Goal: Task Accomplishment & Management: Use online tool/utility

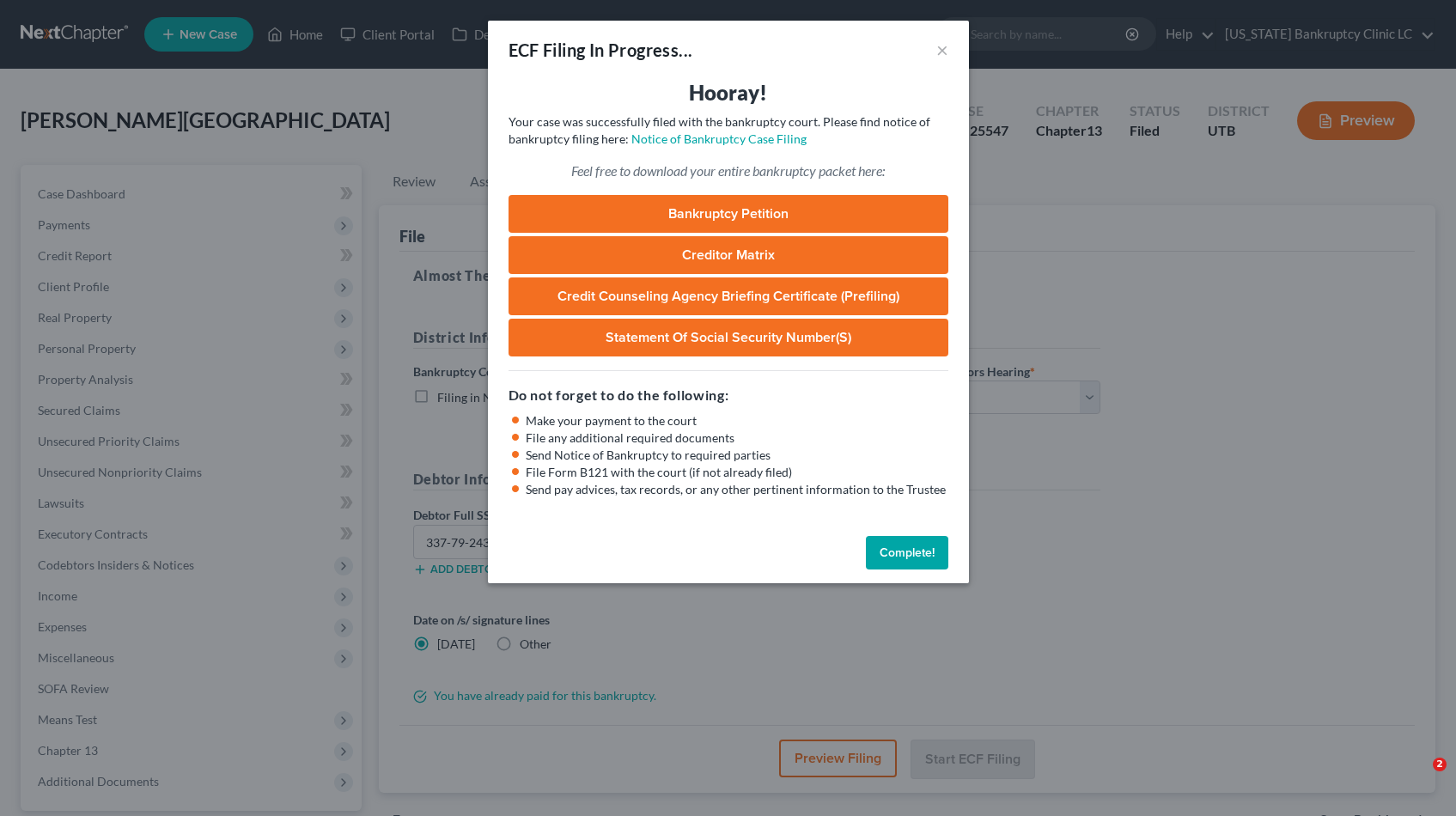
select select "0"
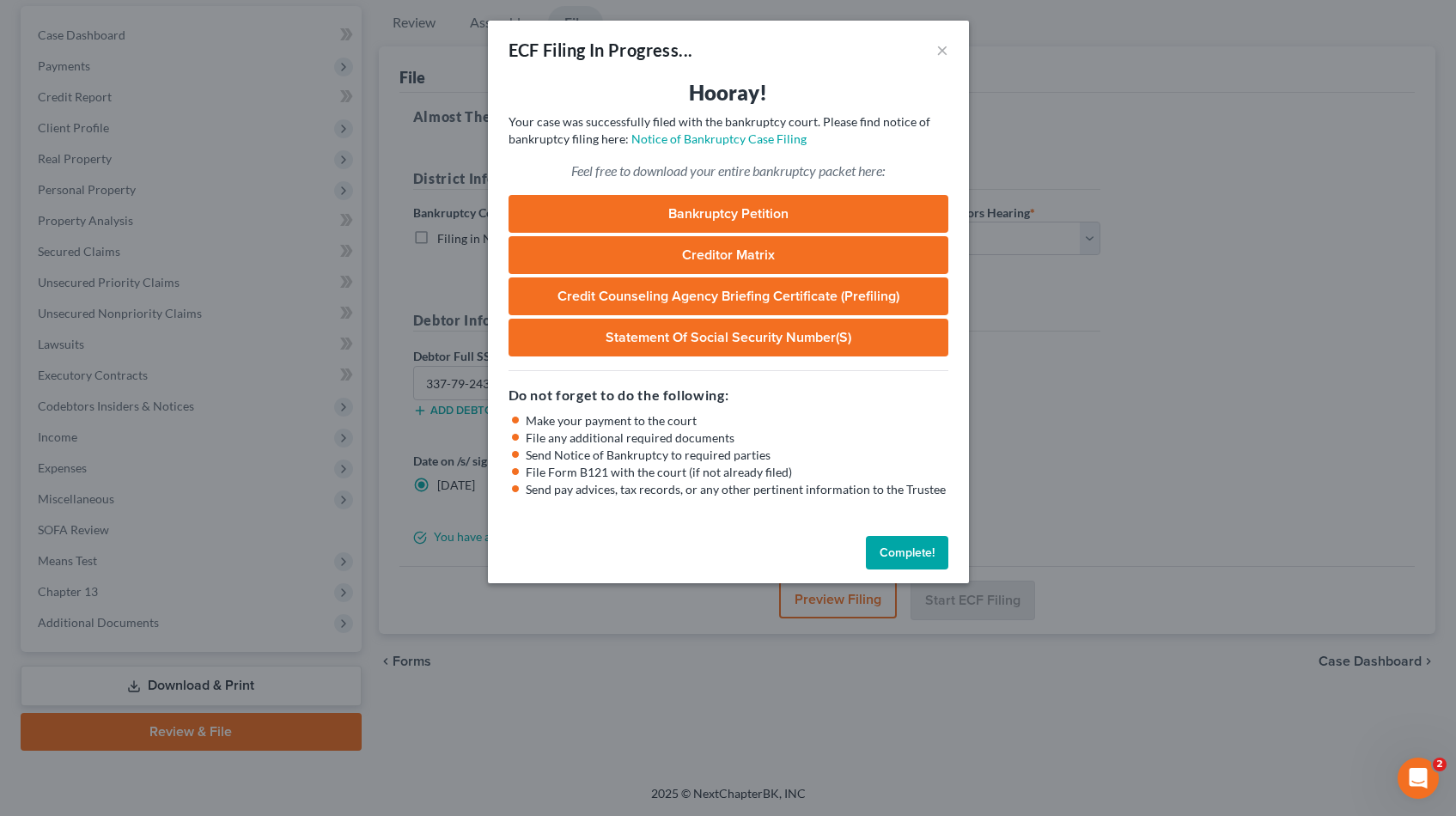
click at [754, 211] on link "Bankruptcy Petition" at bounding box center [728, 214] width 440 height 38
click at [906, 551] on button "Complete!" at bounding box center [906, 553] width 82 height 34
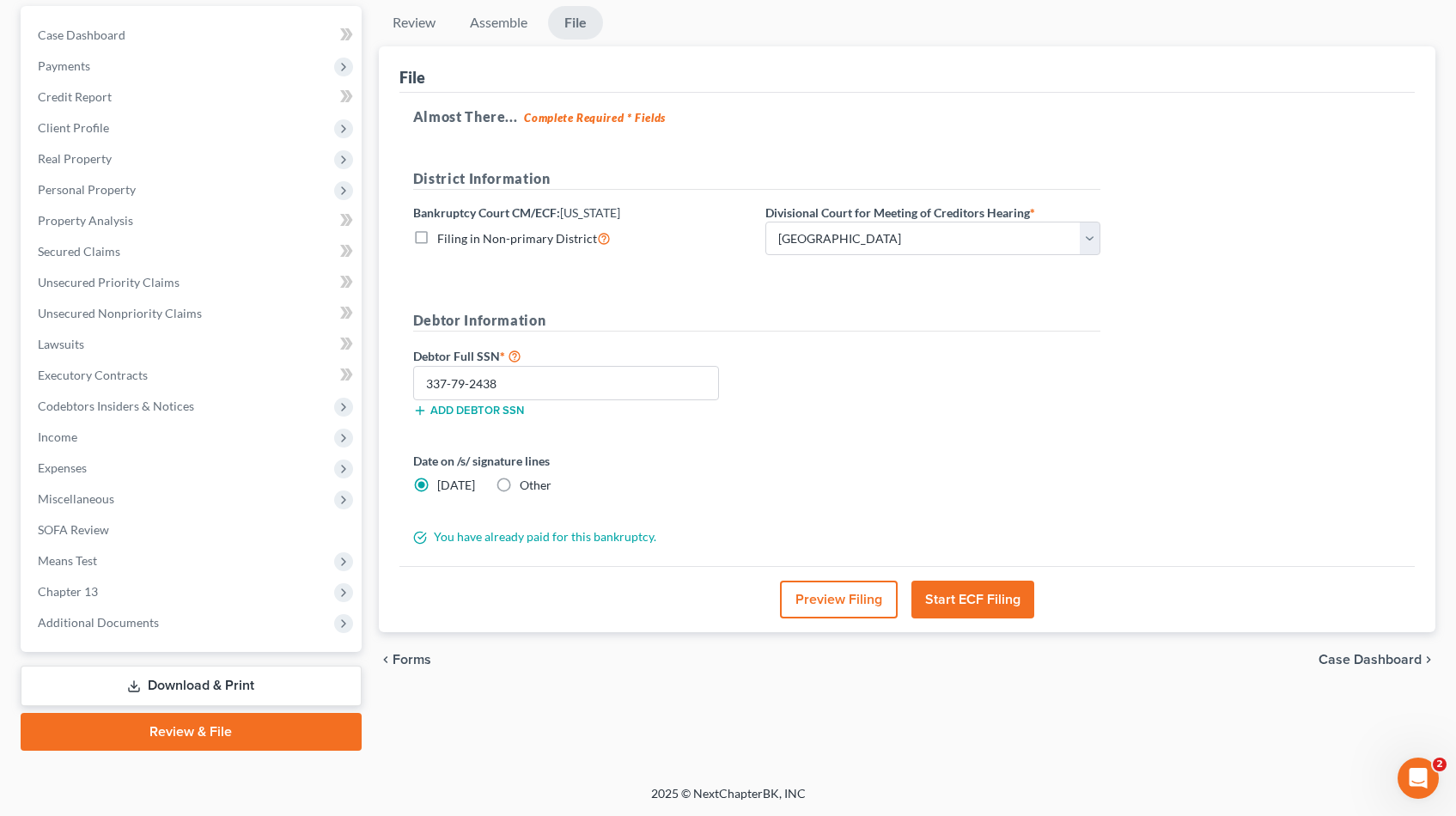
click at [210, 680] on link "Download & Print" at bounding box center [191, 686] width 341 height 41
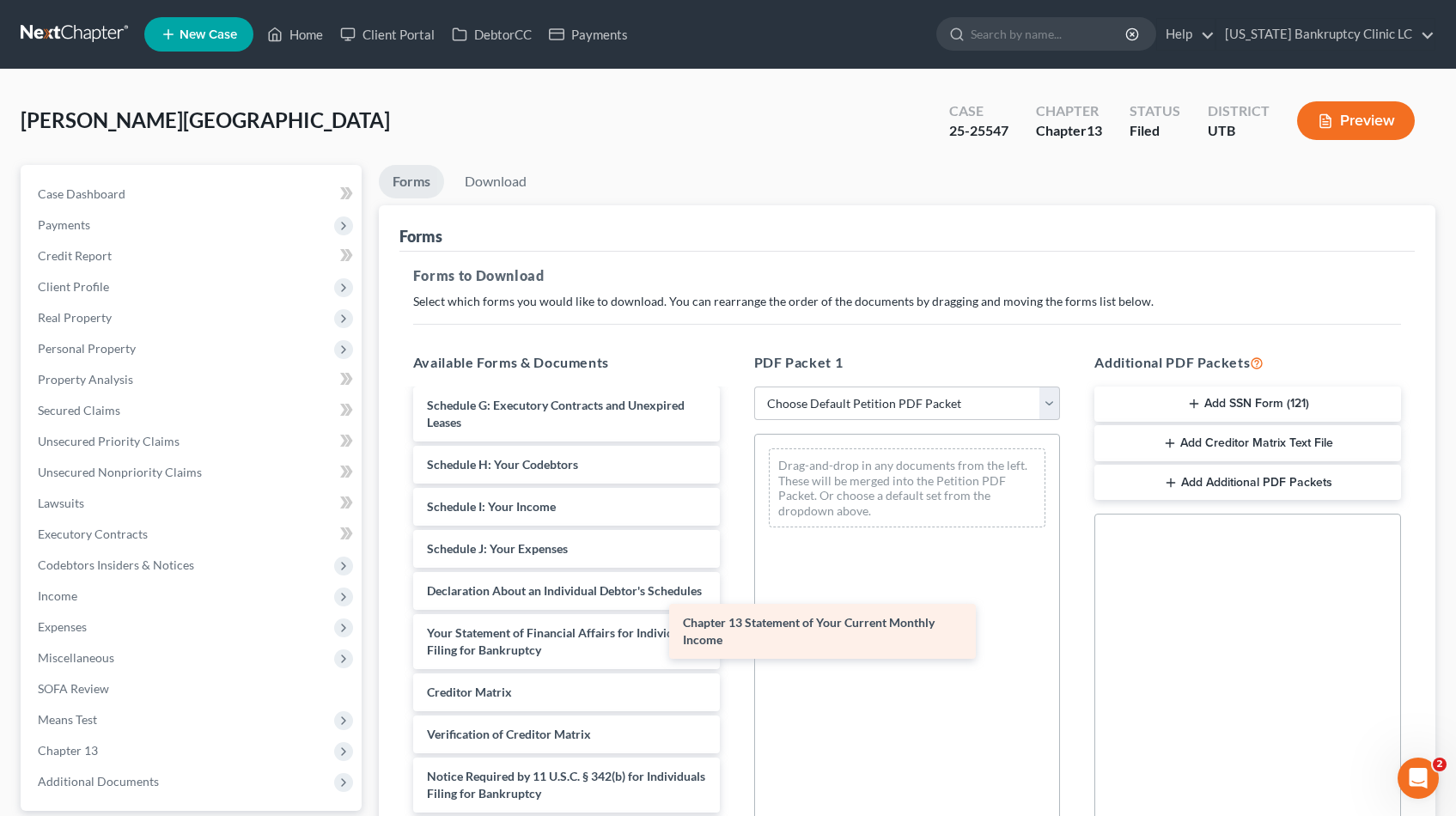
scroll to position [351, 0]
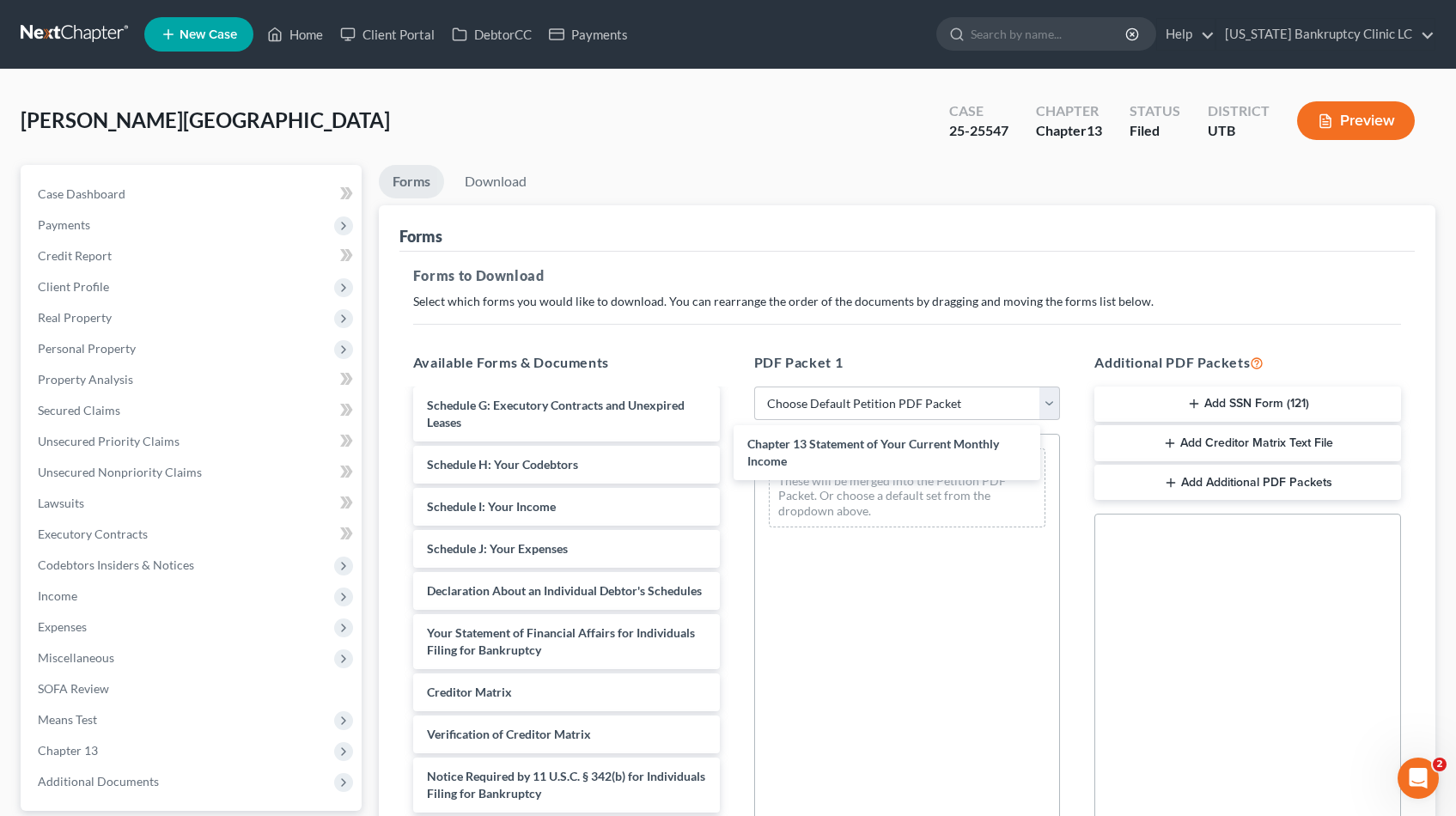
drag, startPoint x: 548, startPoint y: 637, endPoint x: 866, endPoint y: 461, distance: 363.5
click at [734, 448] on div "Chapter 13 Statement of Your Current Monthly Income Credit Counseling Course (D…" at bounding box center [567, 447] width 334 height 814
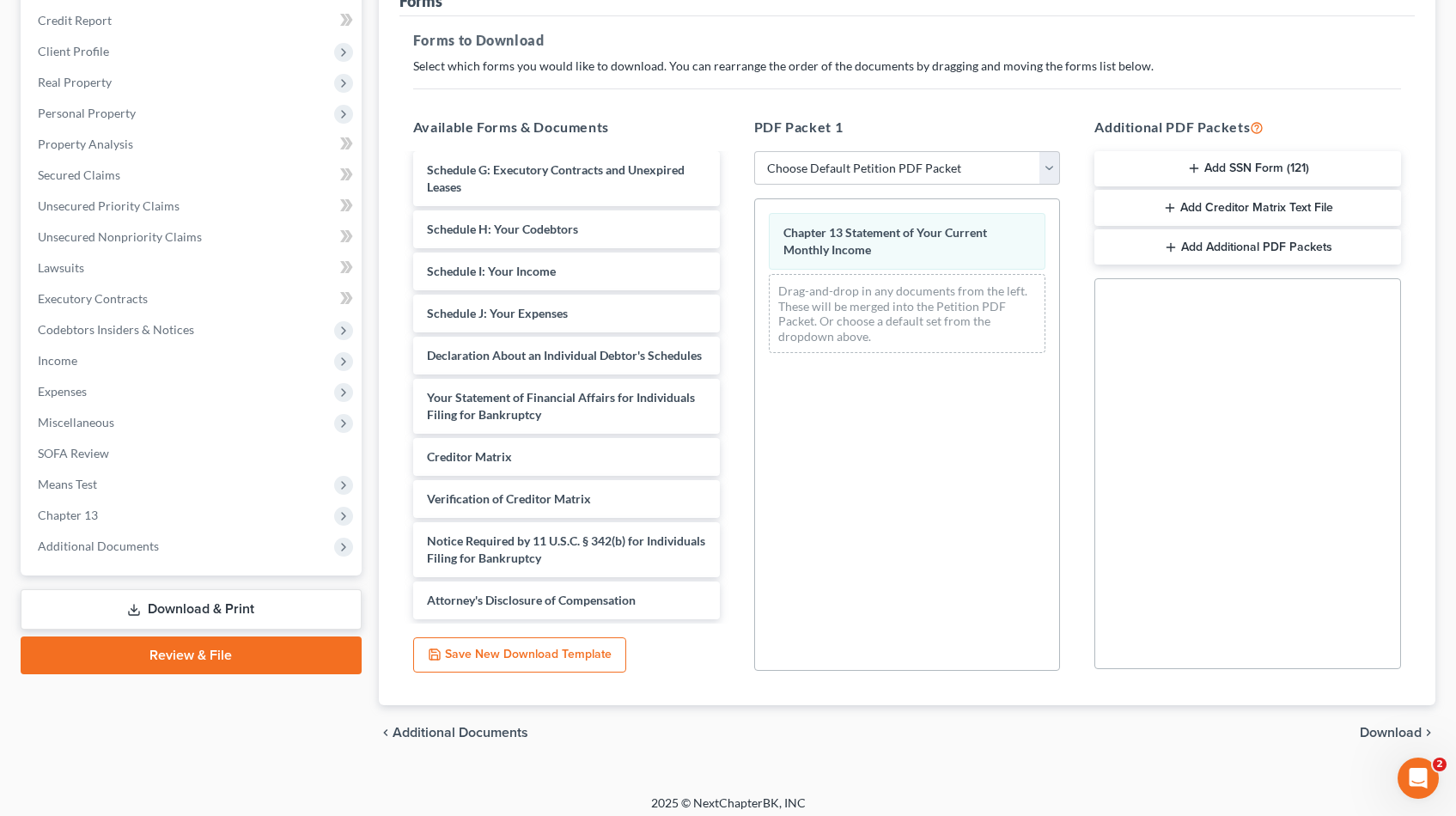
scroll to position [245, 0]
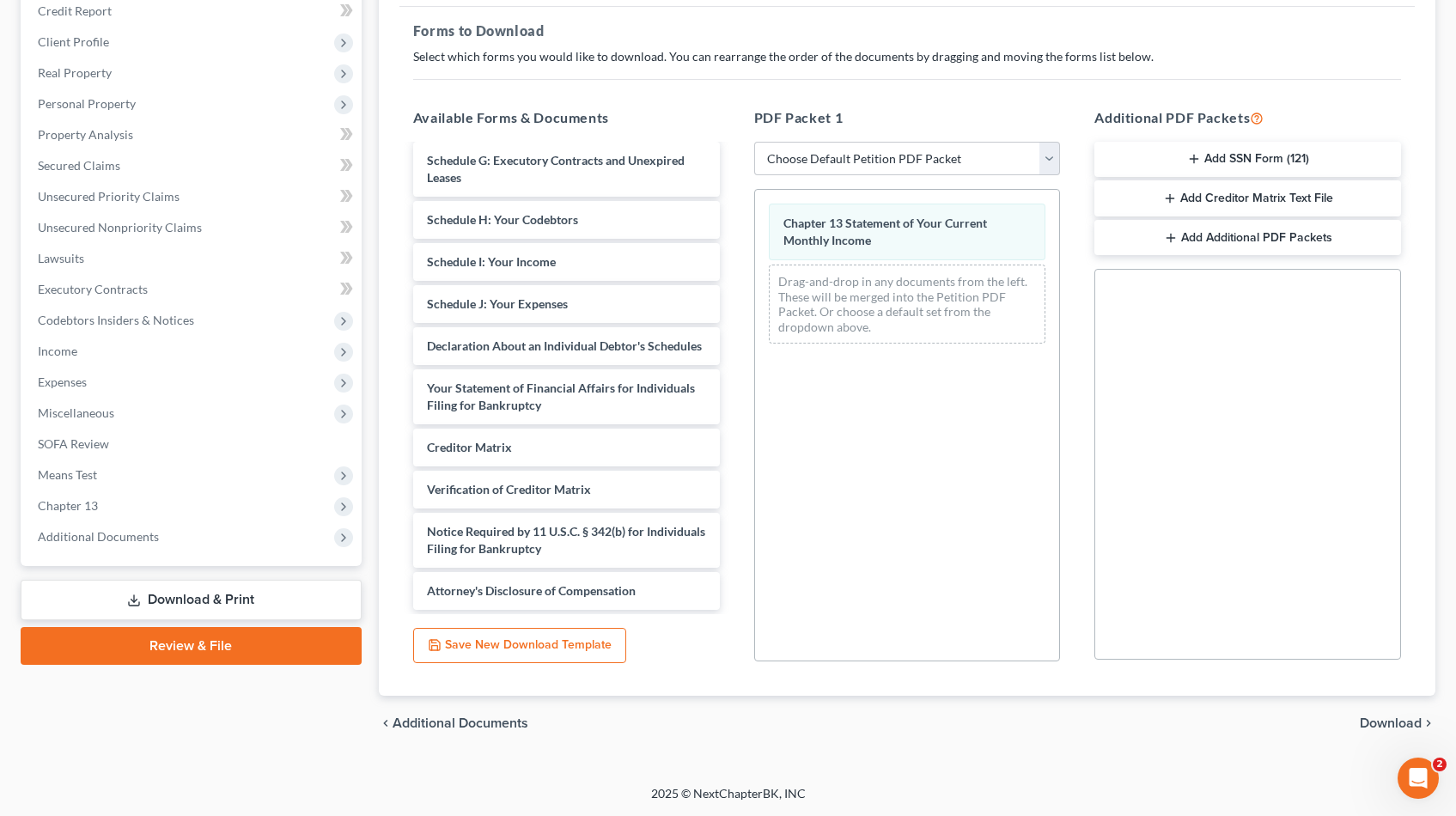
click at [1407, 721] on span "Download" at bounding box center [1390, 723] width 61 height 14
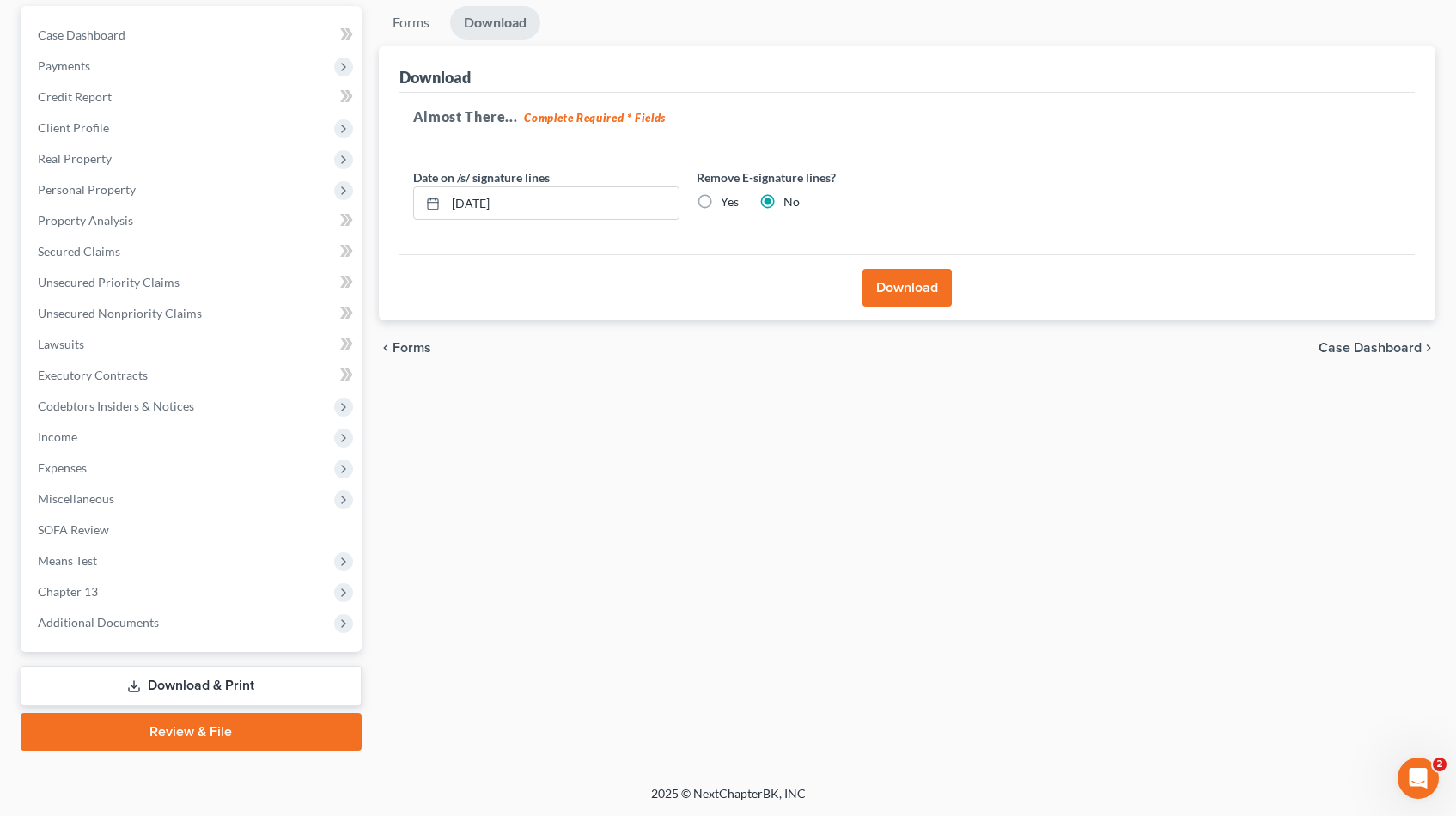
scroll to position [159, 0]
click at [883, 287] on button "Download" at bounding box center [906, 287] width 89 height 38
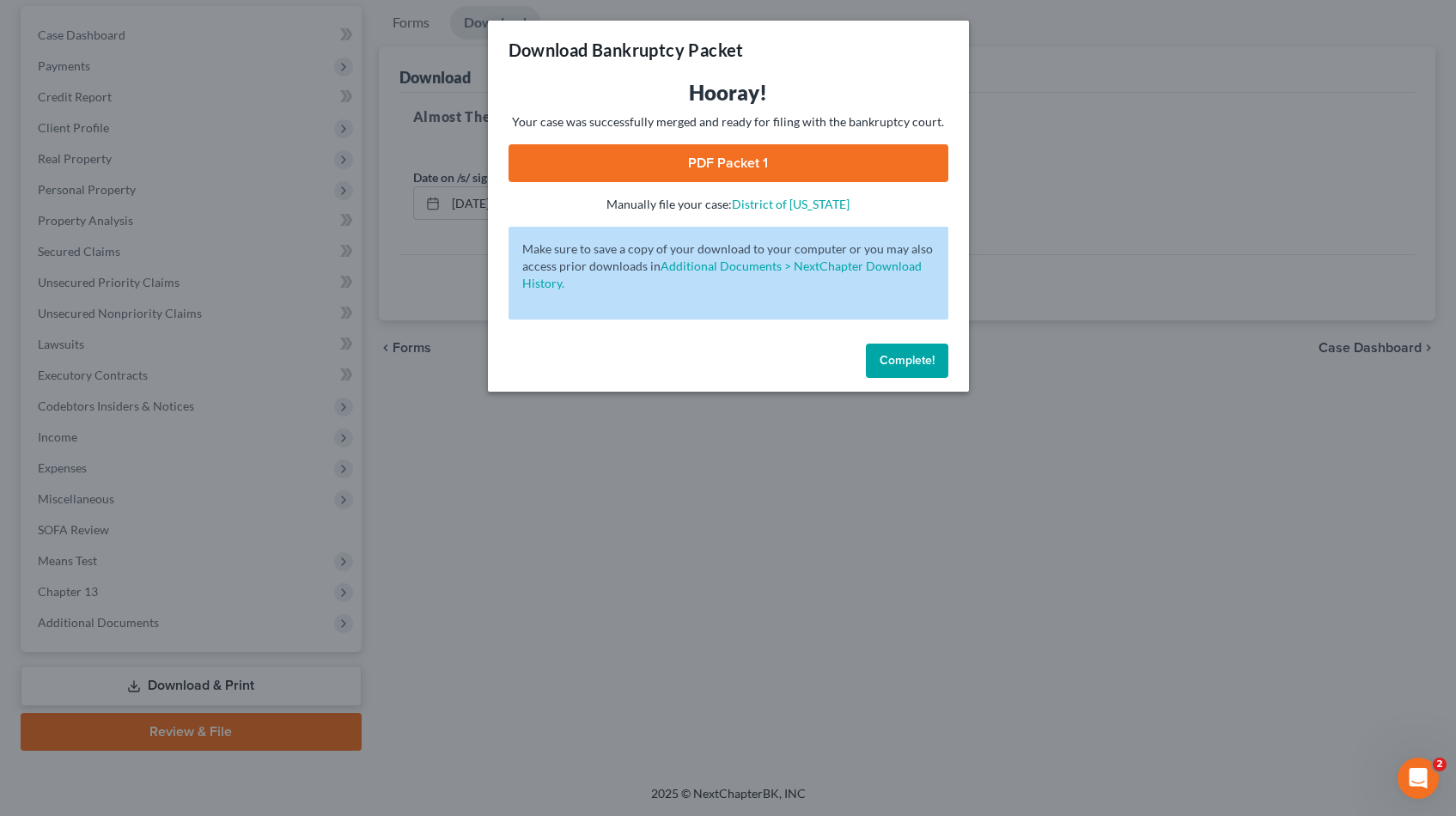
click at [734, 165] on link "PDF Packet 1" at bounding box center [728, 164] width 440 height 38
click at [906, 359] on span "Complete!" at bounding box center [906, 361] width 55 height 14
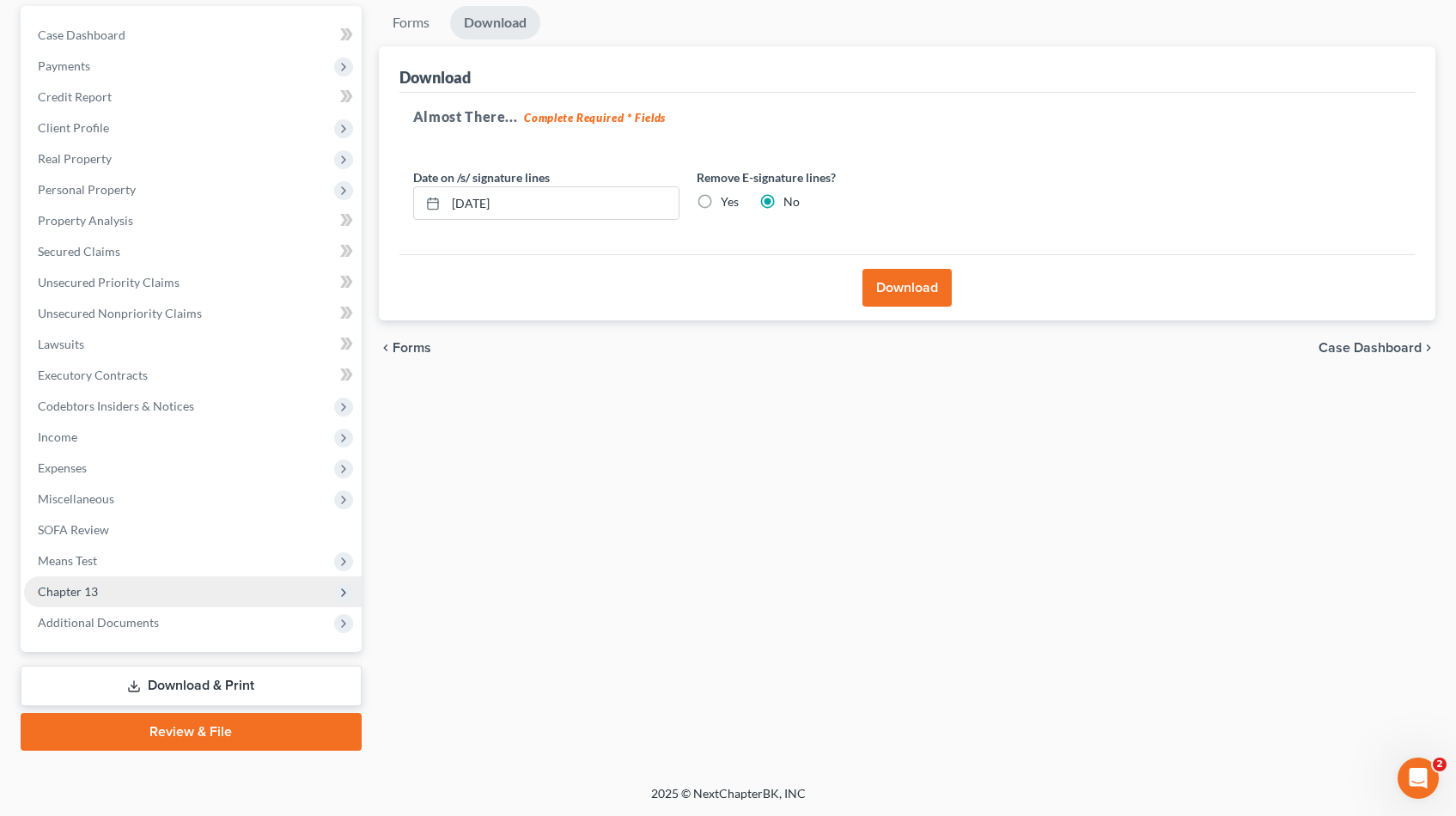
click at [70, 595] on span "Chapter 13" at bounding box center [68, 591] width 61 height 14
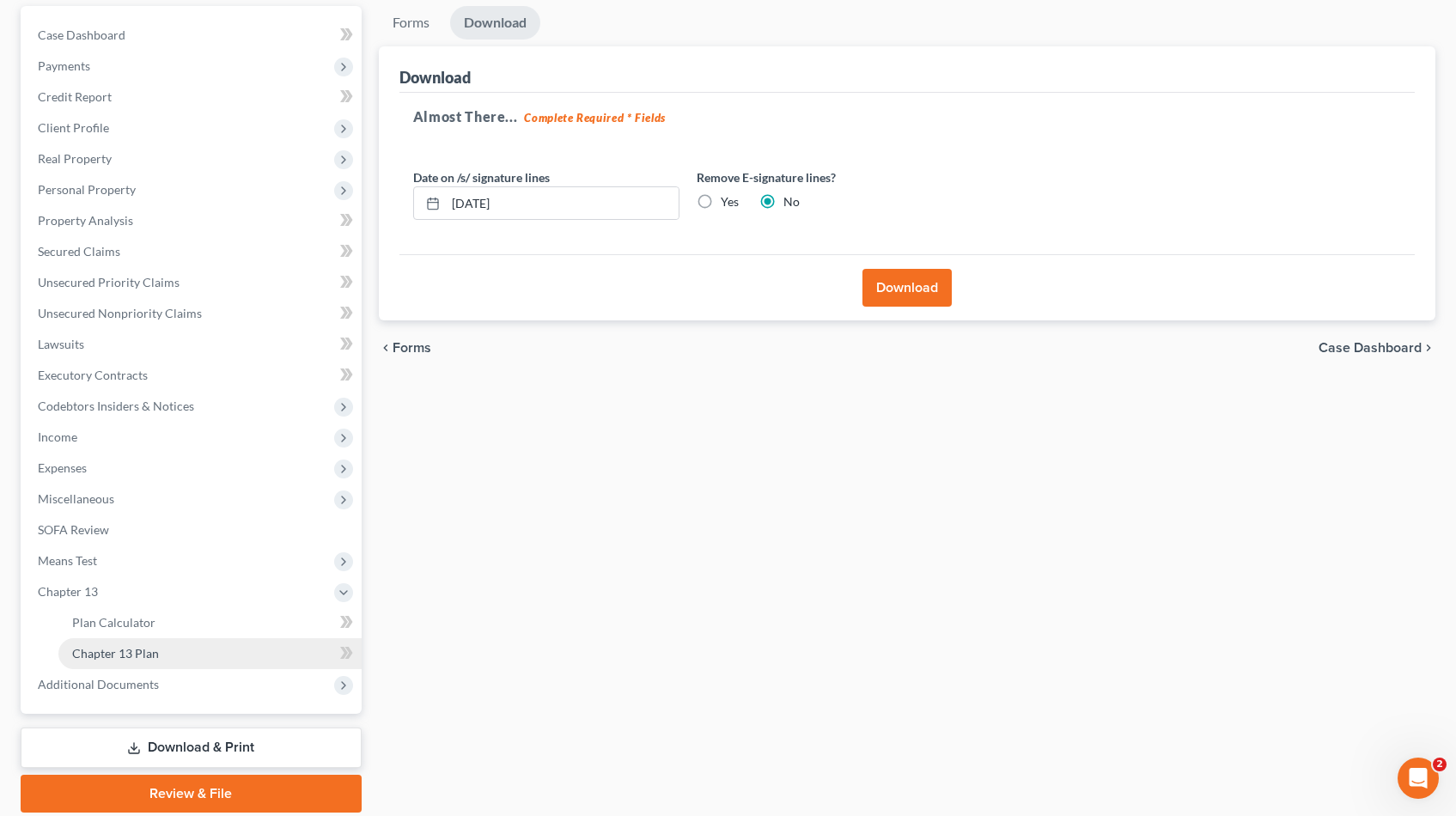
click at [99, 655] on span "Chapter 13 Plan" at bounding box center [116, 653] width 87 height 14
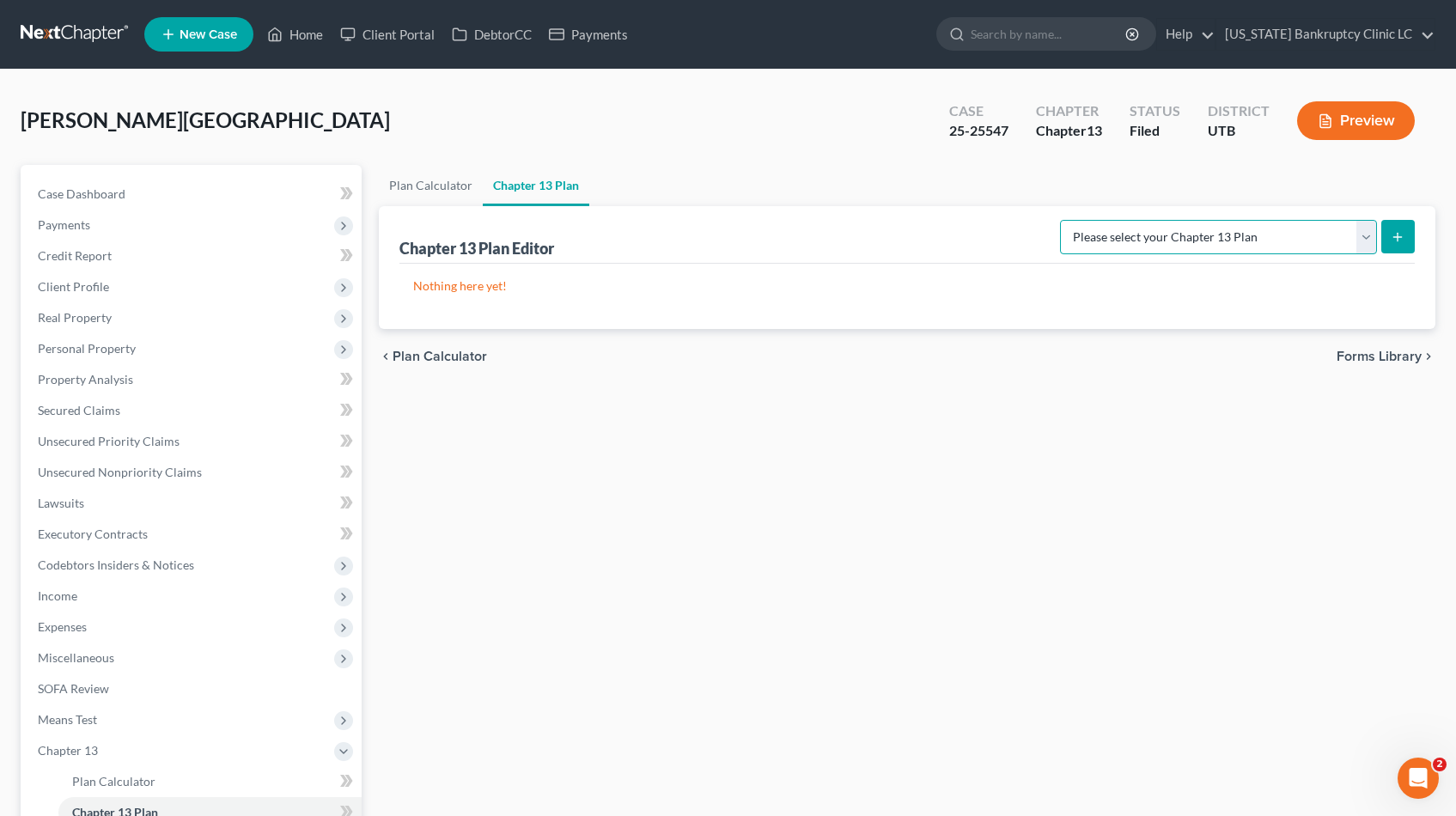
click at [1365, 228] on select "Please select your Chapter 13 Plan Chapter 13 Plan - [US_STATE] Bankruptcy Clin…" at bounding box center [1218, 237] width 317 height 34
select select "0"
click at [1098, 220] on select "Please select your Chapter 13 Plan Chapter 13 Plan - [US_STATE] Bankruptcy Clin…" at bounding box center [1218, 237] width 317 height 34
click at [1397, 231] on icon "submit" at bounding box center [1397, 237] width 14 height 14
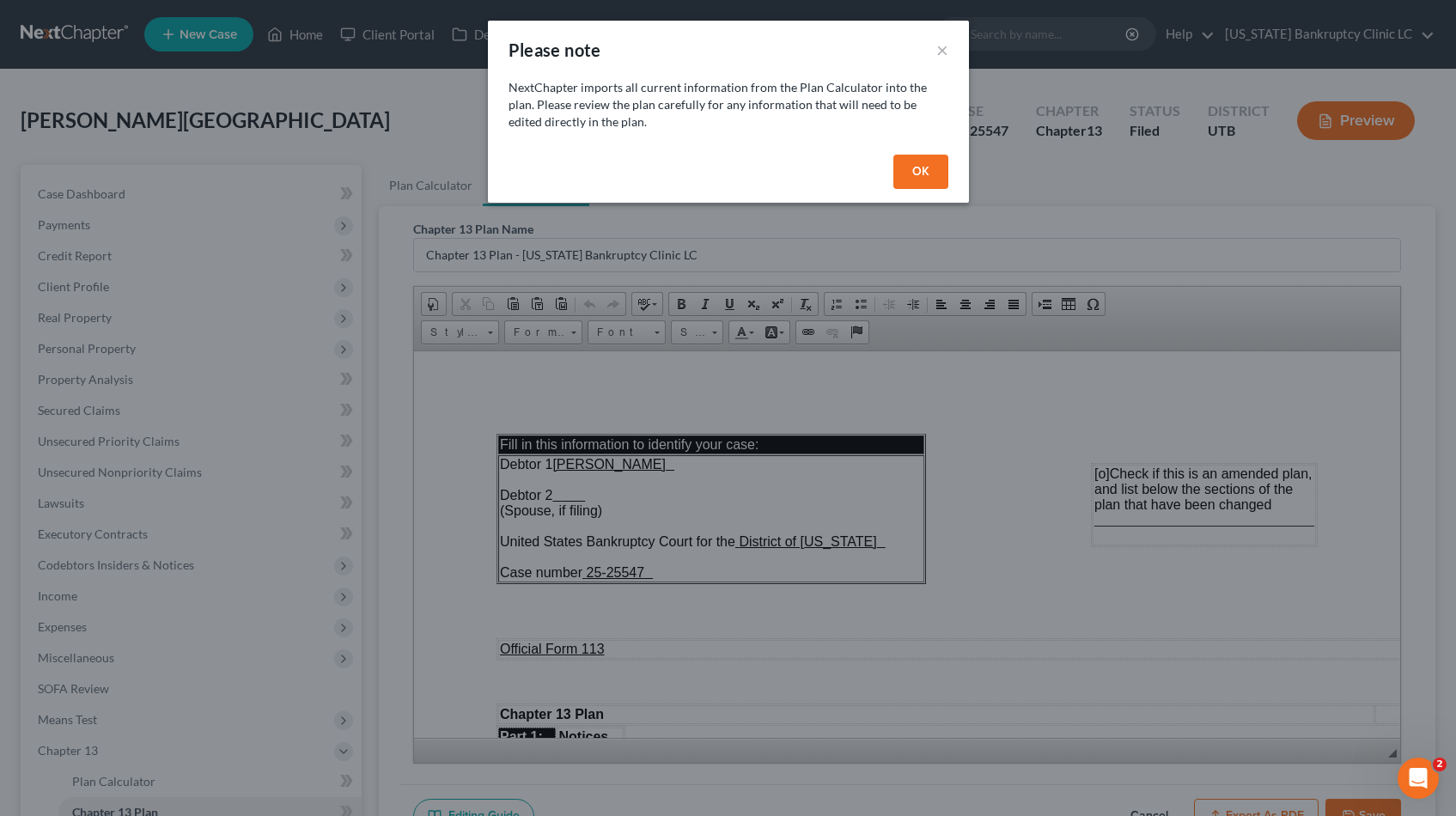
drag, startPoint x: 929, startPoint y: 166, endPoint x: 912, endPoint y: 212, distance: 49.0
click at [929, 166] on button "OK" at bounding box center [920, 172] width 55 height 34
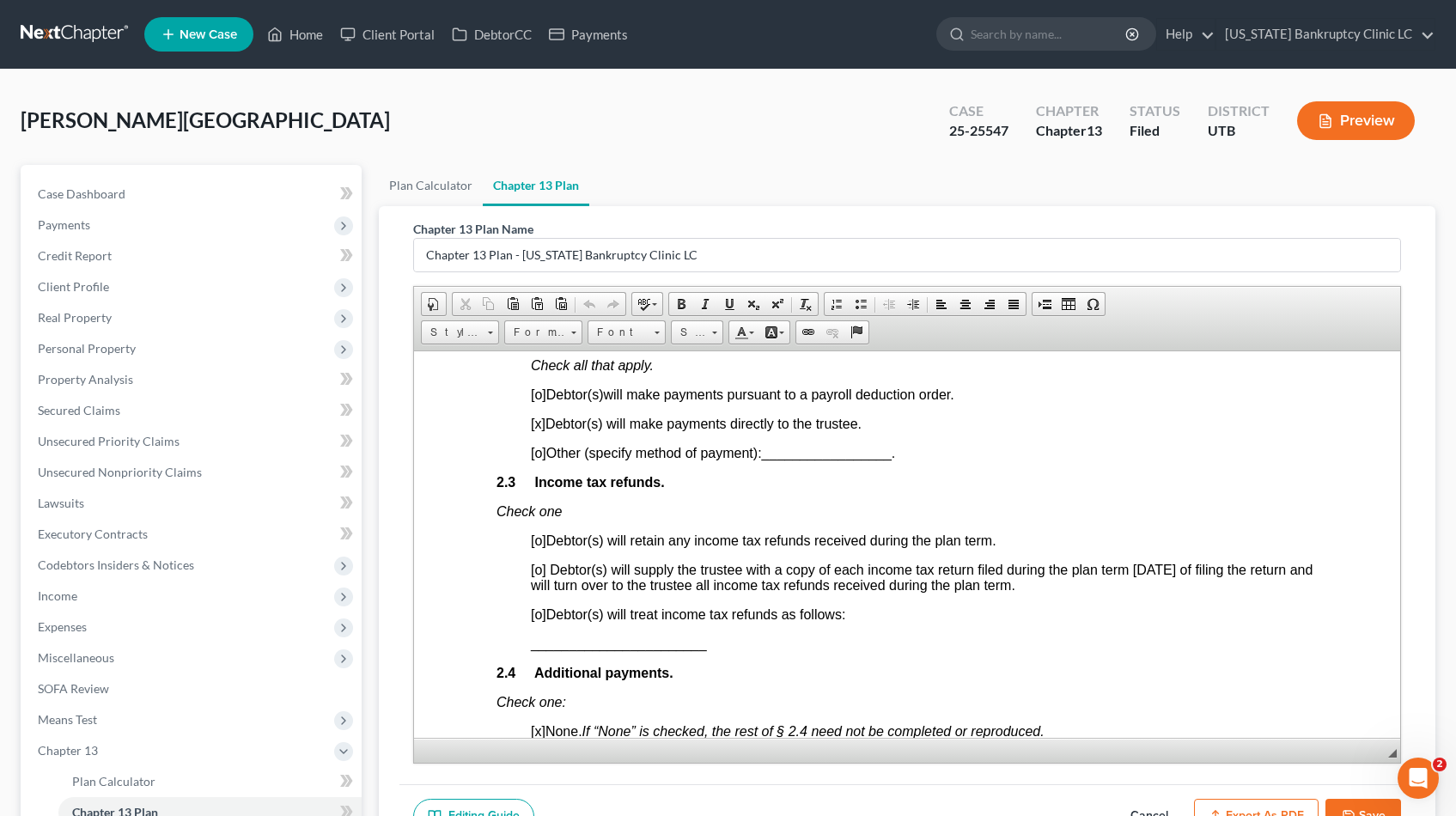
scroll to position [1154, 0]
click at [70, 619] on span "Expenses" at bounding box center [62, 626] width 49 height 14
click at [92, 656] on span "Home" at bounding box center [89, 657] width 33 height 14
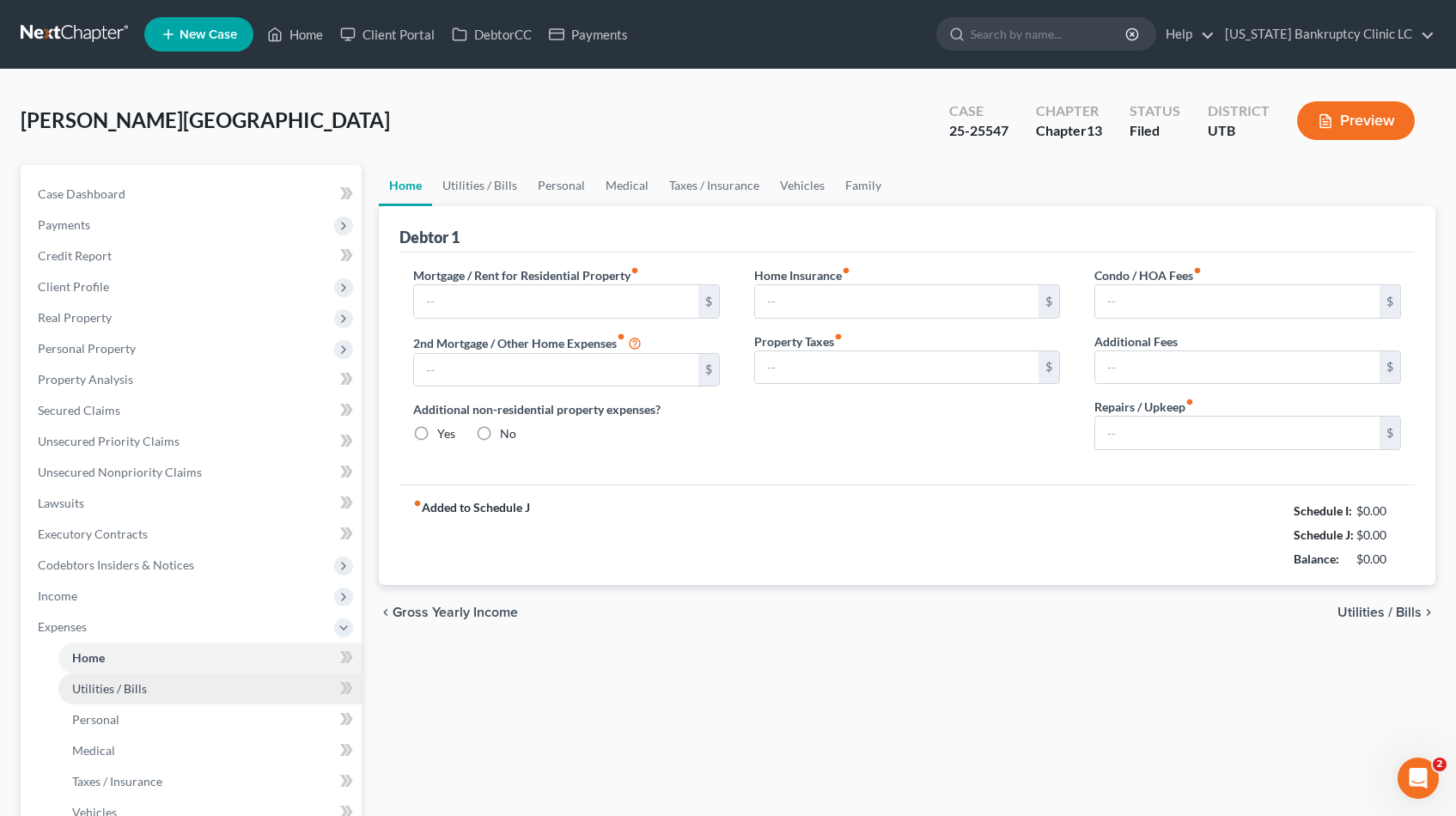
type input "1,165.00"
type input "1,100.00"
radio input "true"
type input "74.17"
type input "0.00"
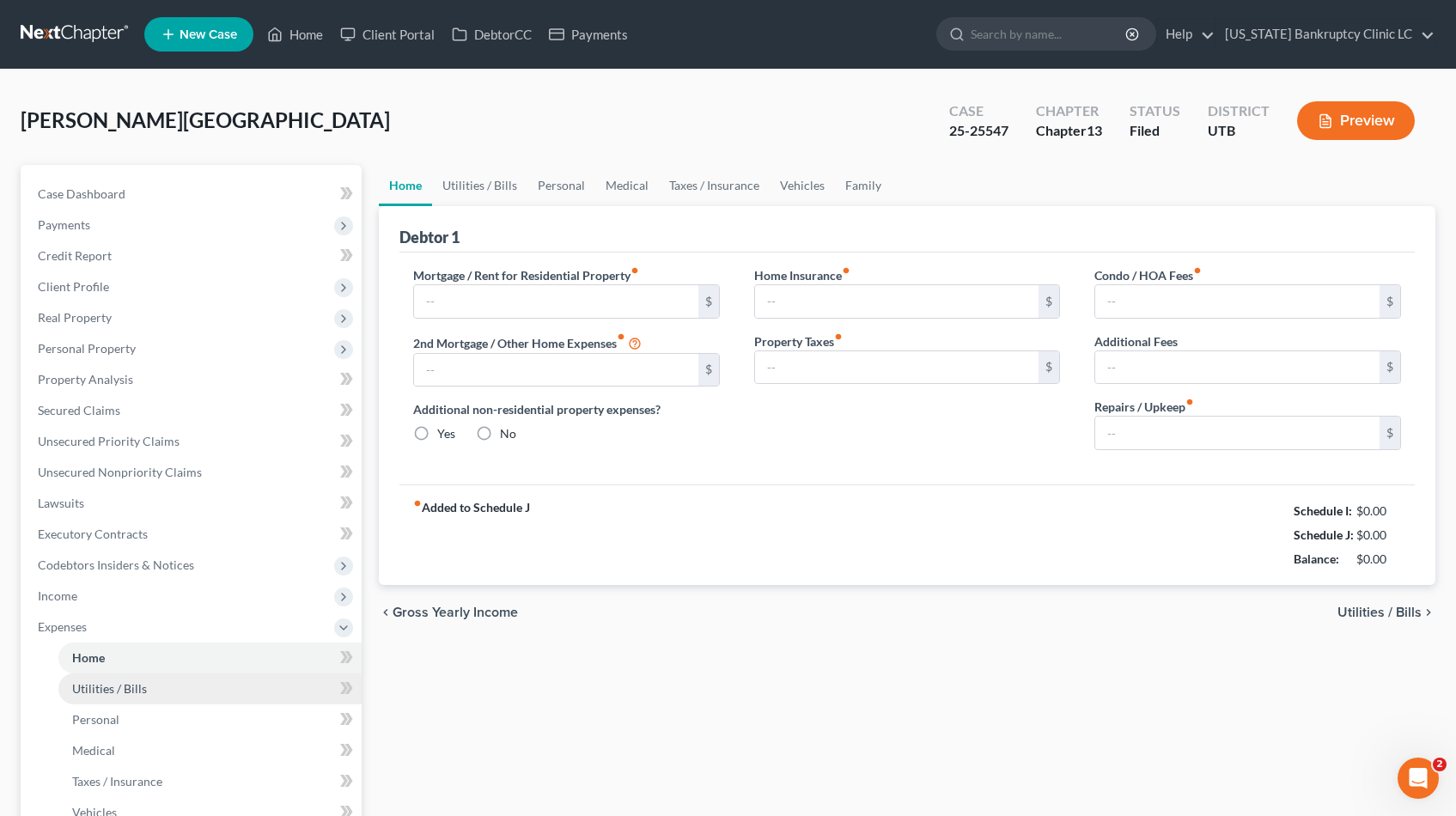
type input "0.00"
type input "150.00"
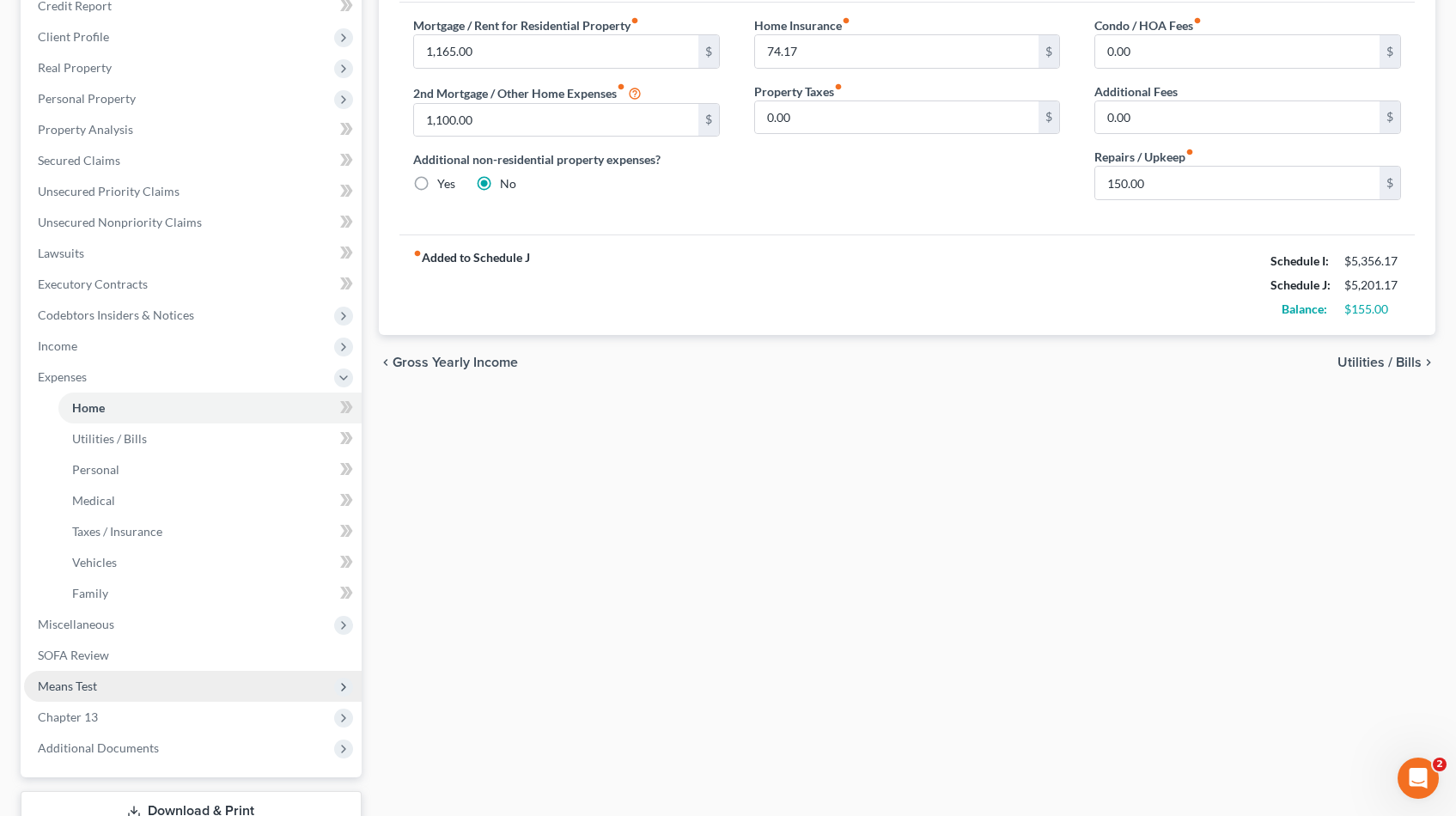
scroll to position [251, 0]
click at [67, 709] on span "Chapter 13" at bounding box center [68, 716] width 61 height 14
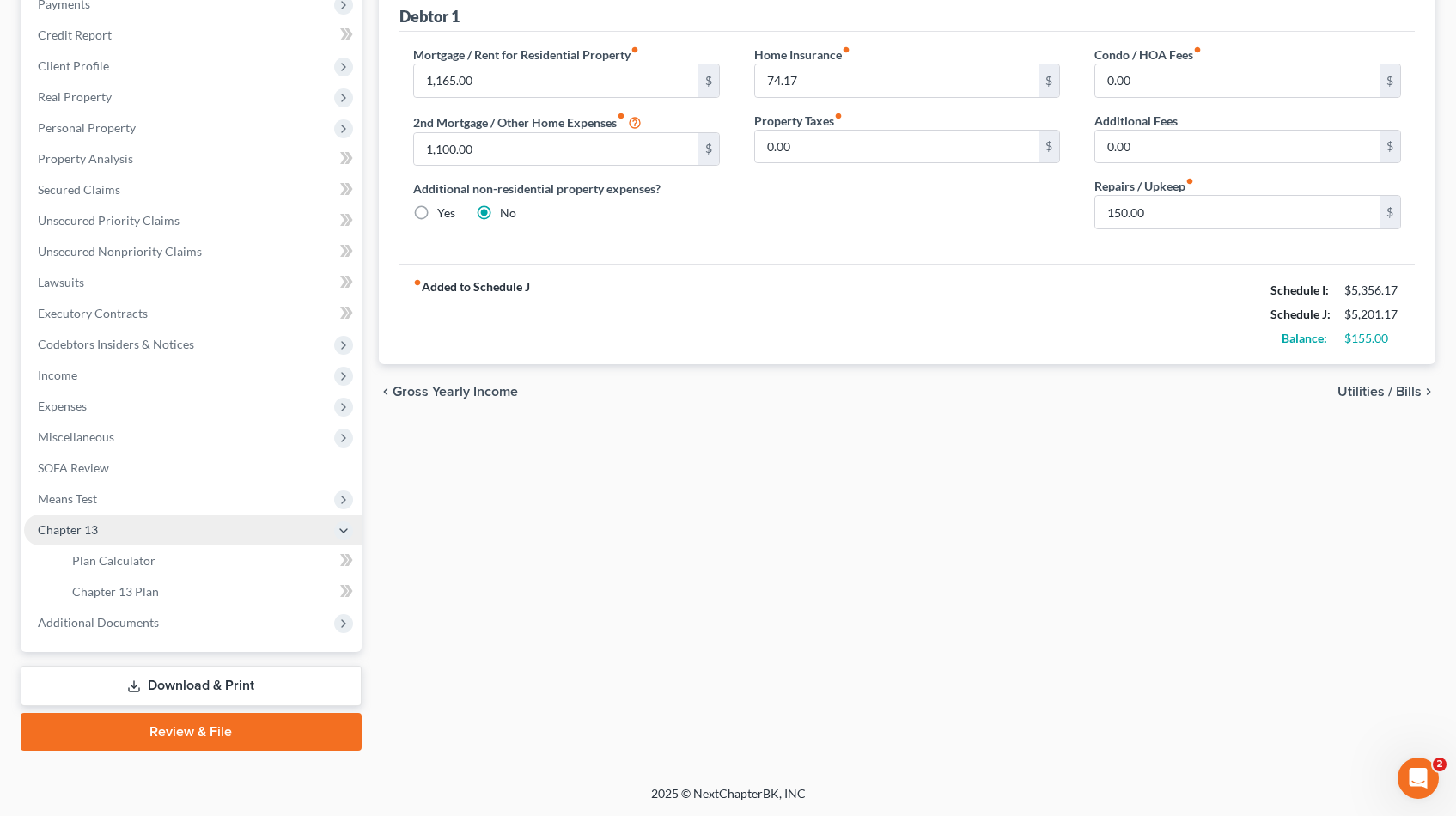
scroll to position [220, 0]
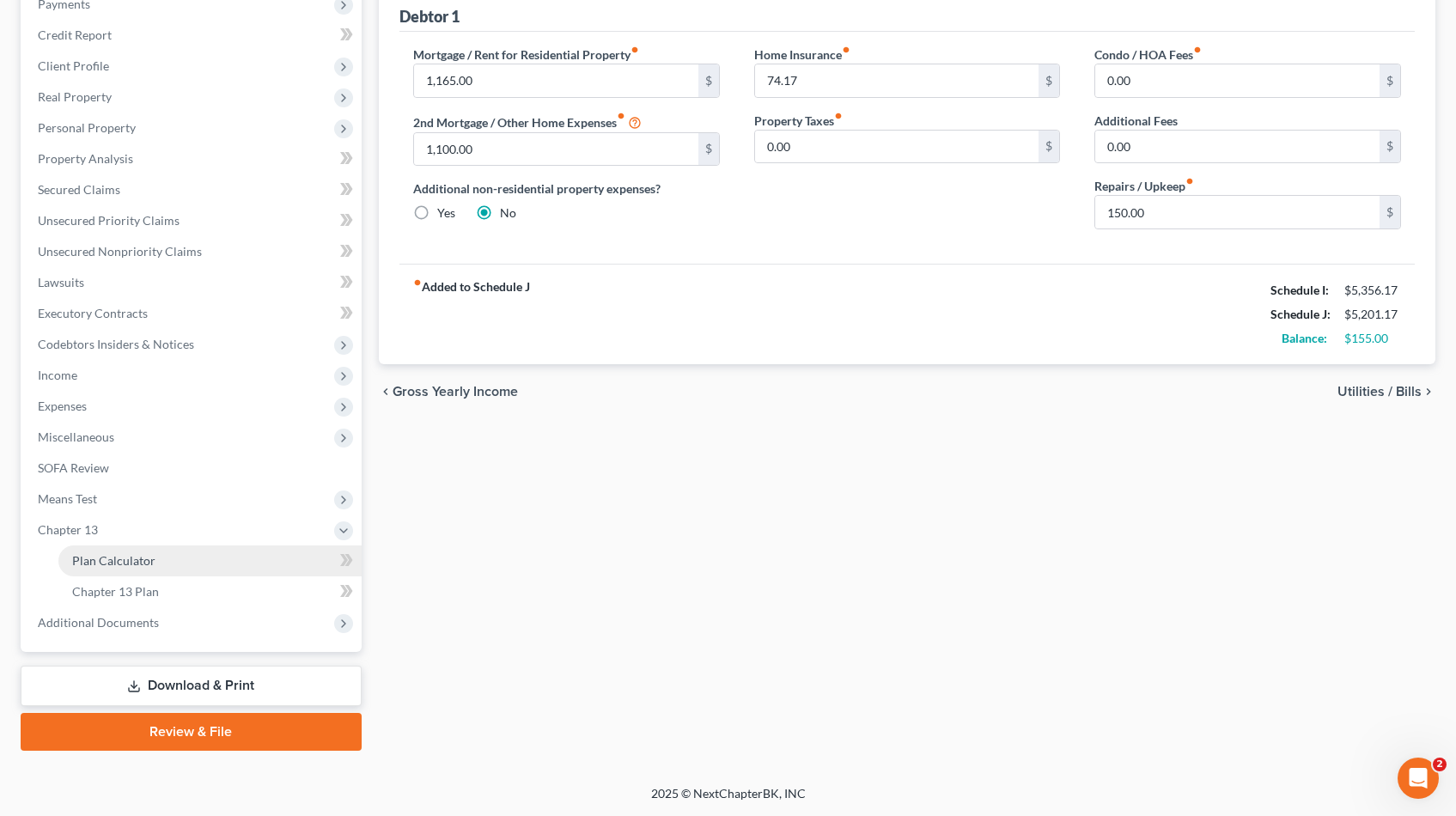
click at [141, 567] on span "Plan Calculator" at bounding box center [114, 560] width 83 height 14
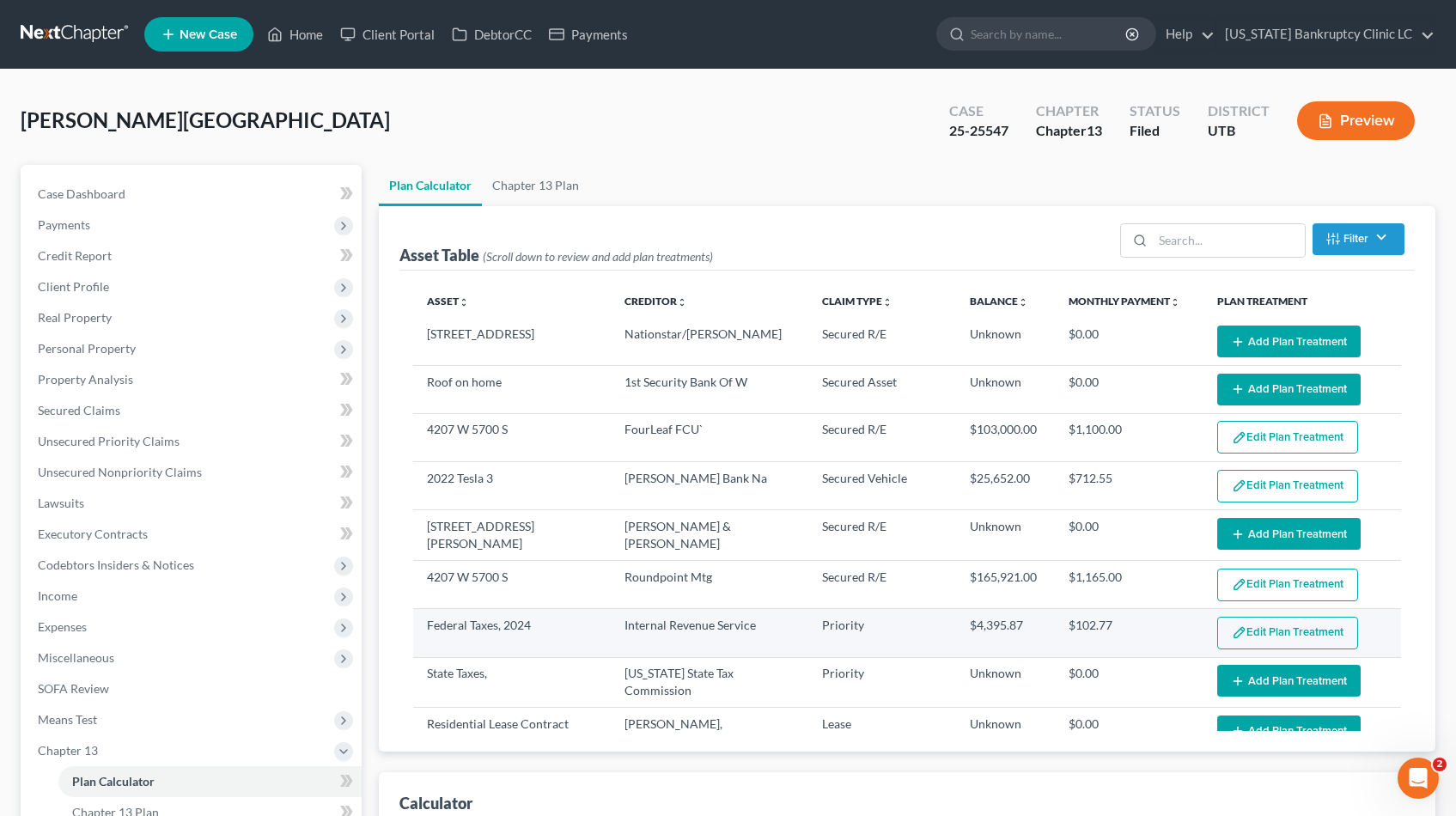
select select "35"
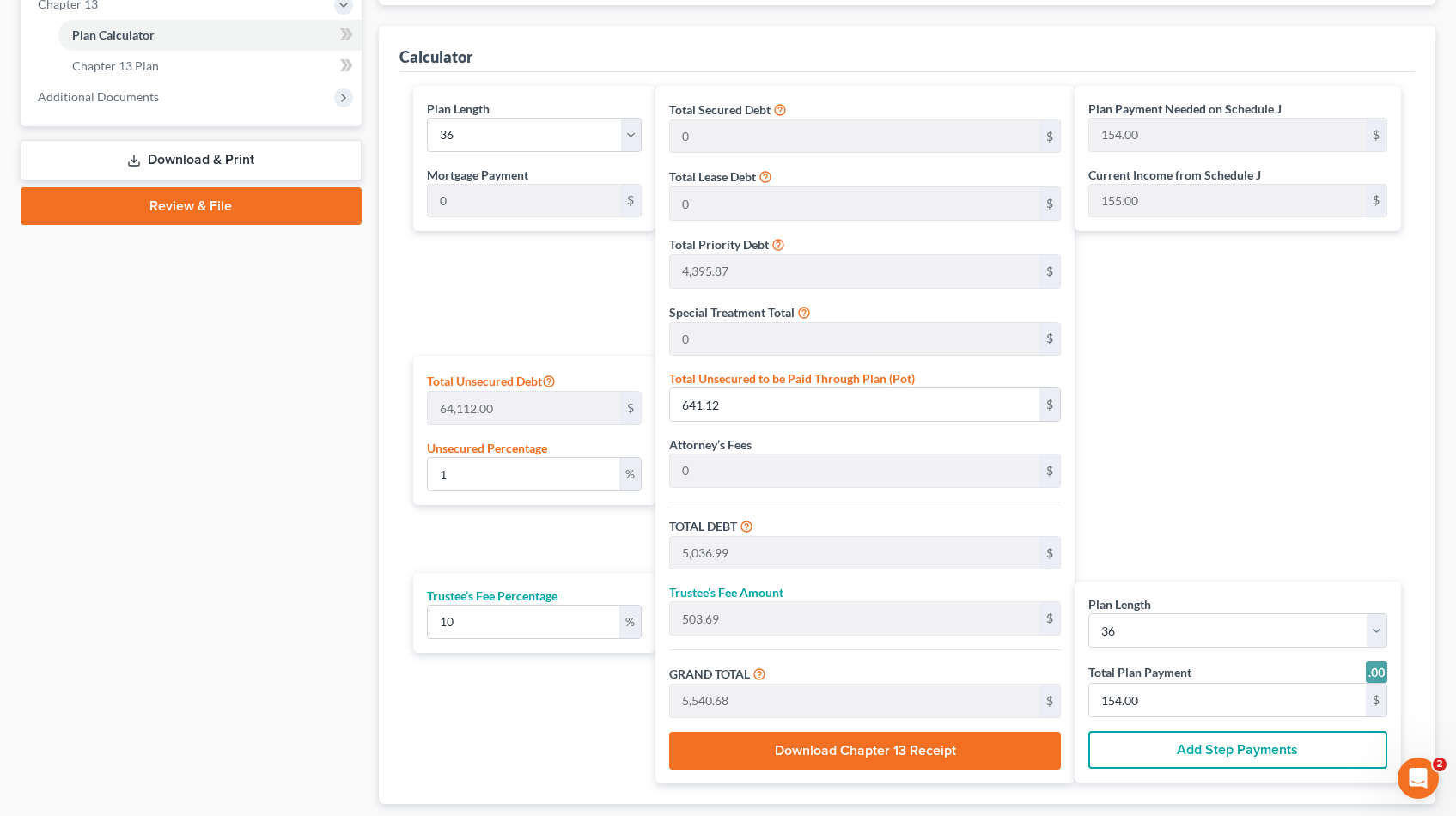
scroll to position [751, 0]
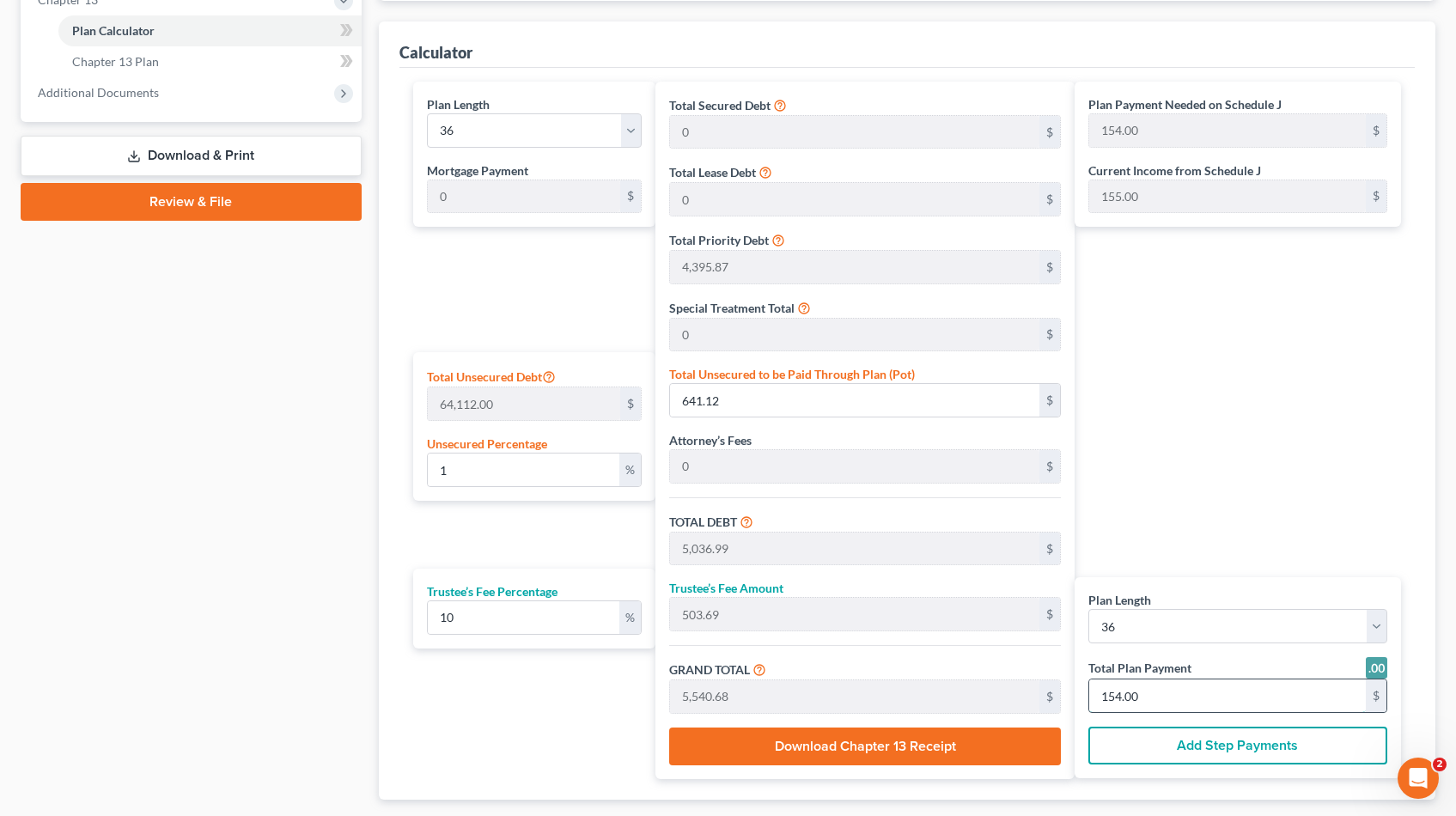
click at [1151, 695] on input "154.00" at bounding box center [1227, 696] width 277 height 33
type input "0"
type input "32.72"
type input "3.27"
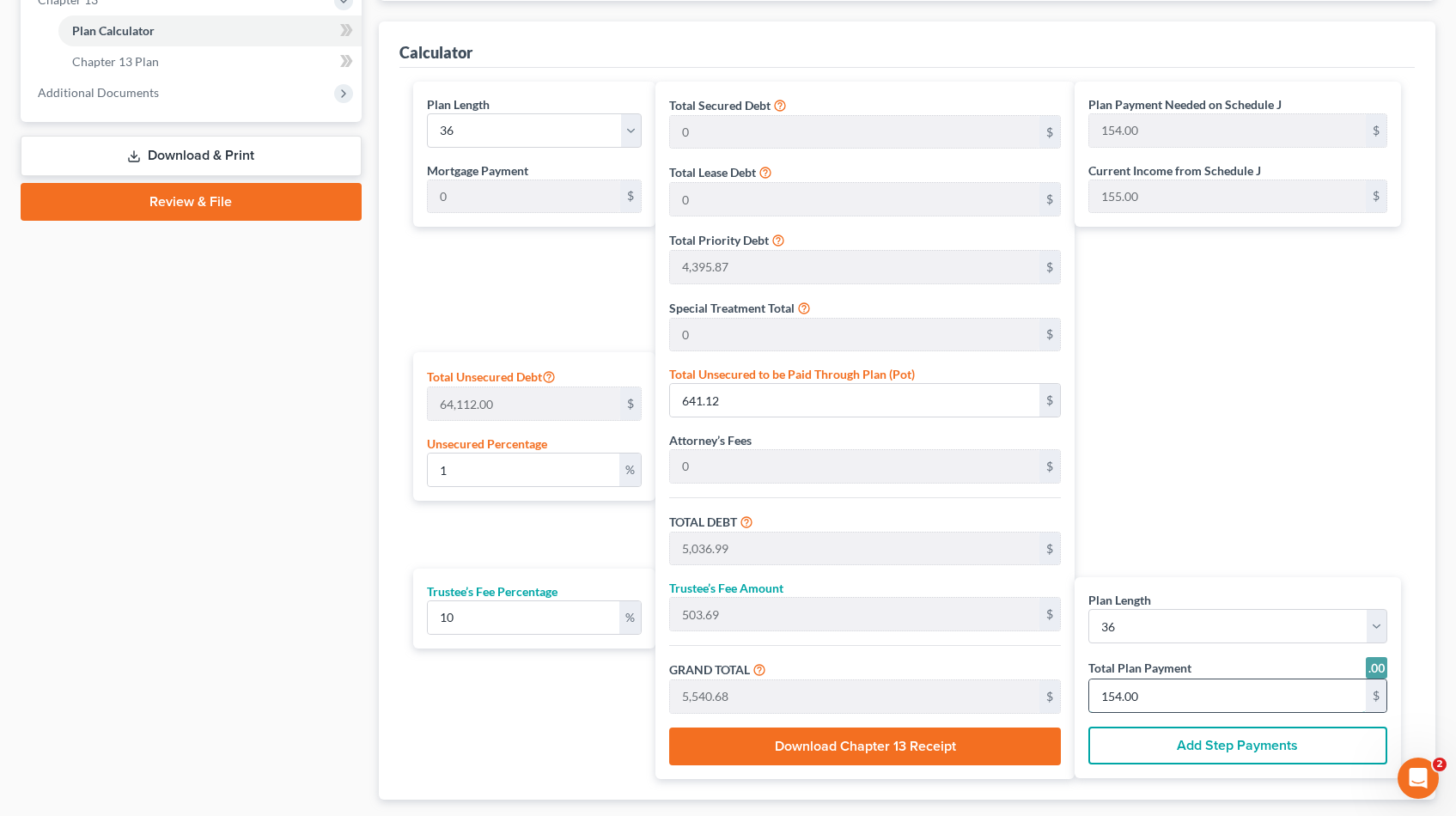
type input "36.00"
type input "1"
type input "490.90"
type input "49.09"
type input "540.00"
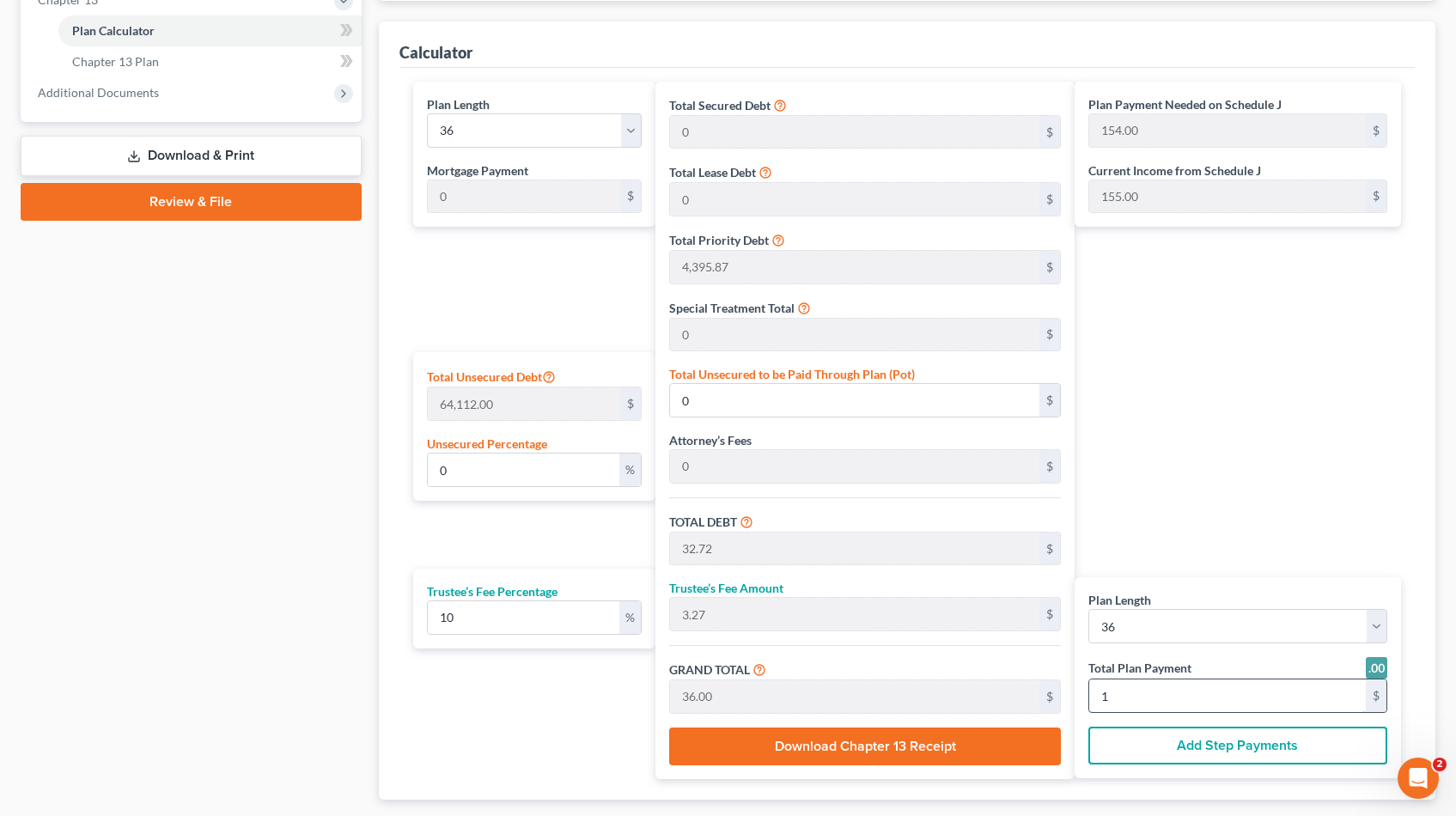
type input "15"
type input "1.06"
type input "676.85"
type input "5,072.72"
type input "507.27"
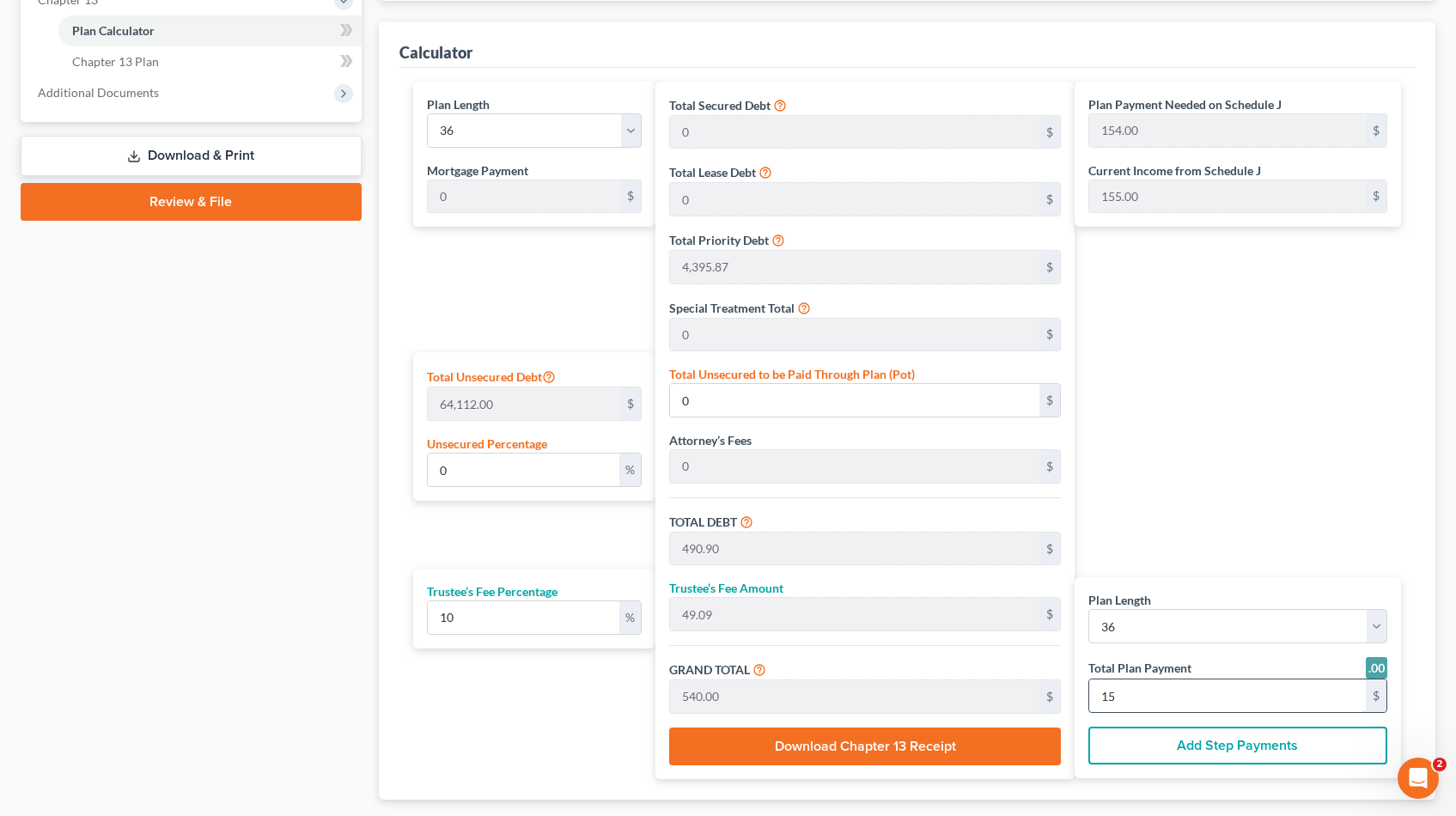
type input "5,580.00"
type input "155.00"
type input "0"
type input "32.72"
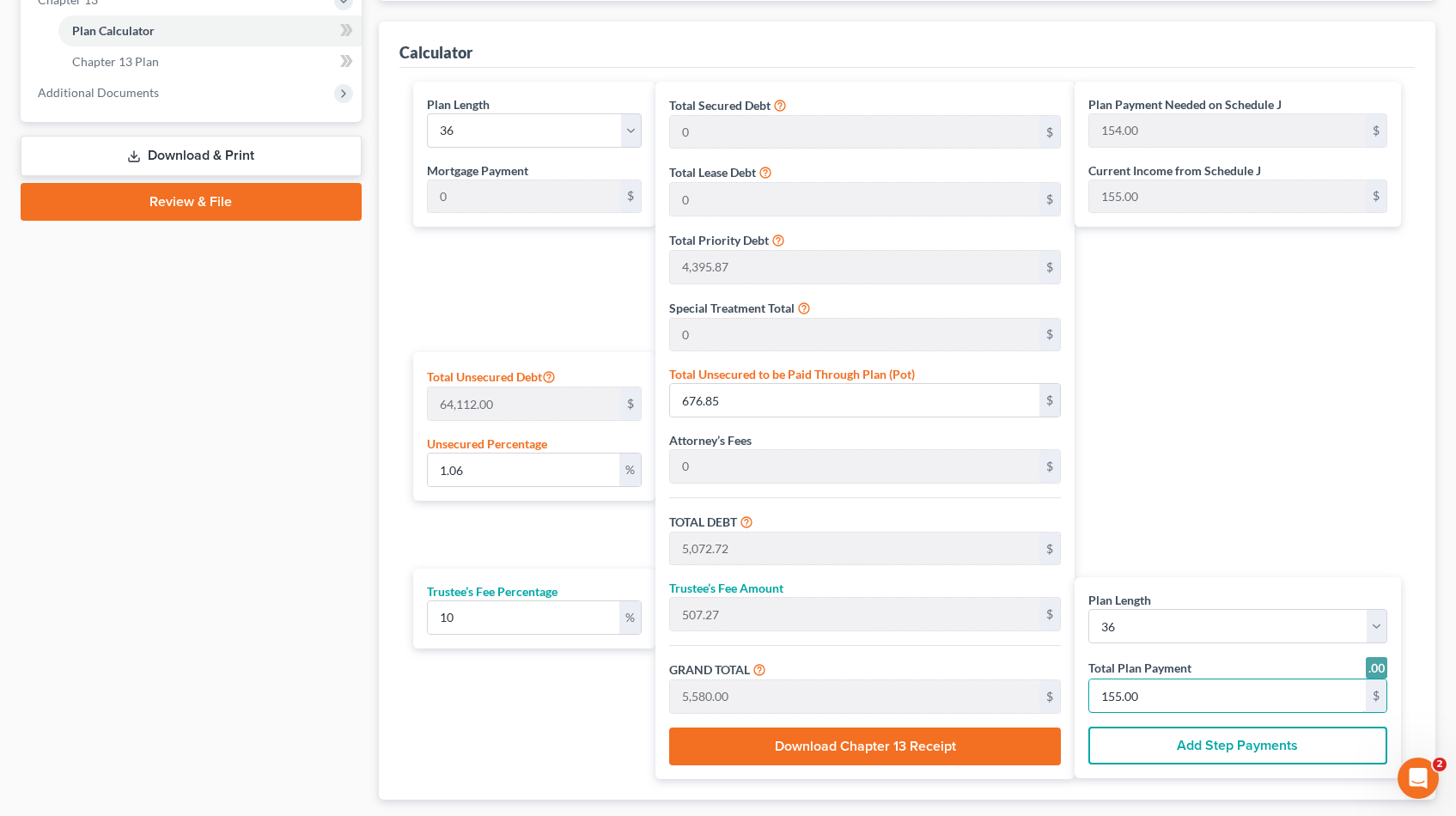
type input "3.27"
type input "36.00"
type input "1"
type input "490.90"
type input "49.09"
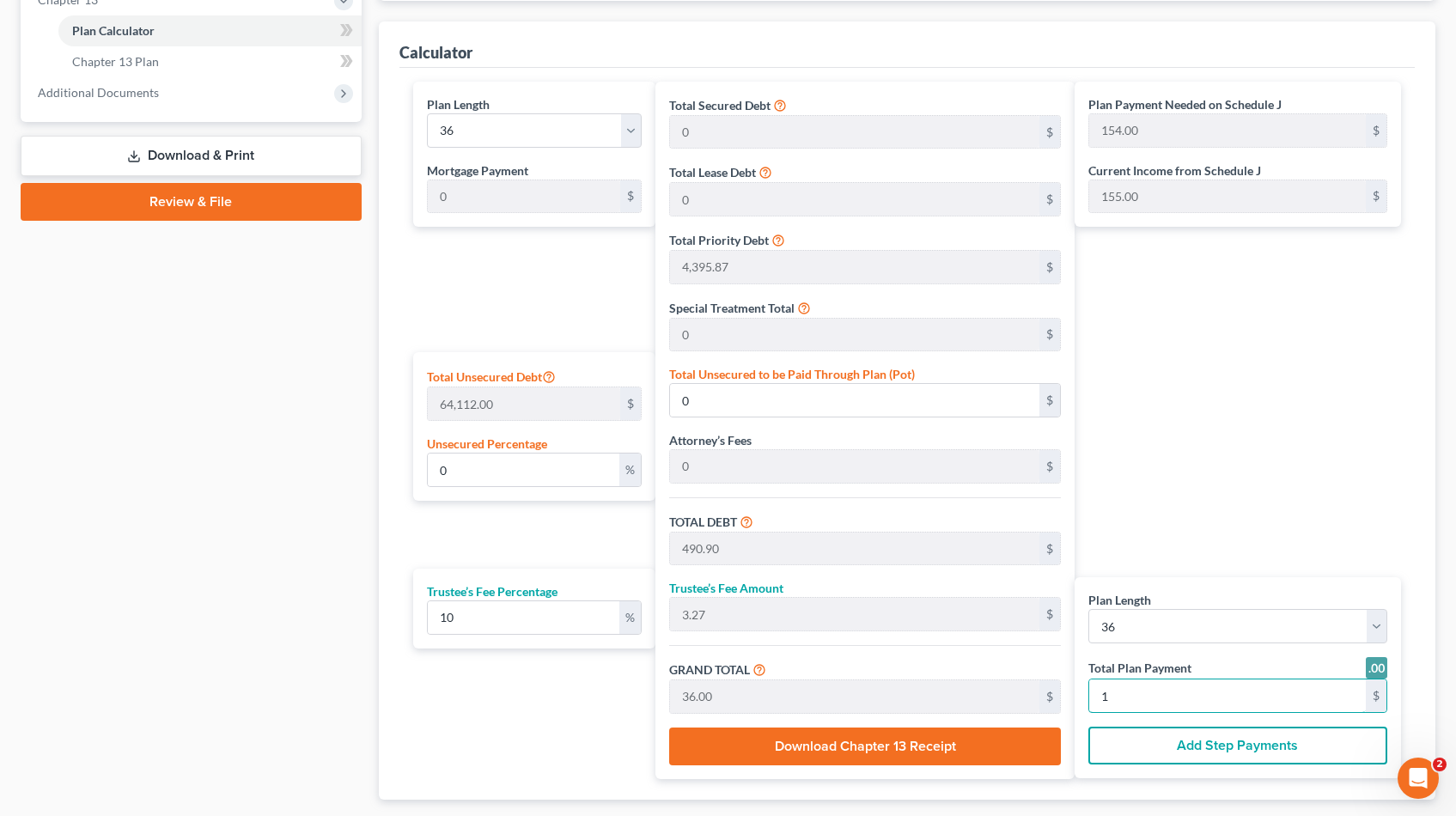
type input "540.00"
type input "15"
type input "1.00"
type input "644.13"
type input "5,040.00"
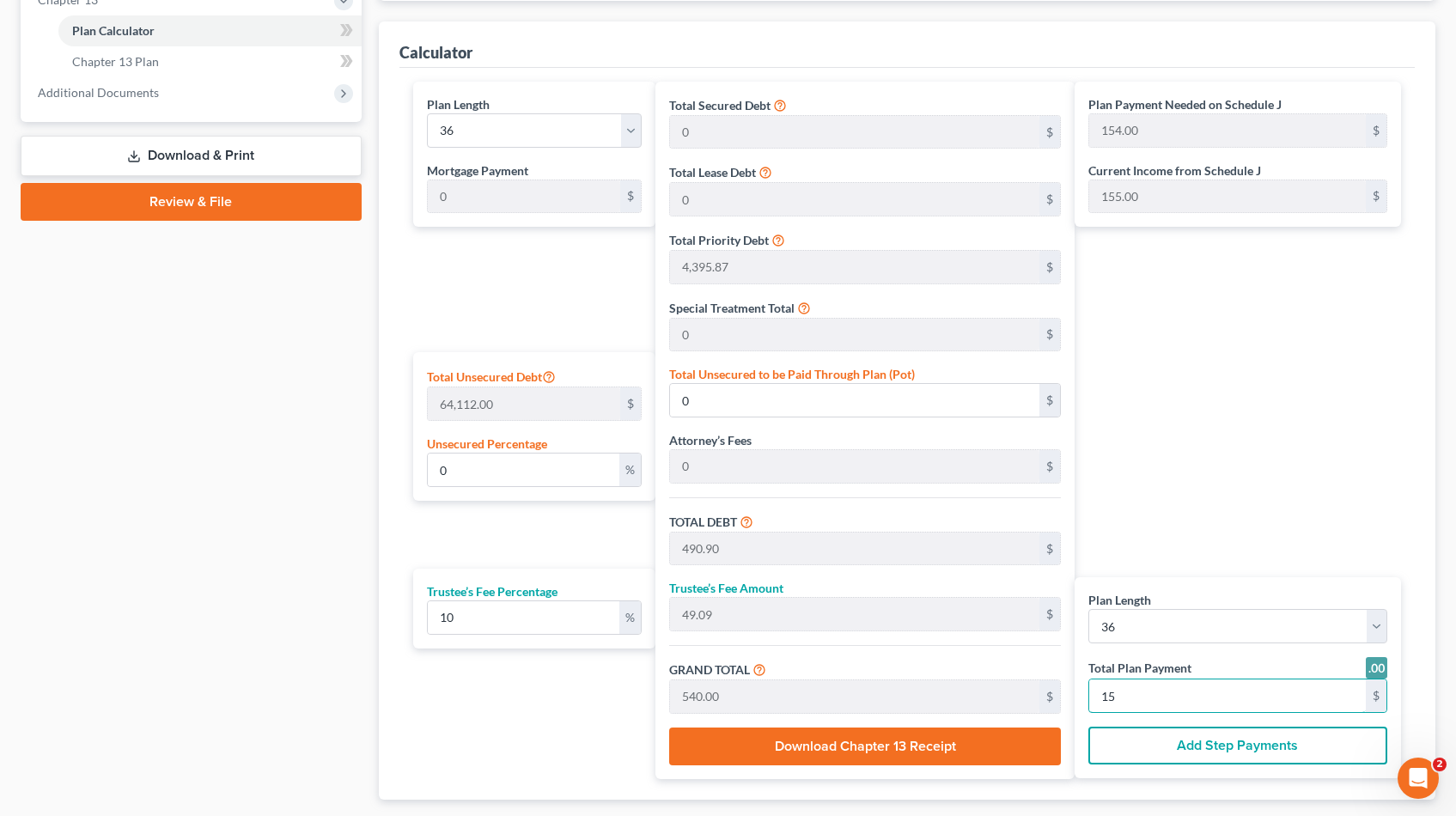
type input "504.00"
type input "5,544.00"
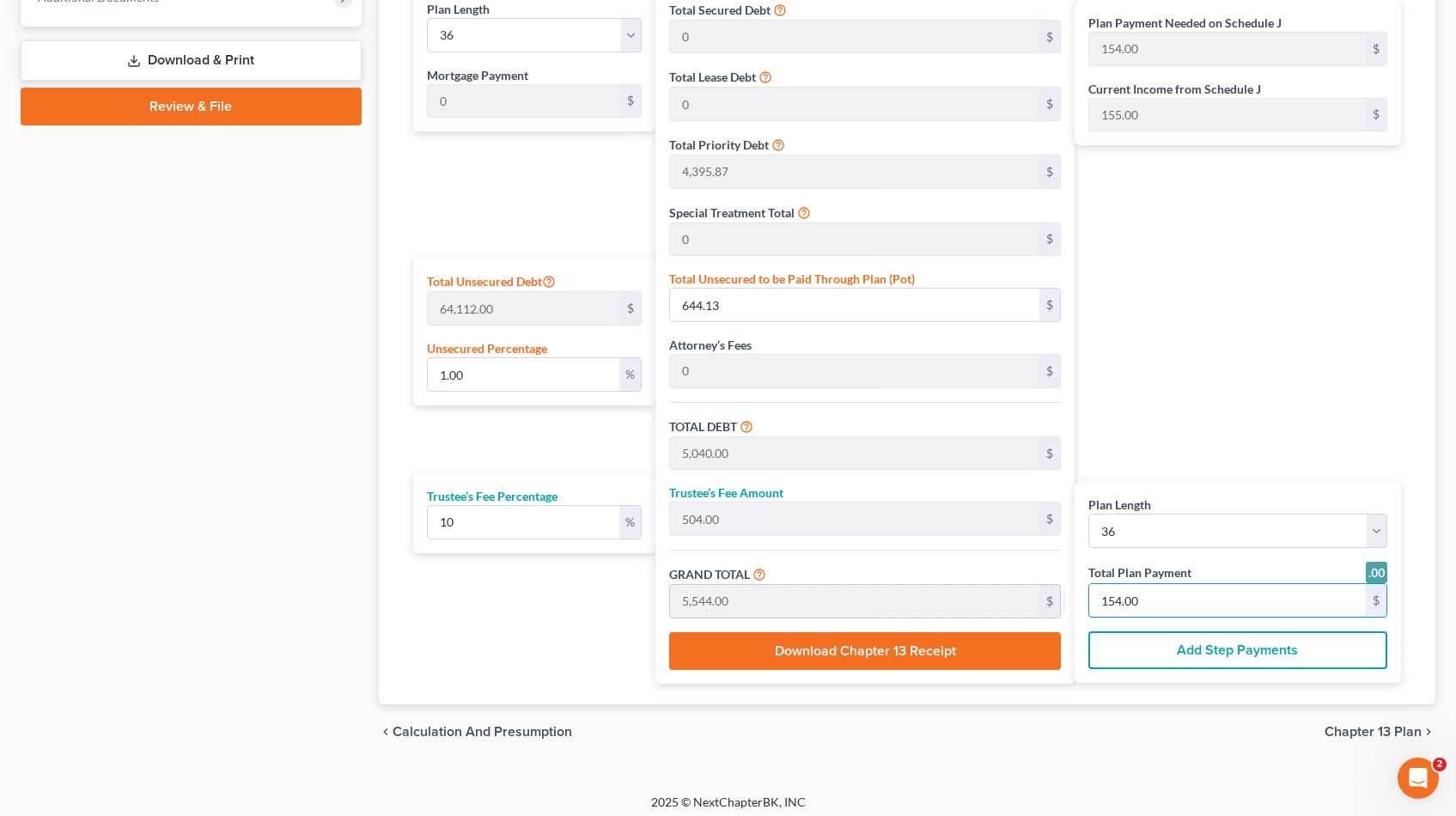
scroll to position [855, 0]
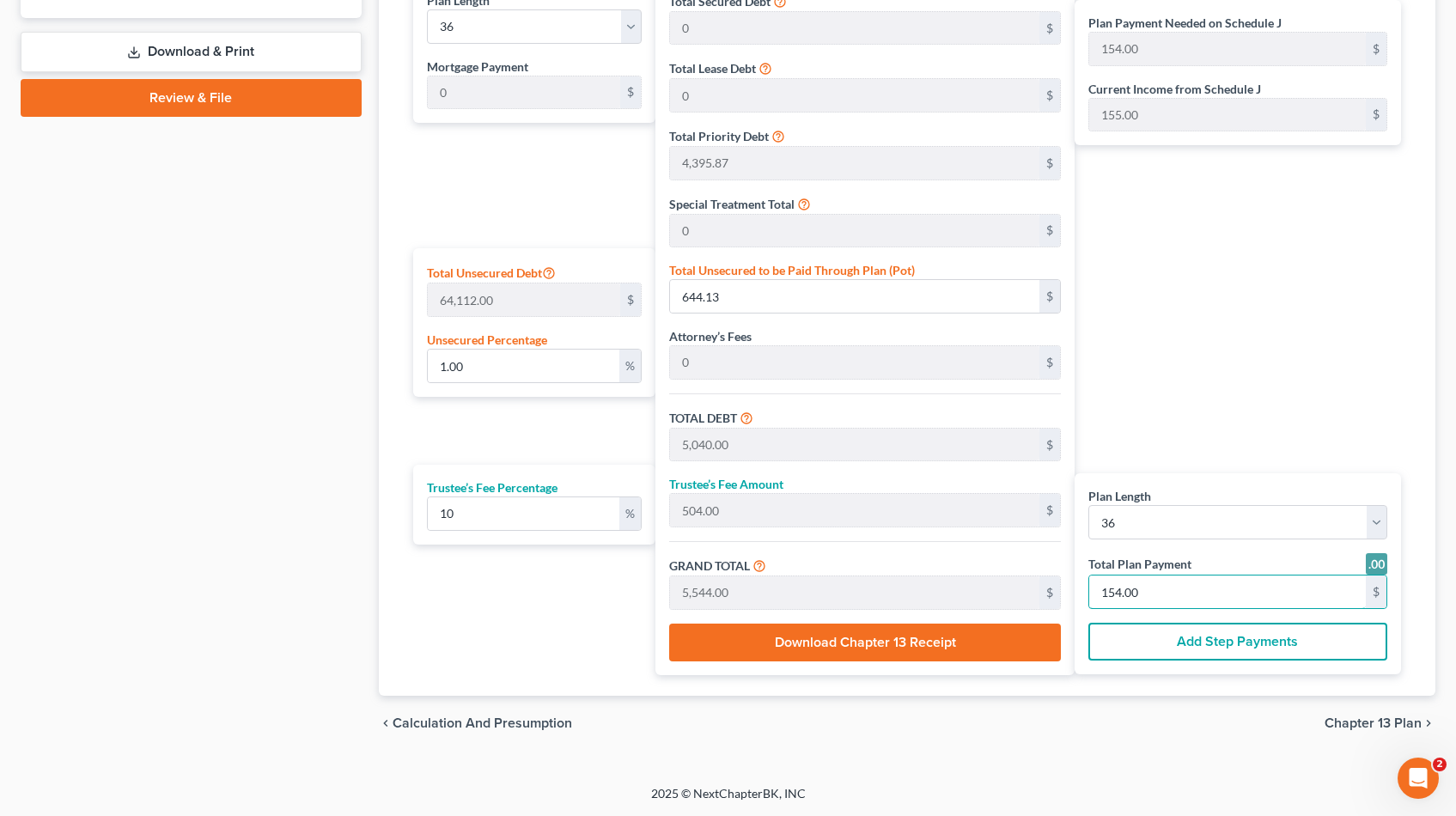
type input "154.00"
click at [1351, 725] on span "Chapter 13 Plan" at bounding box center [1372, 723] width 97 height 14
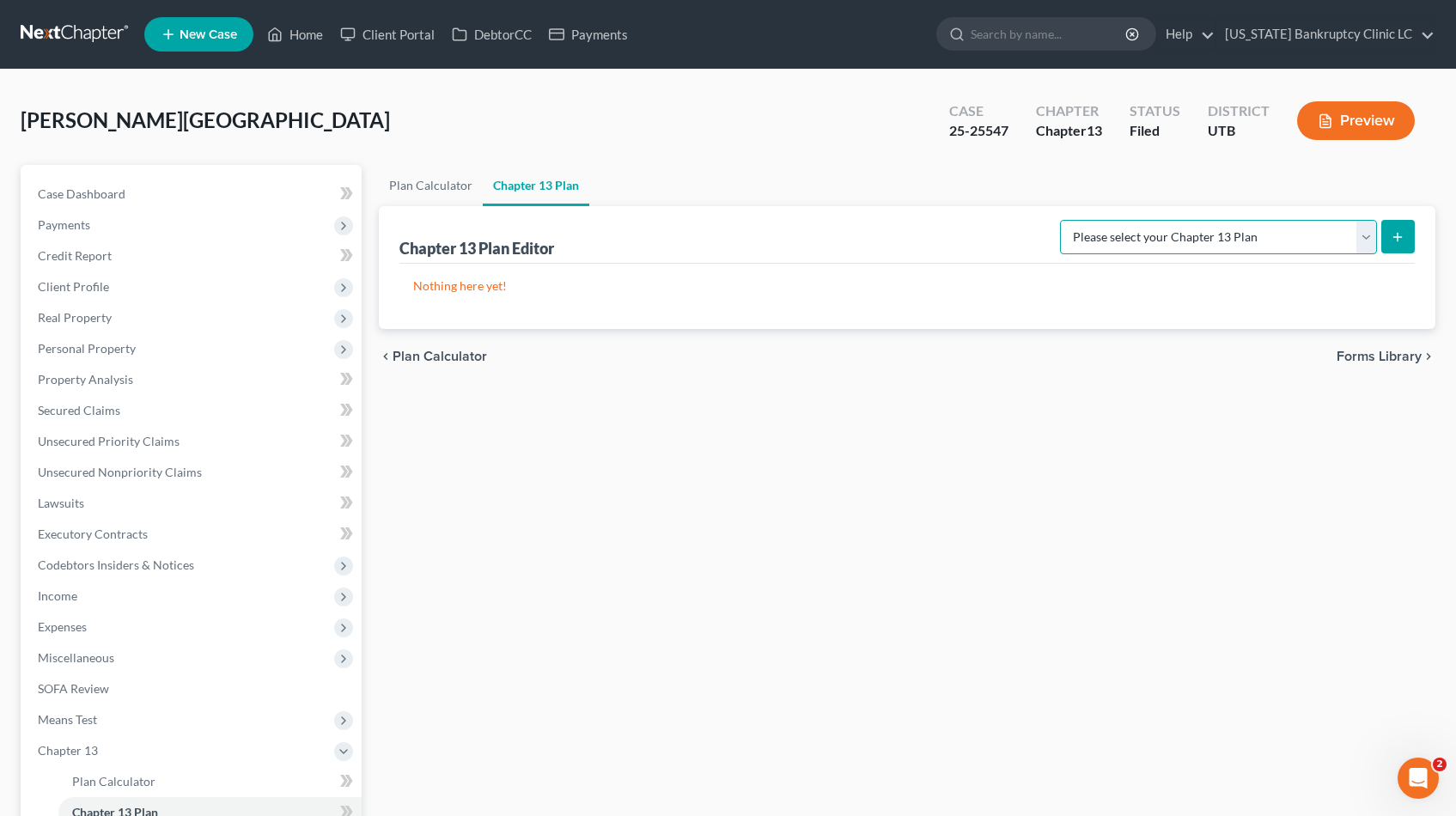
click at [1372, 233] on select "Please select your Chapter 13 Plan Chapter 13 Plan - [US_STATE] Bankruptcy Clin…" at bounding box center [1218, 237] width 317 height 34
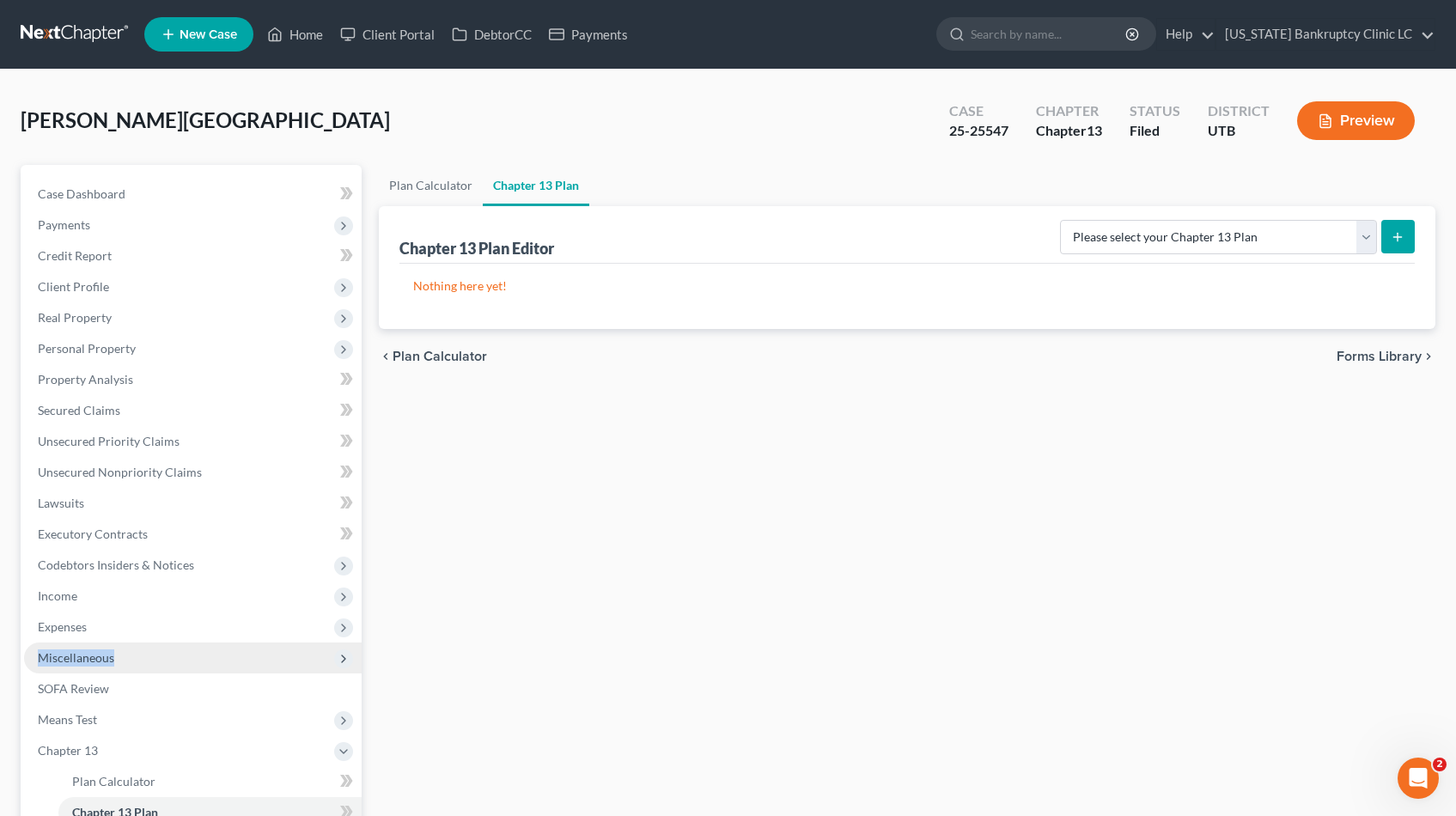
click at [89, 662] on span "Miscellaneous" at bounding box center [76, 657] width 77 height 14
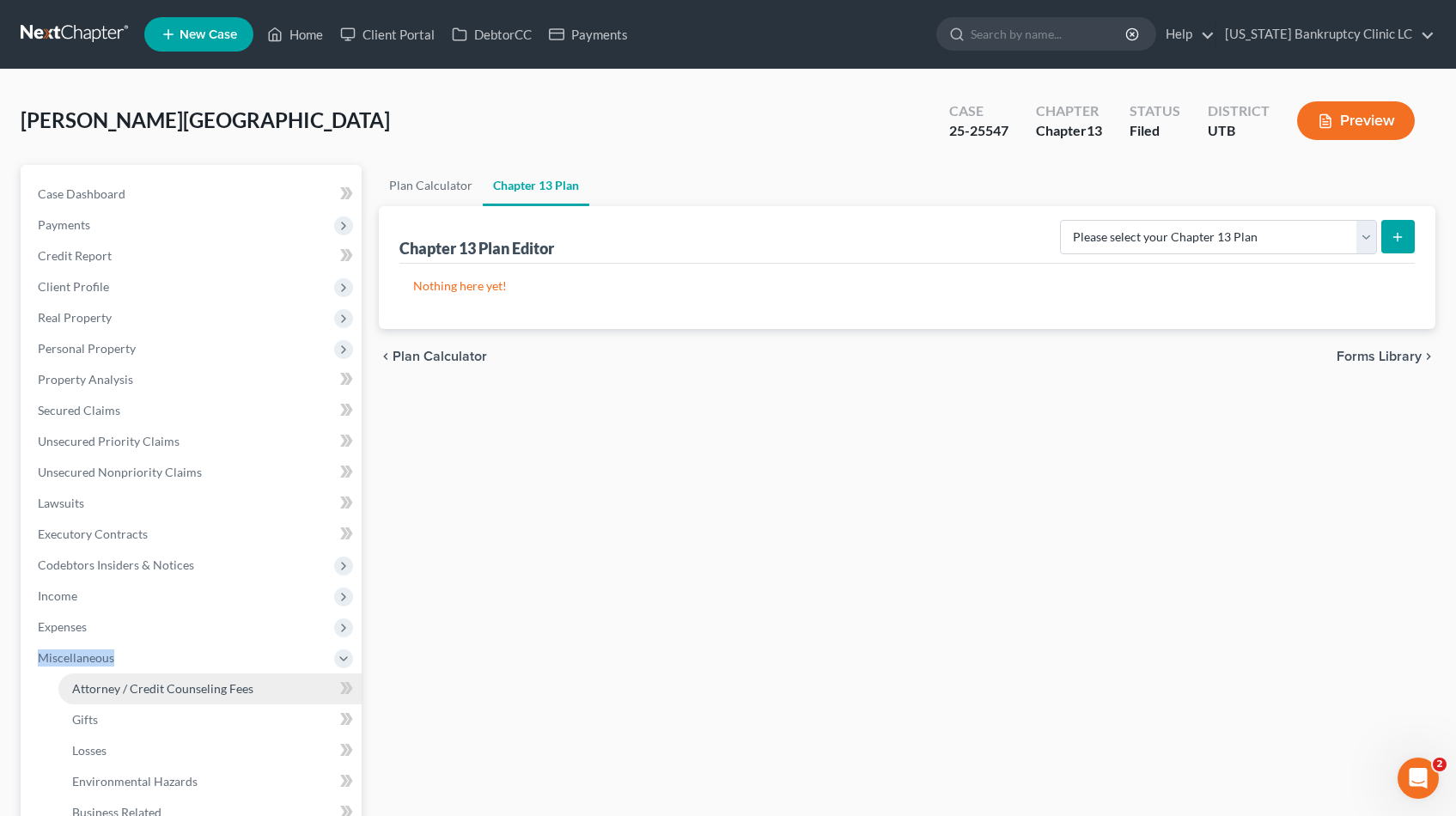
click at [104, 693] on span "Attorney / Credit Counseling Fees" at bounding box center [163, 689] width 182 height 14
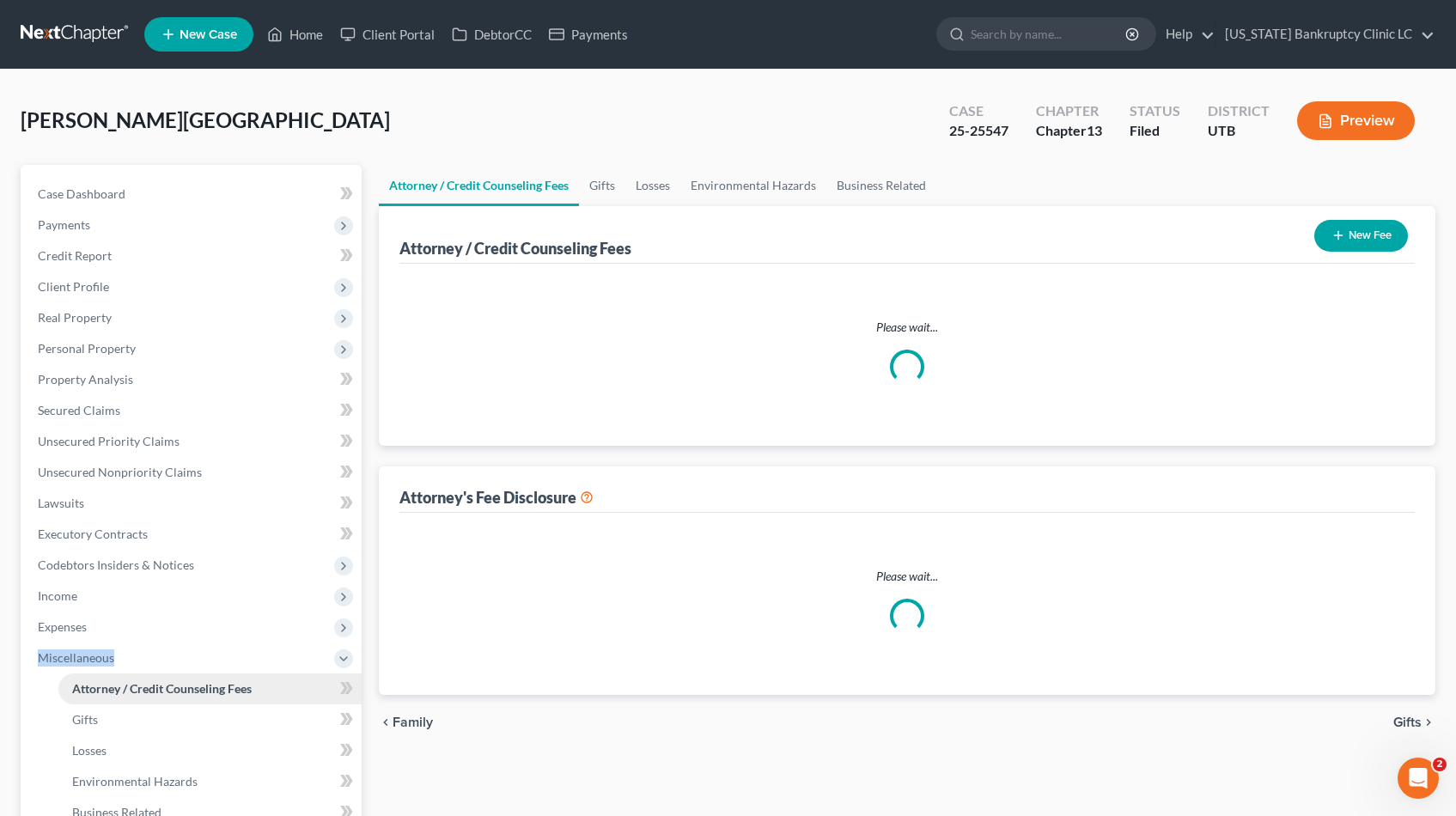
select select "3"
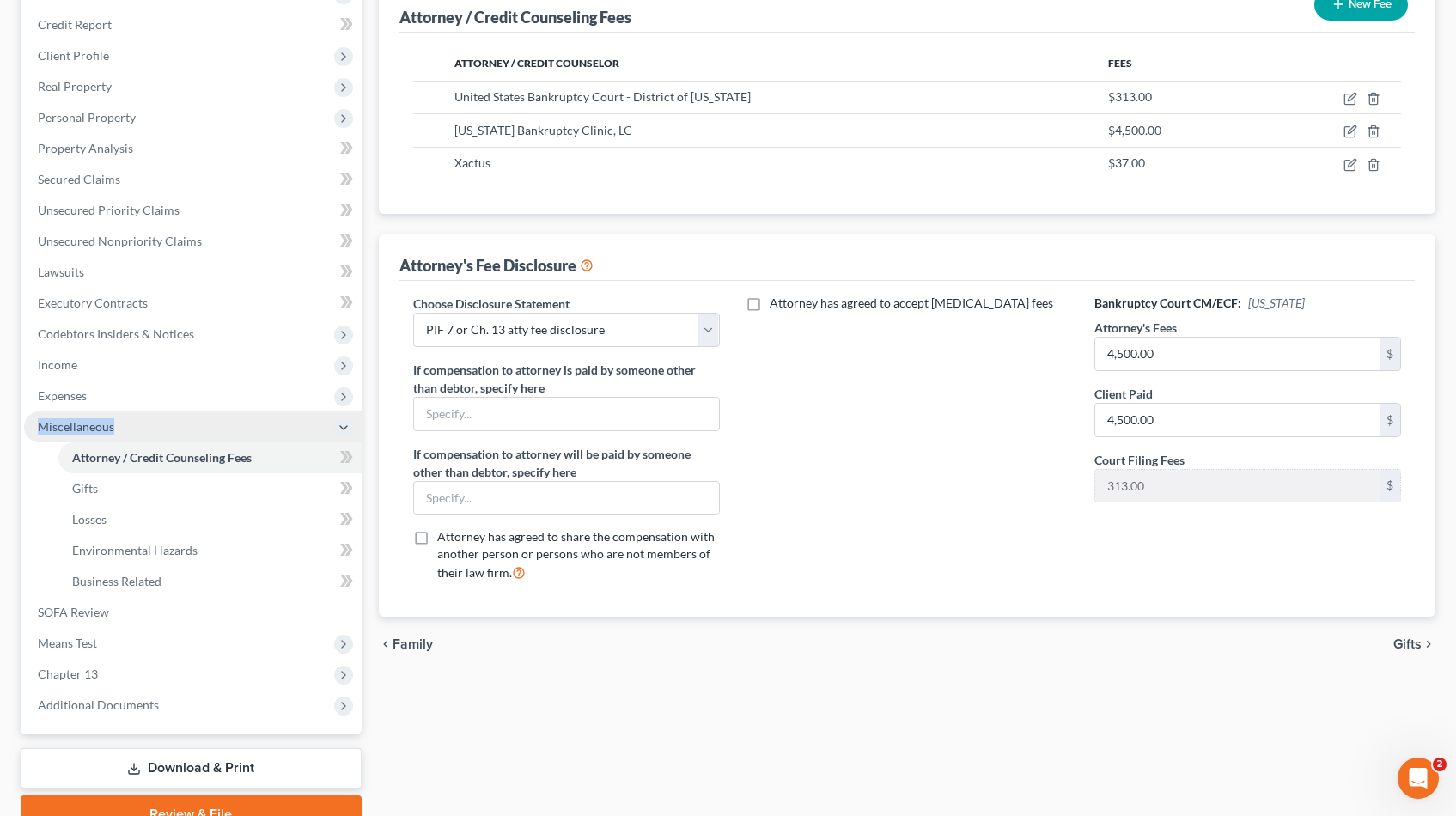
scroll to position [314, 0]
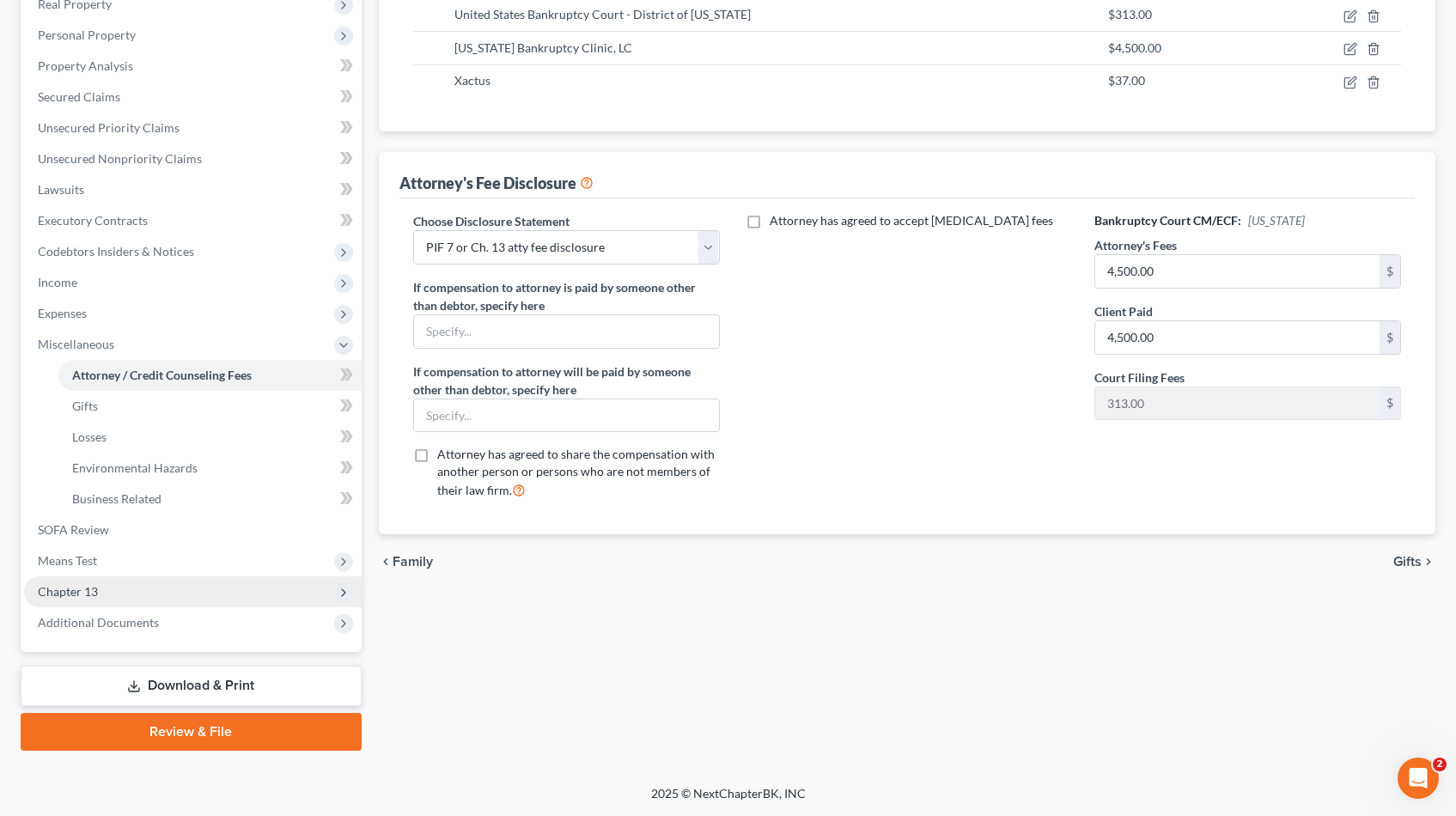
click at [94, 587] on span "Chapter 13" at bounding box center [68, 591] width 61 height 14
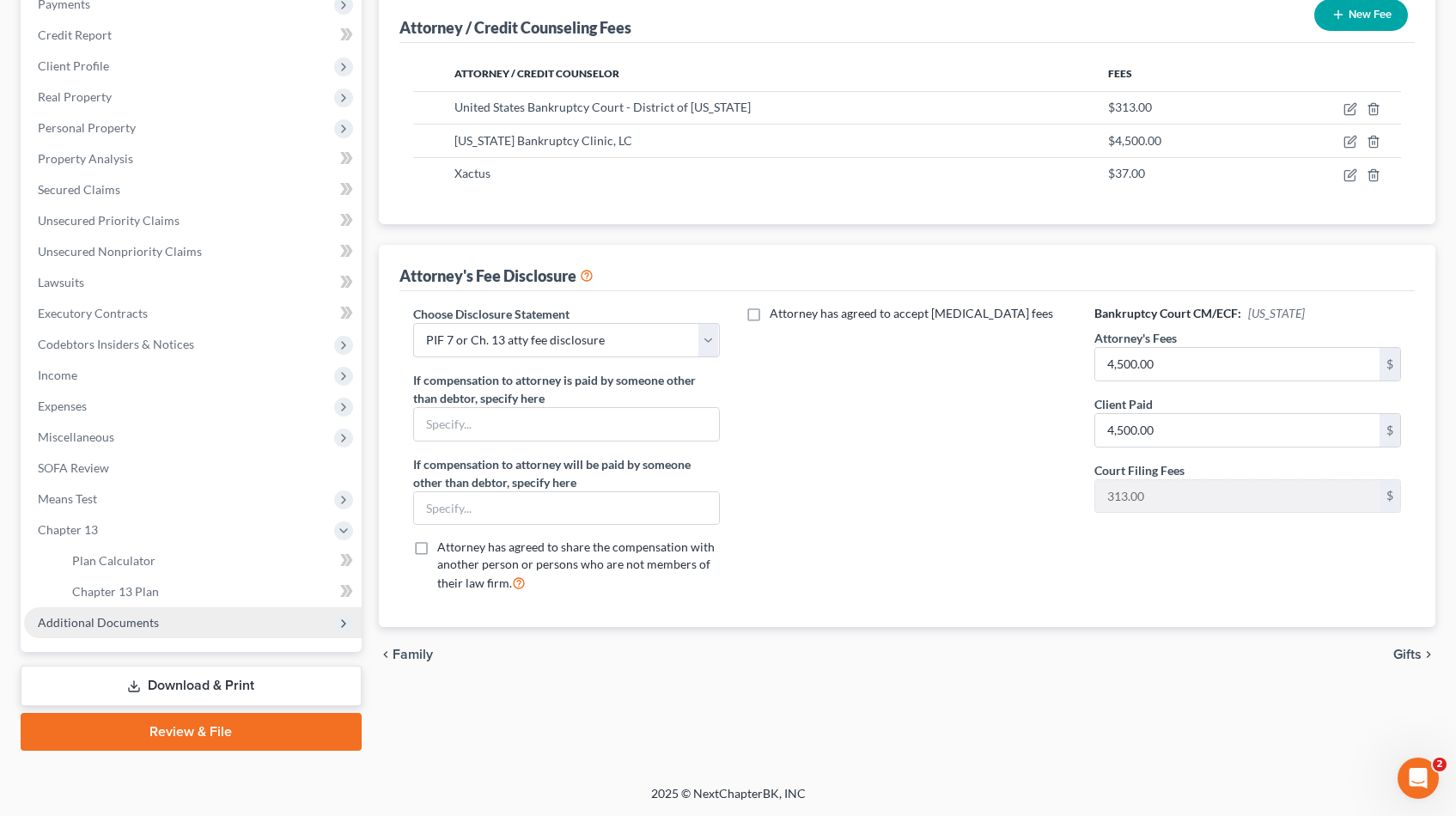
scroll to position [220, 0]
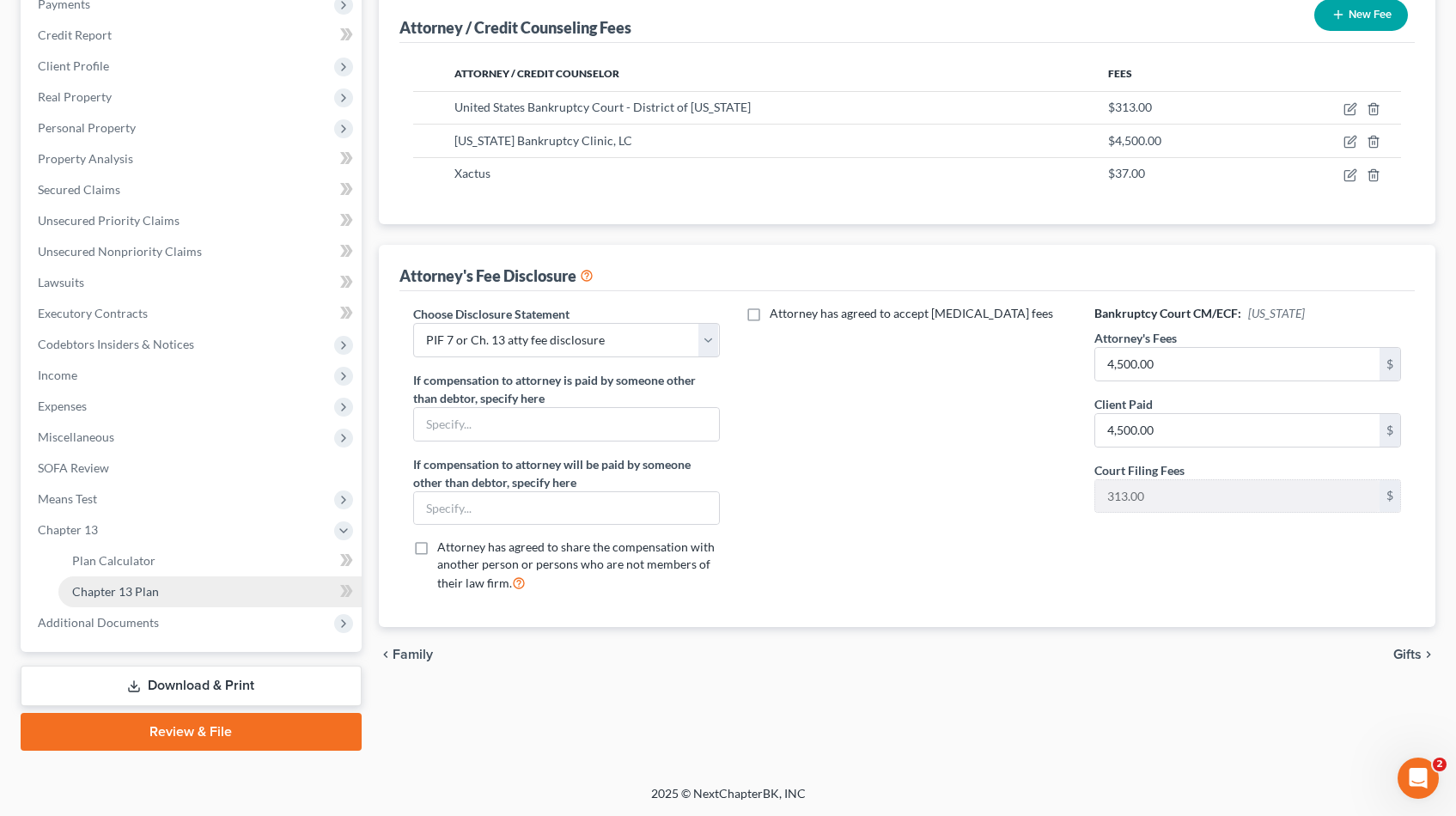
click at [123, 591] on span "Chapter 13 Plan" at bounding box center [116, 591] width 87 height 14
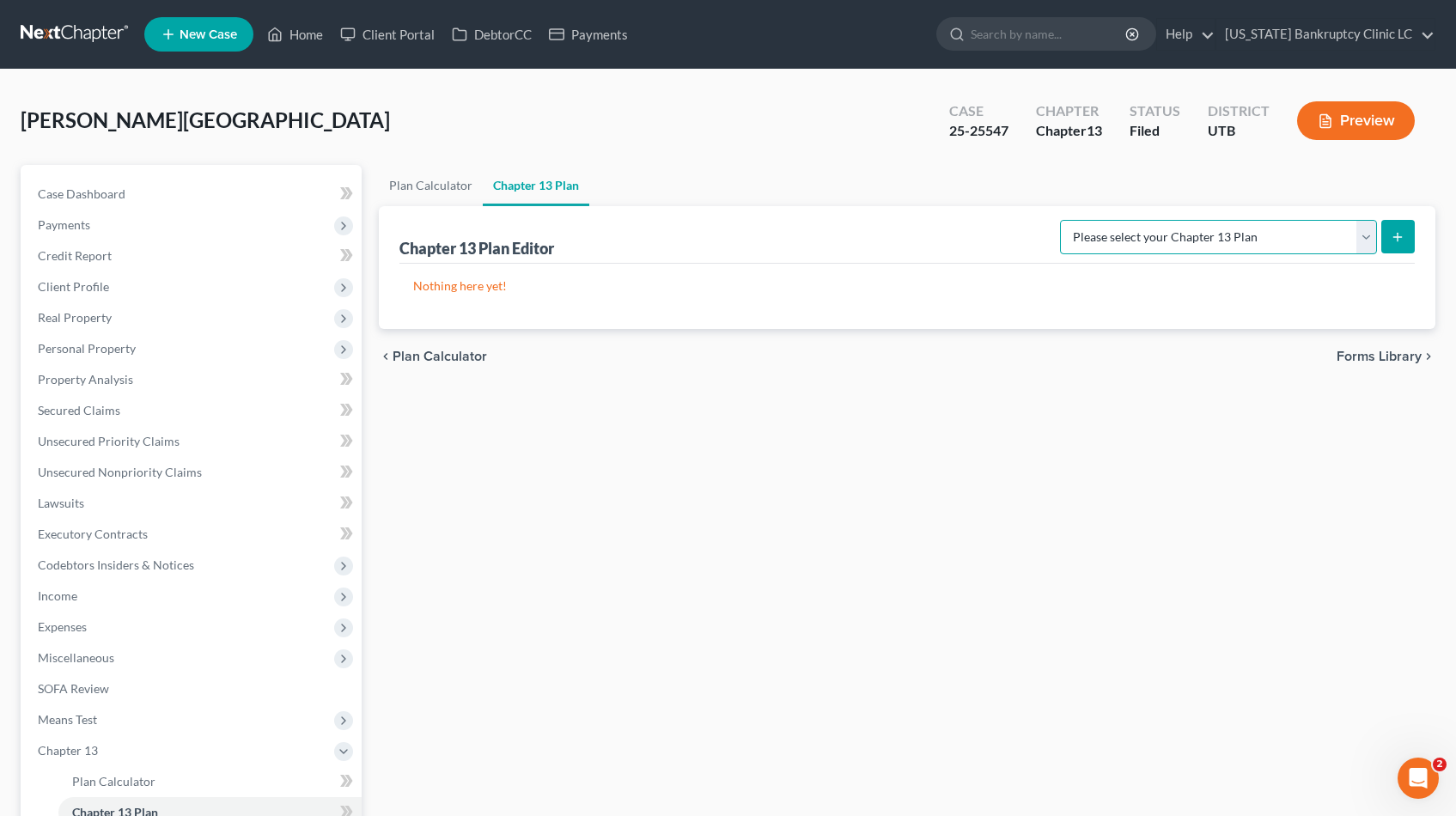
click at [1366, 238] on select "Please select your Chapter 13 Plan Chapter 13 Plan - [US_STATE] Bankruptcy Clin…" at bounding box center [1218, 237] width 317 height 34
select select "0"
click at [1098, 220] on select "Please select your Chapter 13 Plan Chapter 13 Plan - [US_STATE] Bankruptcy Clin…" at bounding box center [1218, 237] width 317 height 34
click at [1396, 240] on icon "submit" at bounding box center [1397, 237] width 14 height 14
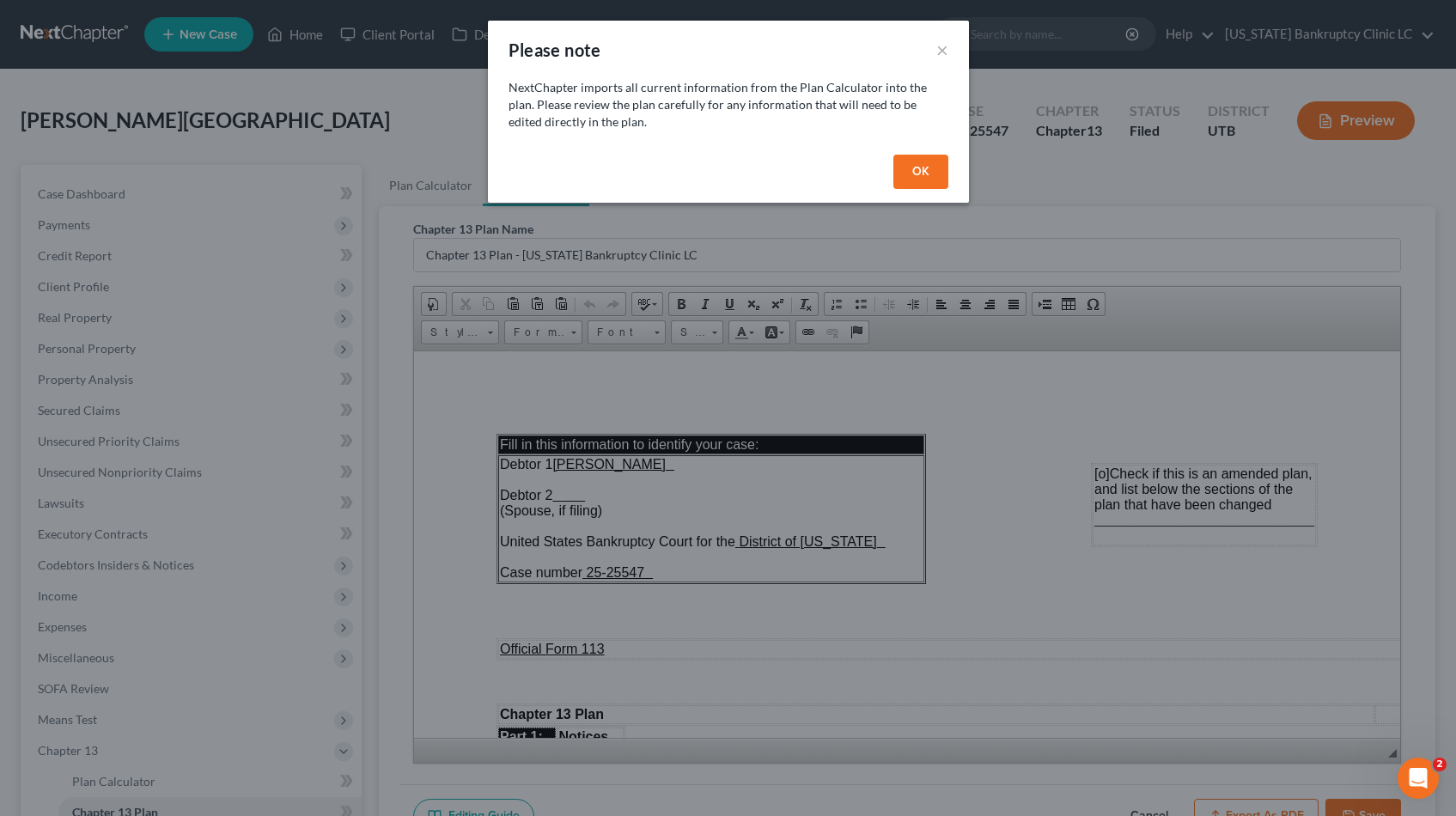
drag, startPoint x: 919, startPoint y: 168, endPoint x: 856, endPoint y: 230, distance: 88.4
click at [919, 168] on button "OK" at bounding box center [920, 172] width 55 height 34
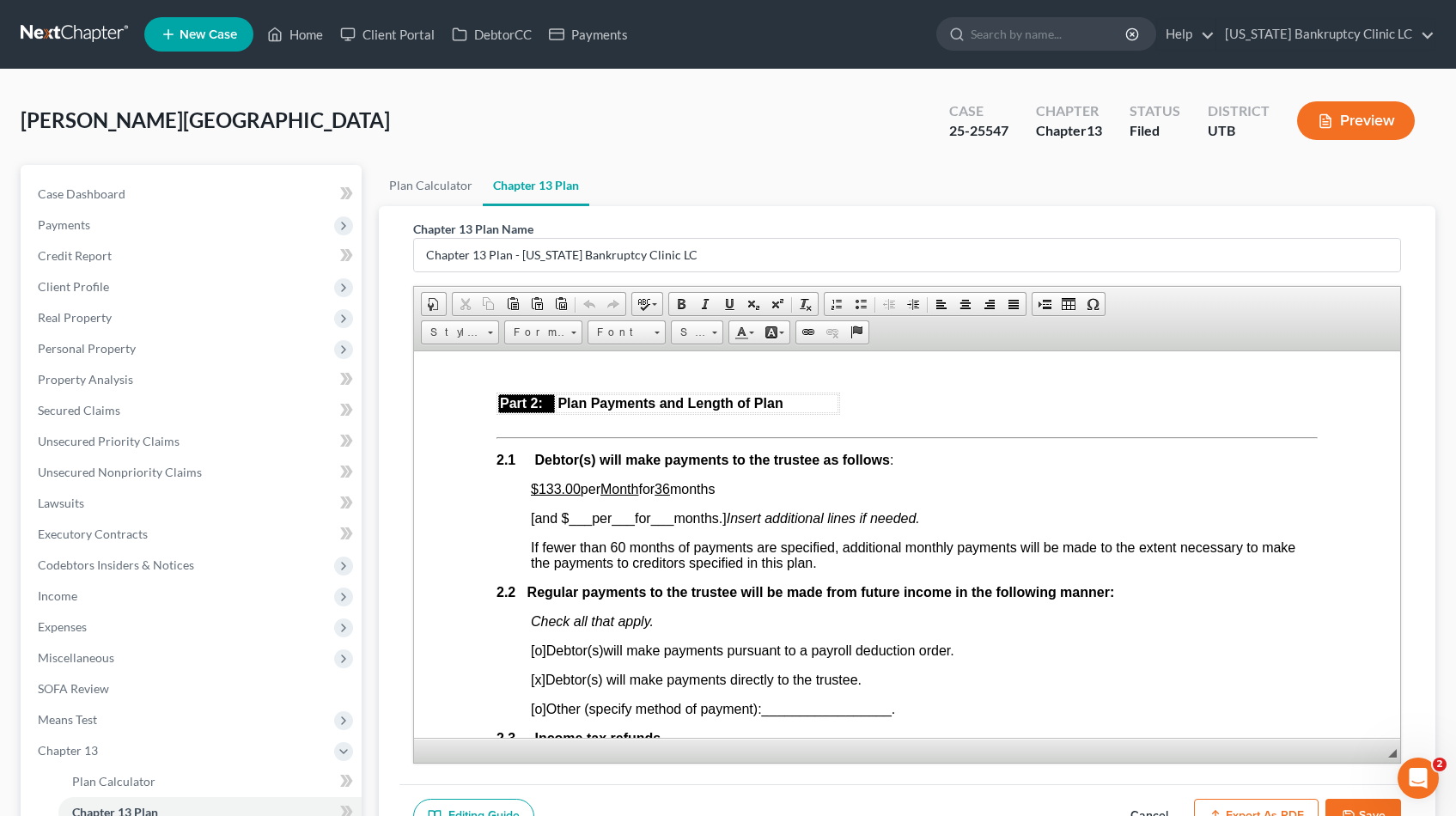
scroll to position [891, 0]
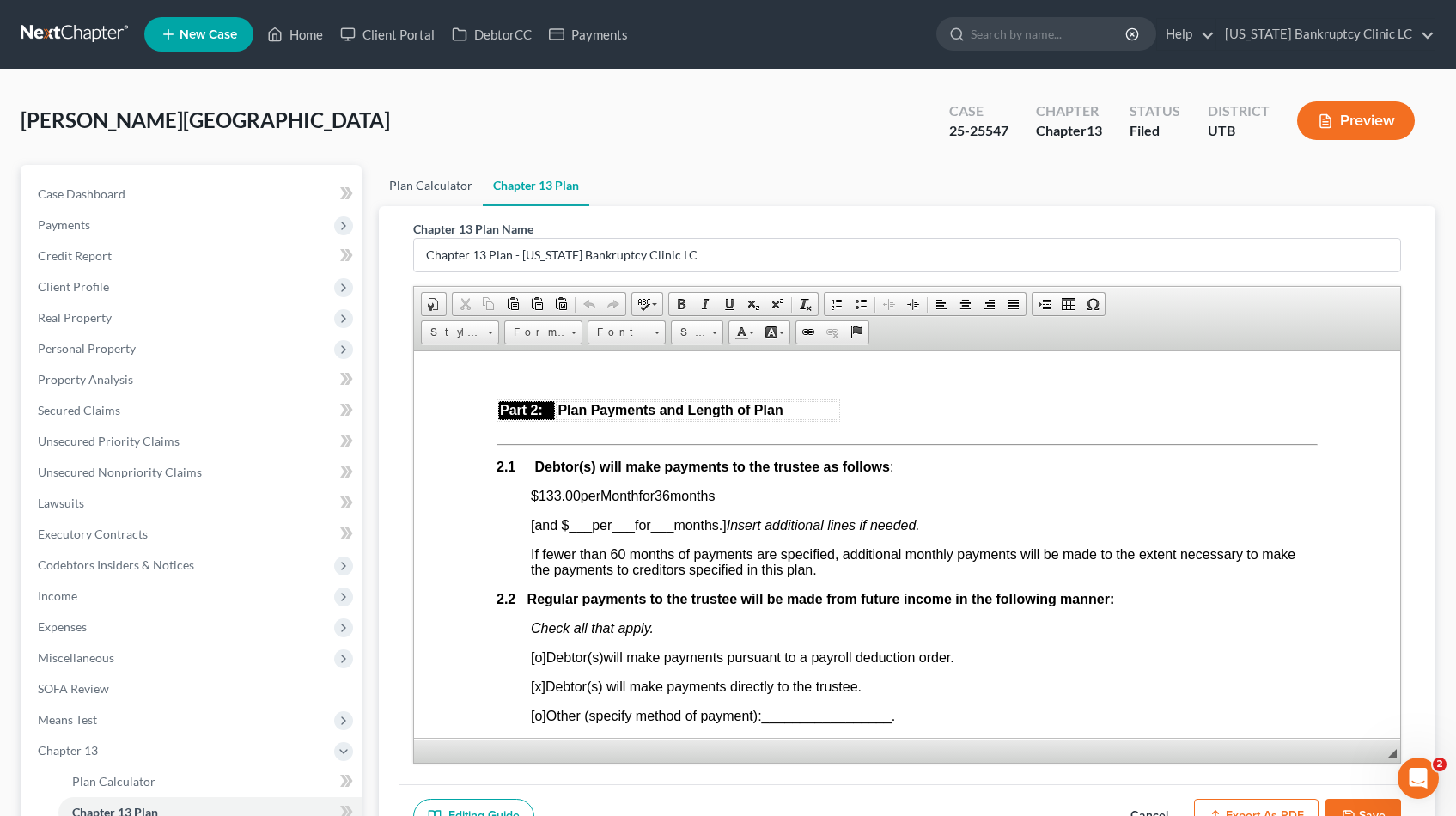
click at [435, 183] on link "Plan Calculator" at bounding box center [430, 185] width 104 height 42
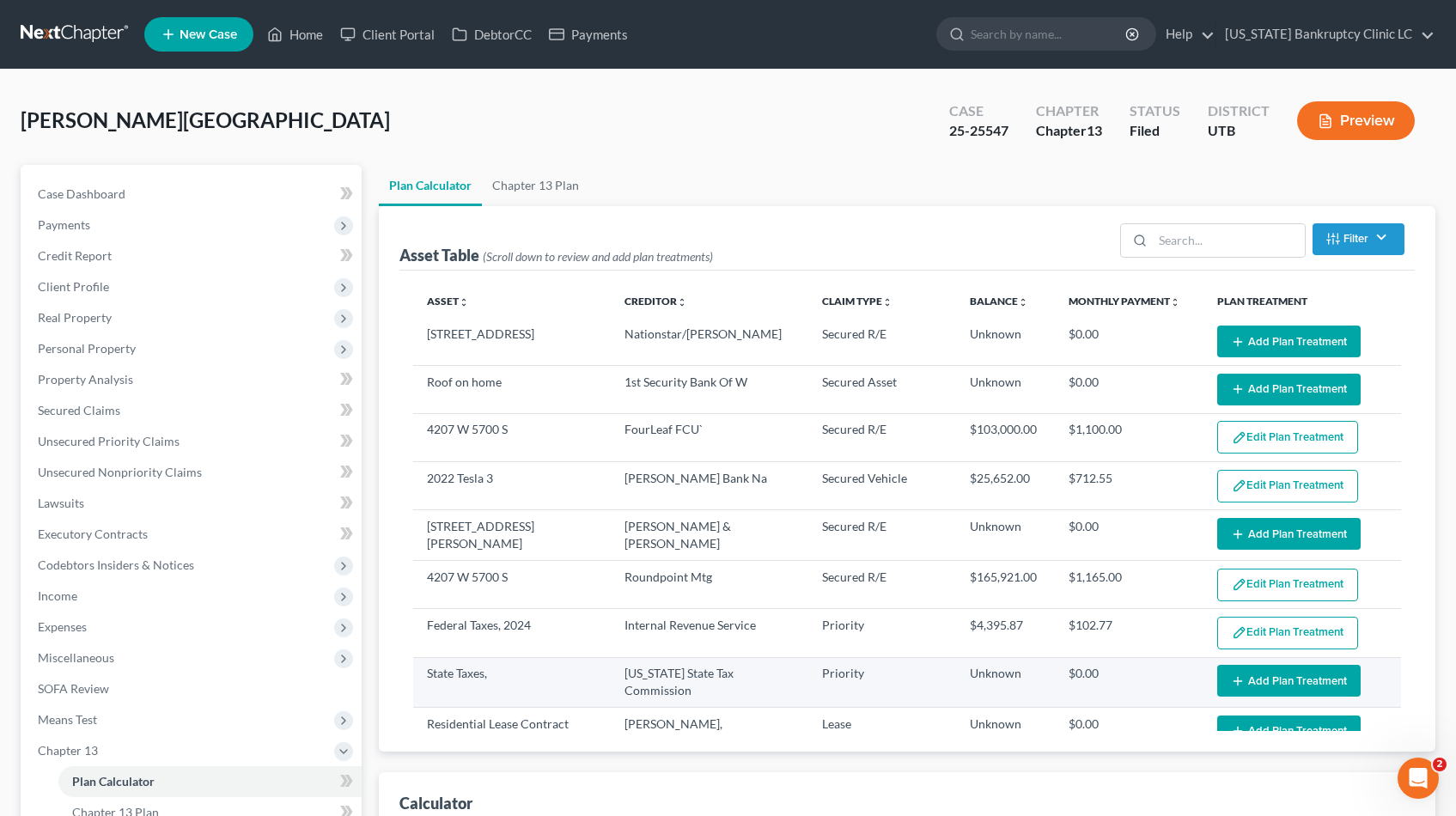
select select "35"
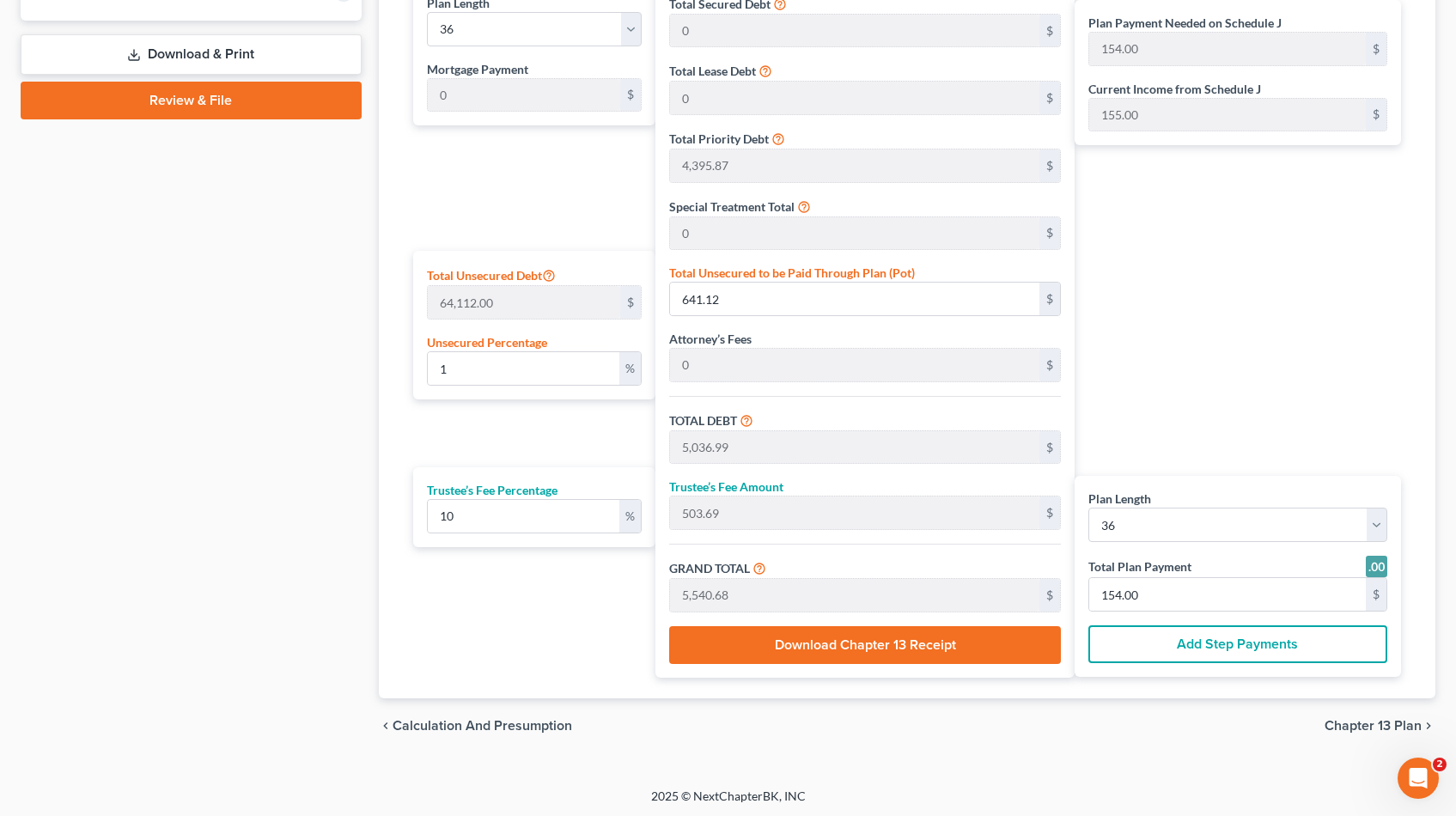
scroll to position [855, 0]
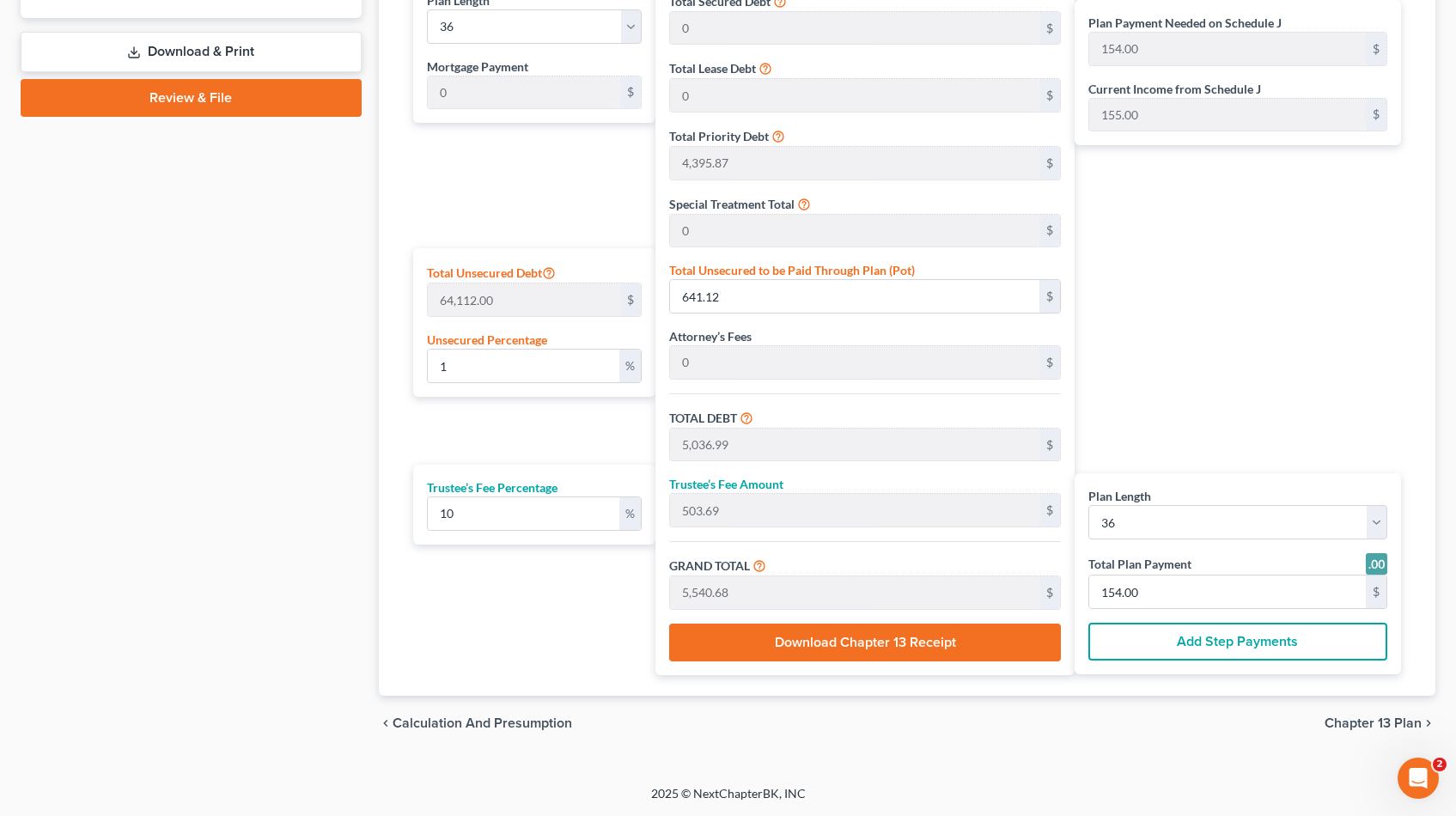
click at [1398, 724] on span "Chapter 13 Plan" at bounding box center [1372, 723] width 97 height 14
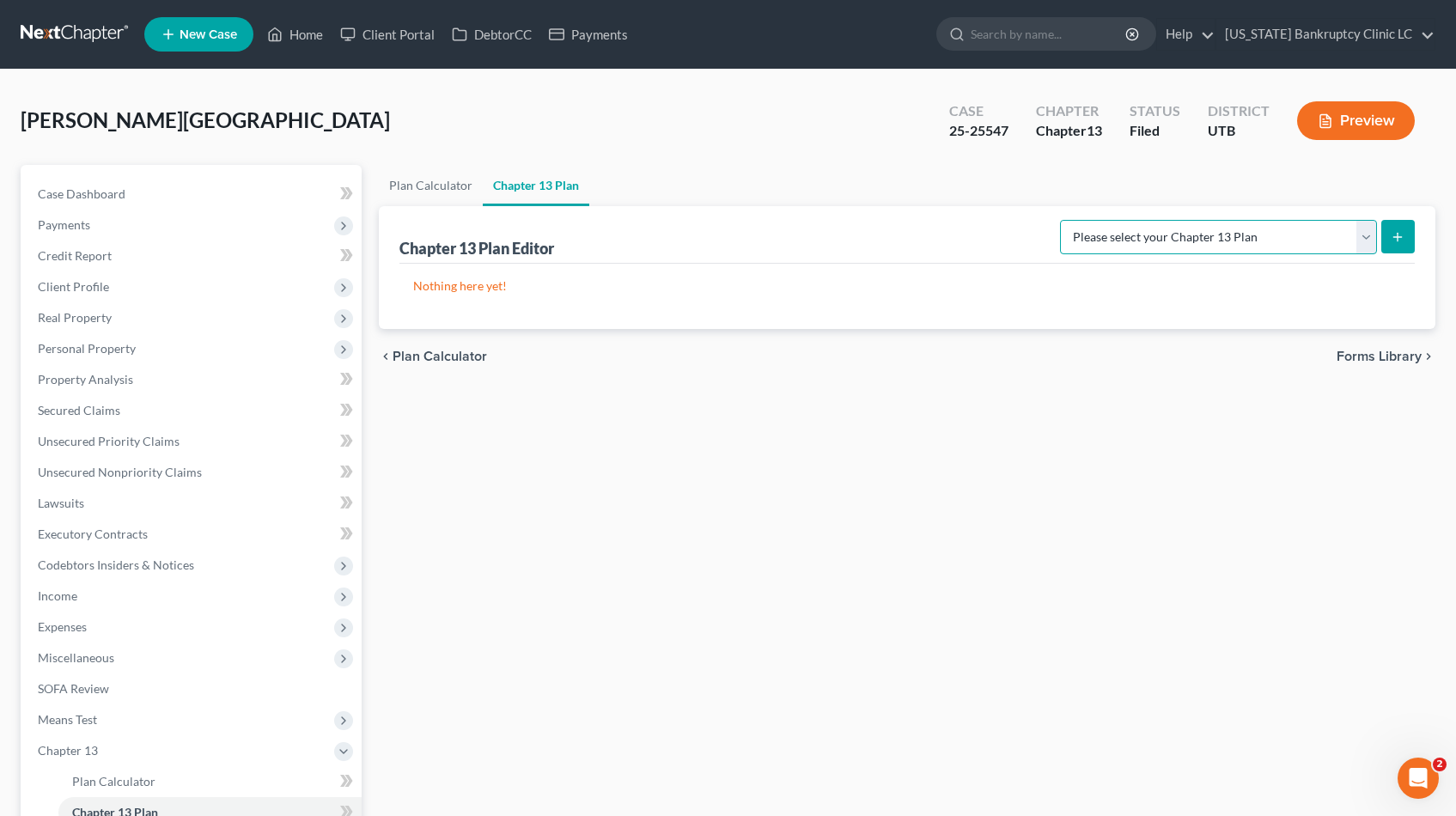
click at [1366, 231] on select "Please select your Chapter 13 Plan Chapter 13 Plan - [US_STATE] Bankruptcy Clin…" at bounding box center [1218, 237] width 317 height 34
select select "0"
click at [1098, 220] on select "Please select your Chapter 13 Plan Chapter 13 Plan - [US_STATE] Bankruptcy Clin…" at bounding box center [1218, 237] width 317 height 34
click at [1403, 234] on icon "submit" at bounding box center [1397, 237] width 14 height 14
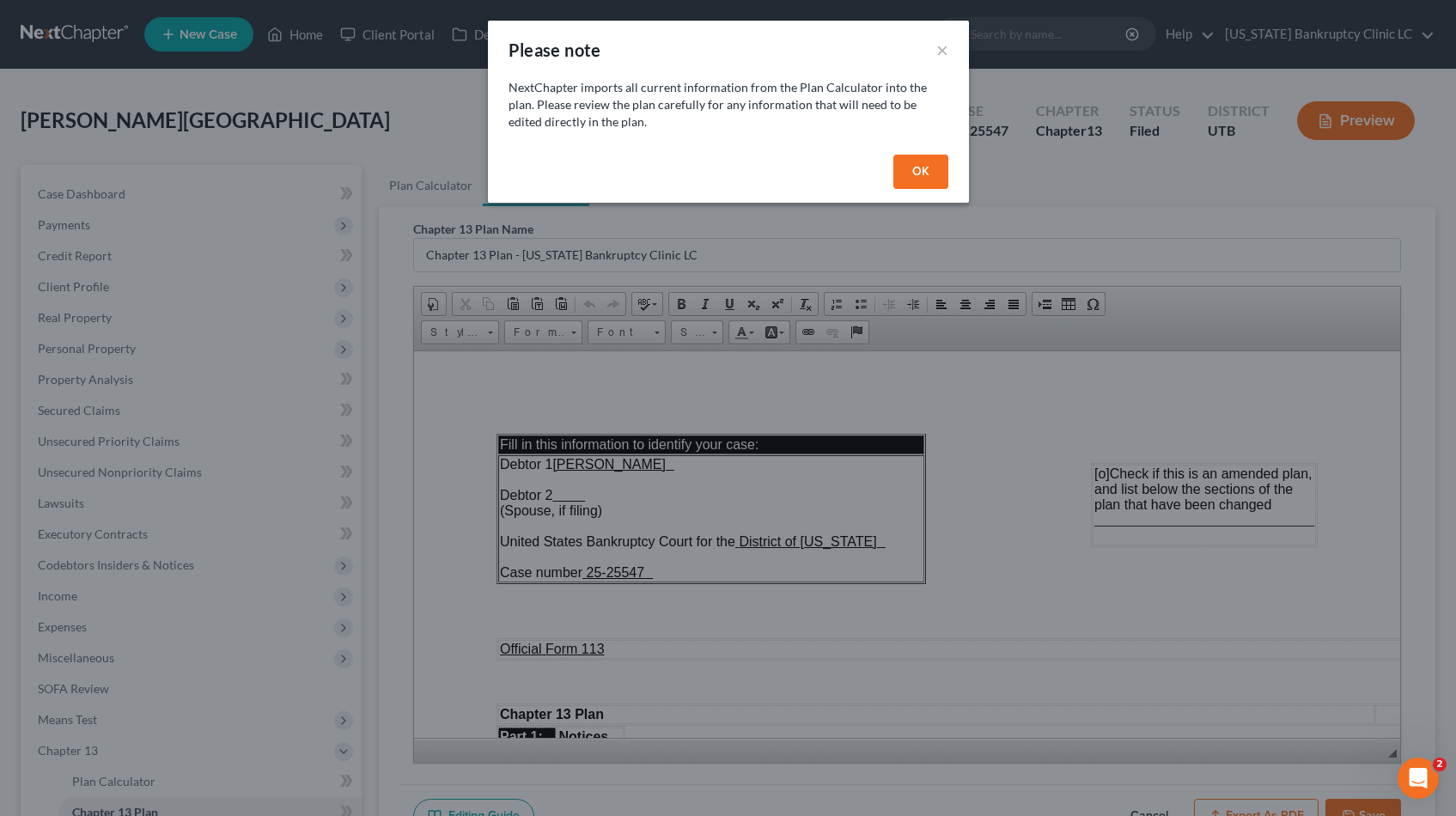
click at [912, 175] on button "OK" at bounding box center [920, 172] width 55 height 34
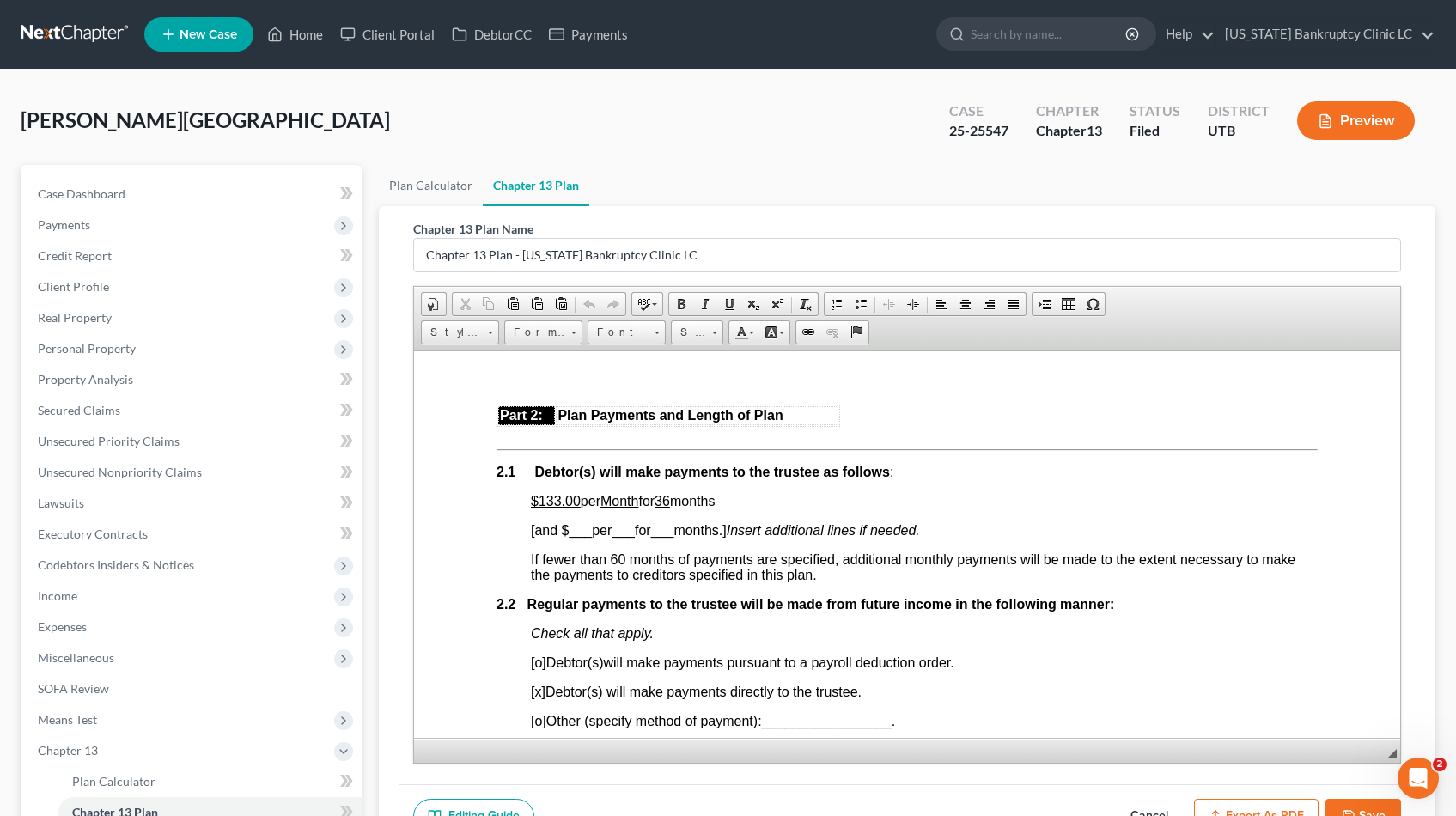
scroll to position [886, 0]
click at [559, 499] on u "$133.00" at bounding box center [554, 500] width 50 height 14
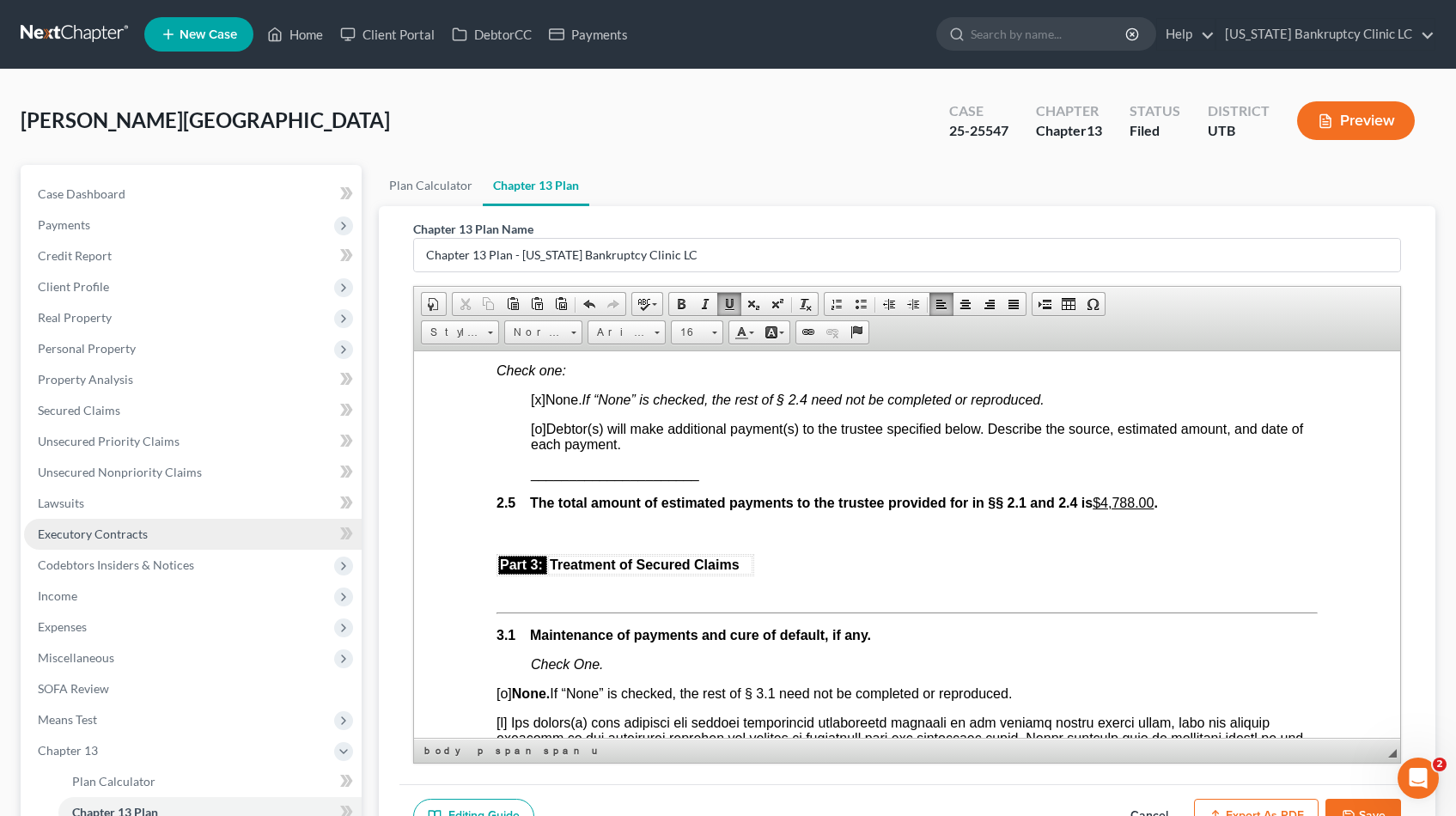
scroll to position [1489, 0]
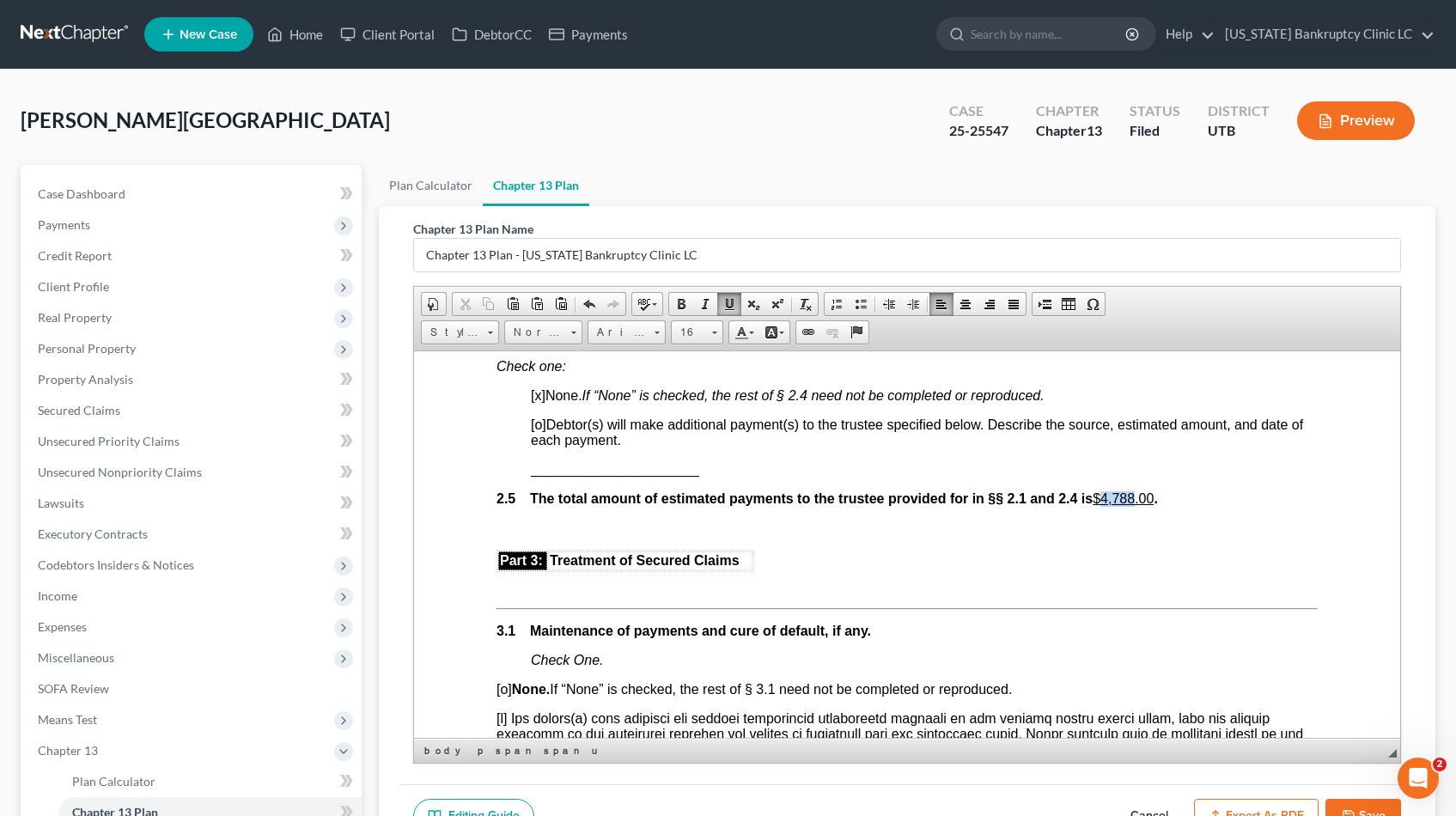
drag, startPoint x: 1144, startPoint y: 495, endPoint x: 1113, endPoint y: 497, distance: 31.1
click at [1113, 497] on u "$4,788.00" at bounding box center [1122, 498] width 61 height 14
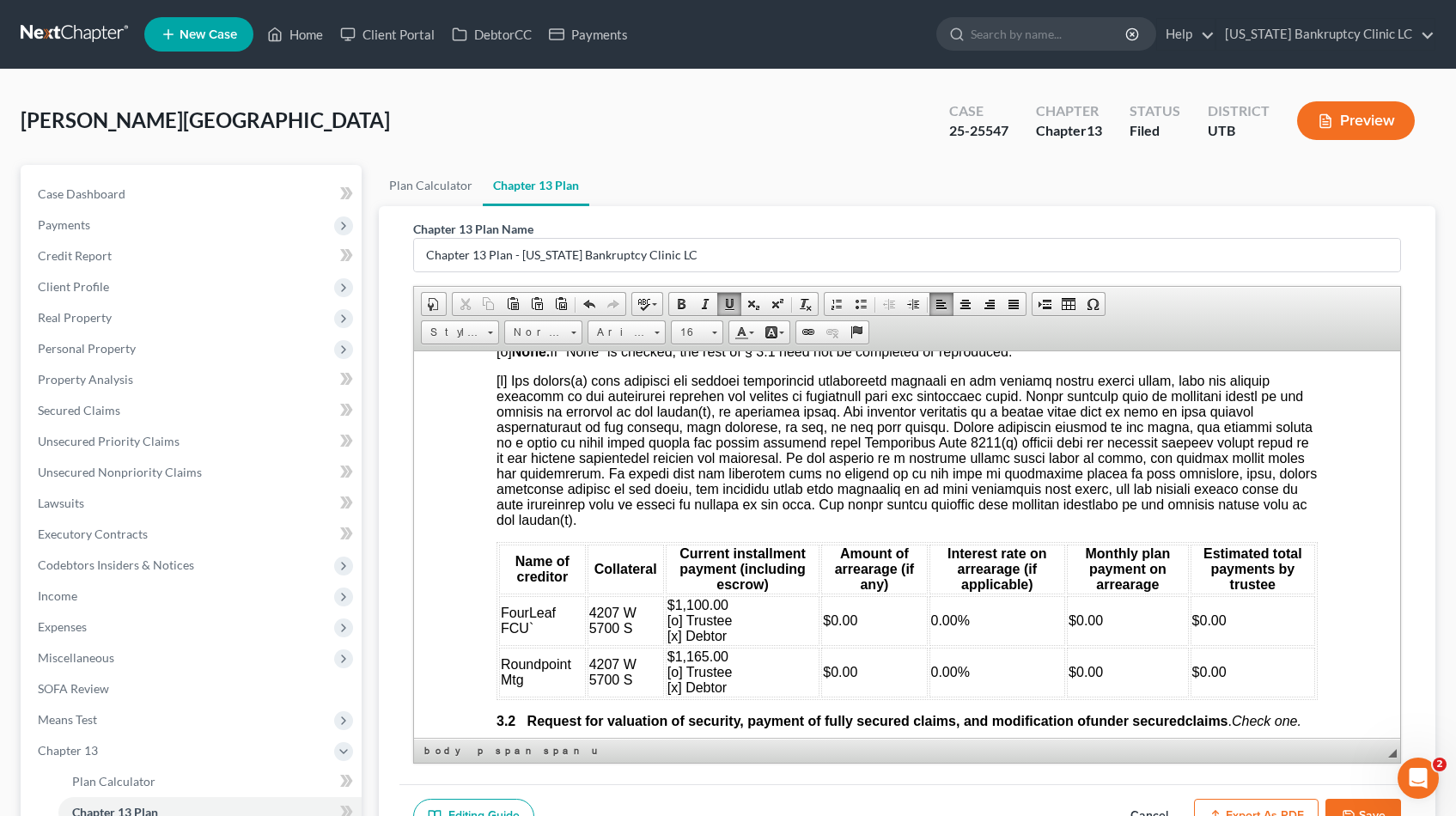
scroll to position [1827, 0]
click at [1064, 598] on tr "FourLeaf FCU` 4207 W 5700 S $1,100.00 [o] Trustee [x] Debtor $0.00 0.00% $0.00 …" at bounding box center [906, 619] width 816 height 50
click at [1112, 657] on td "$0.00" at bounding box center [1126, 671] width 122 height 50
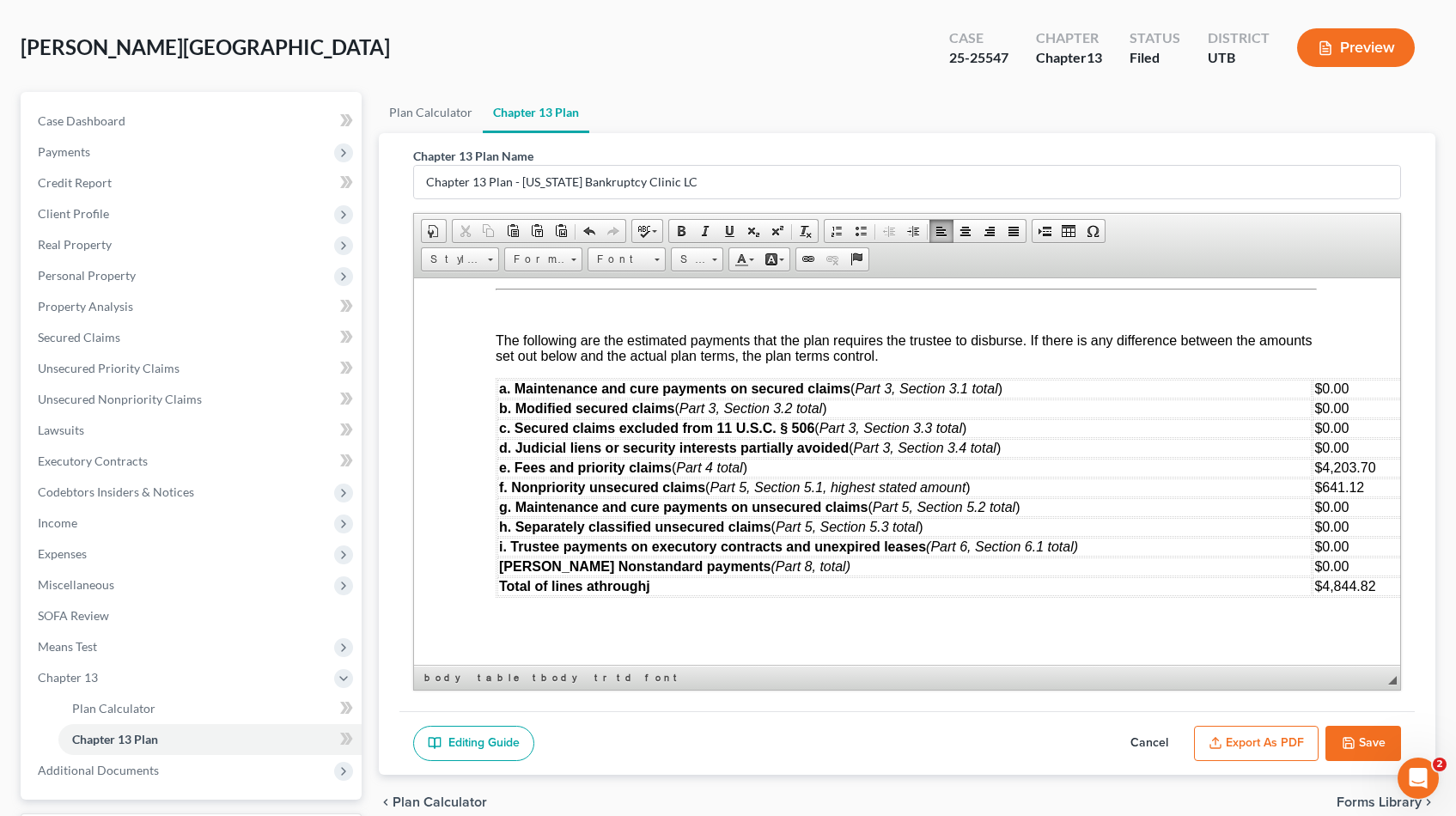
scroll to position [220, 0]
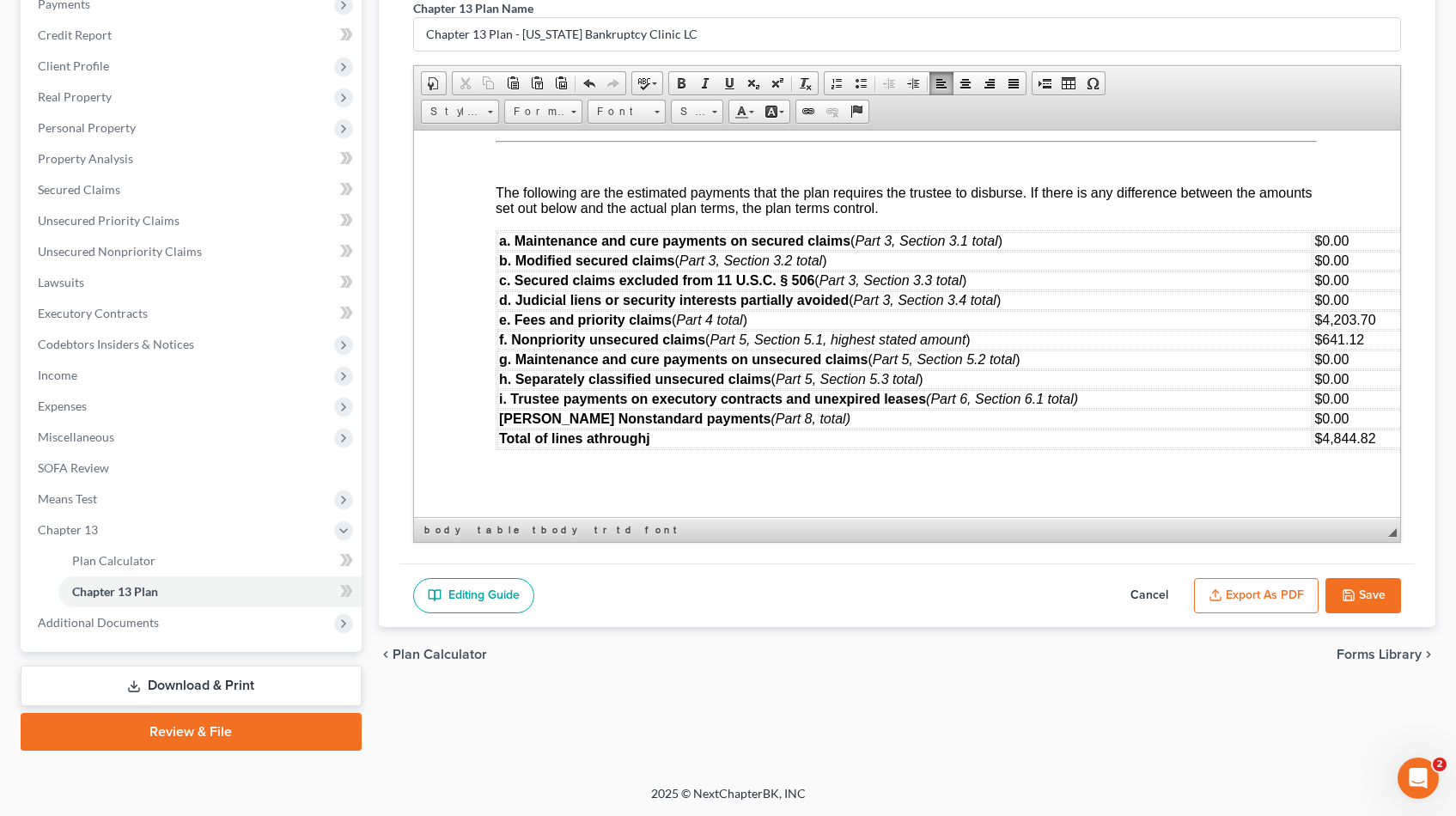
click at [1367, 584] on button "Save" at bounding box center [1363, 596] width 76 height 36
select select "0"
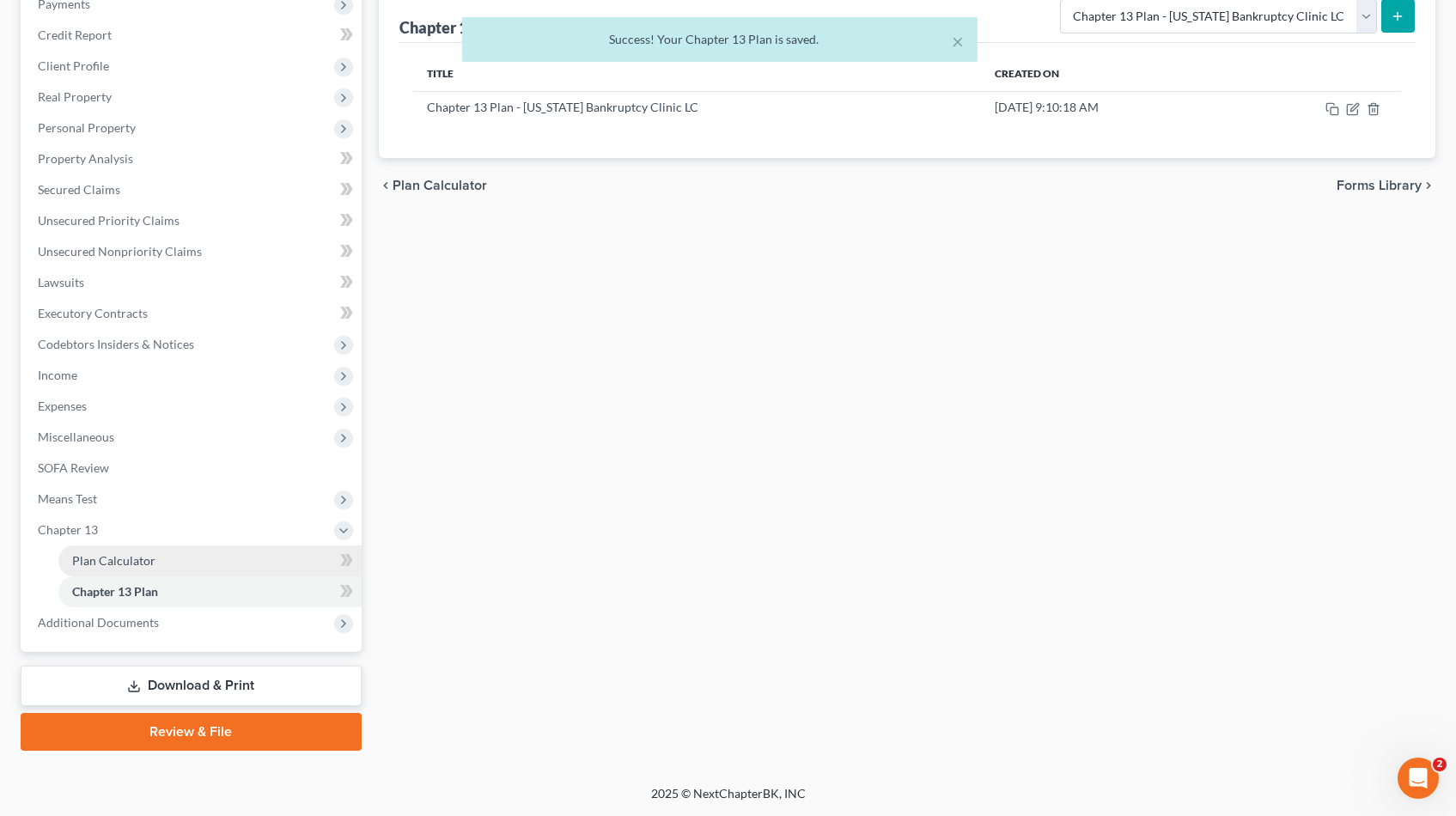
click at [101, 561] on span "Plan Calculator" at bounding box center [114, 560] width 83 height 14
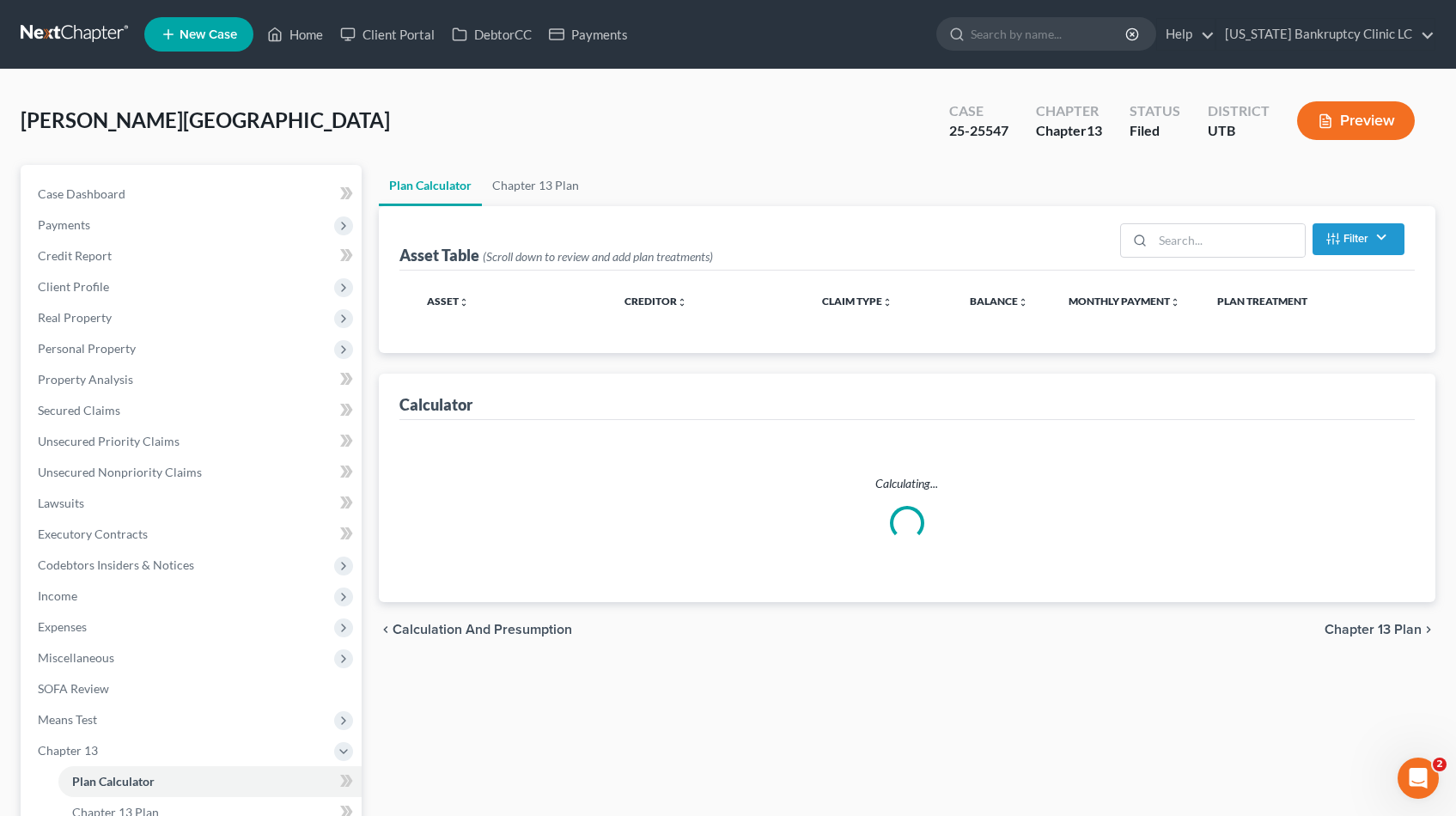
select select "35"
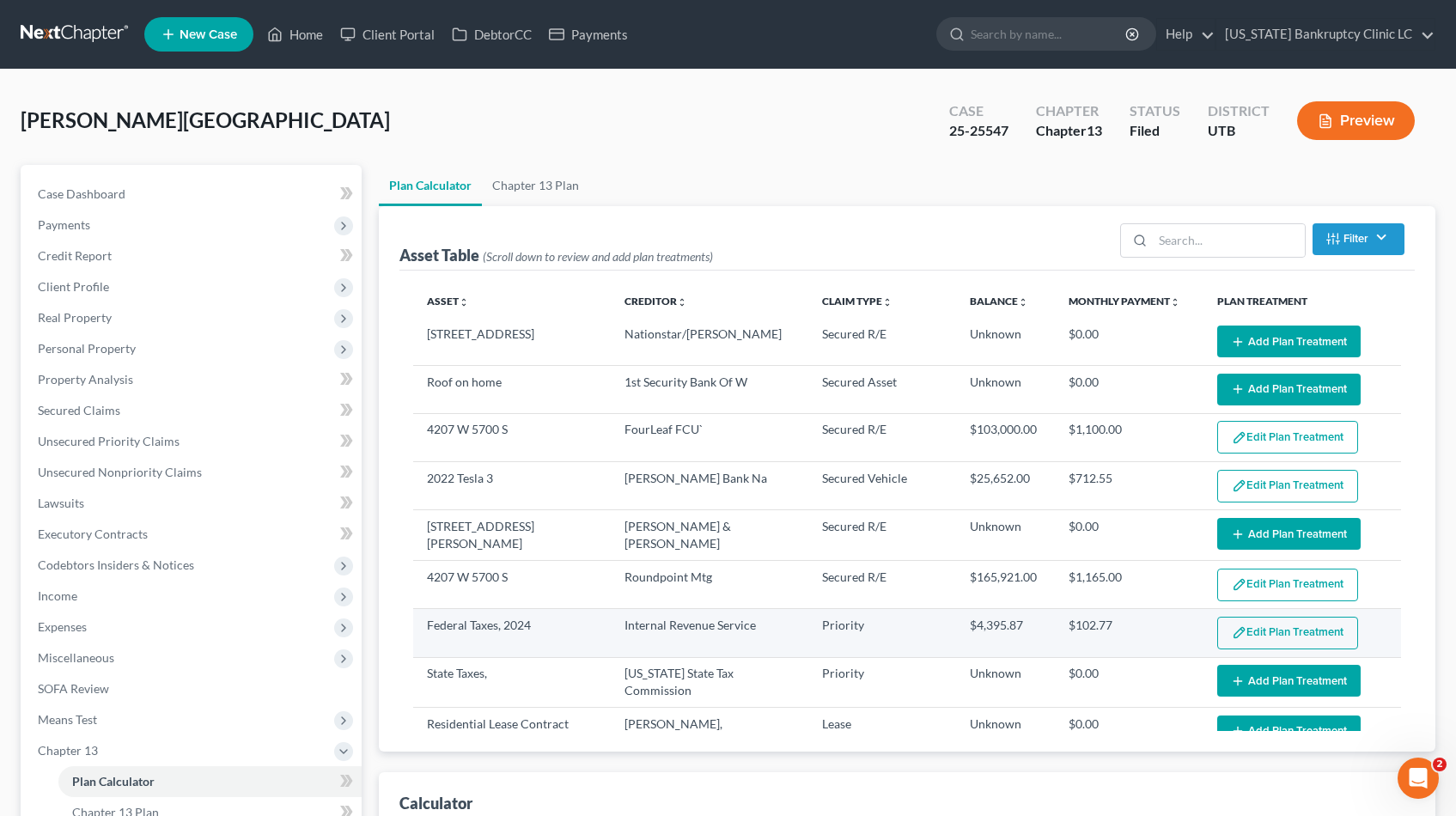
click at [1257, 625] on button "Edit Plan Treatment" at bounding box center [1288, 633] width 141 height 33
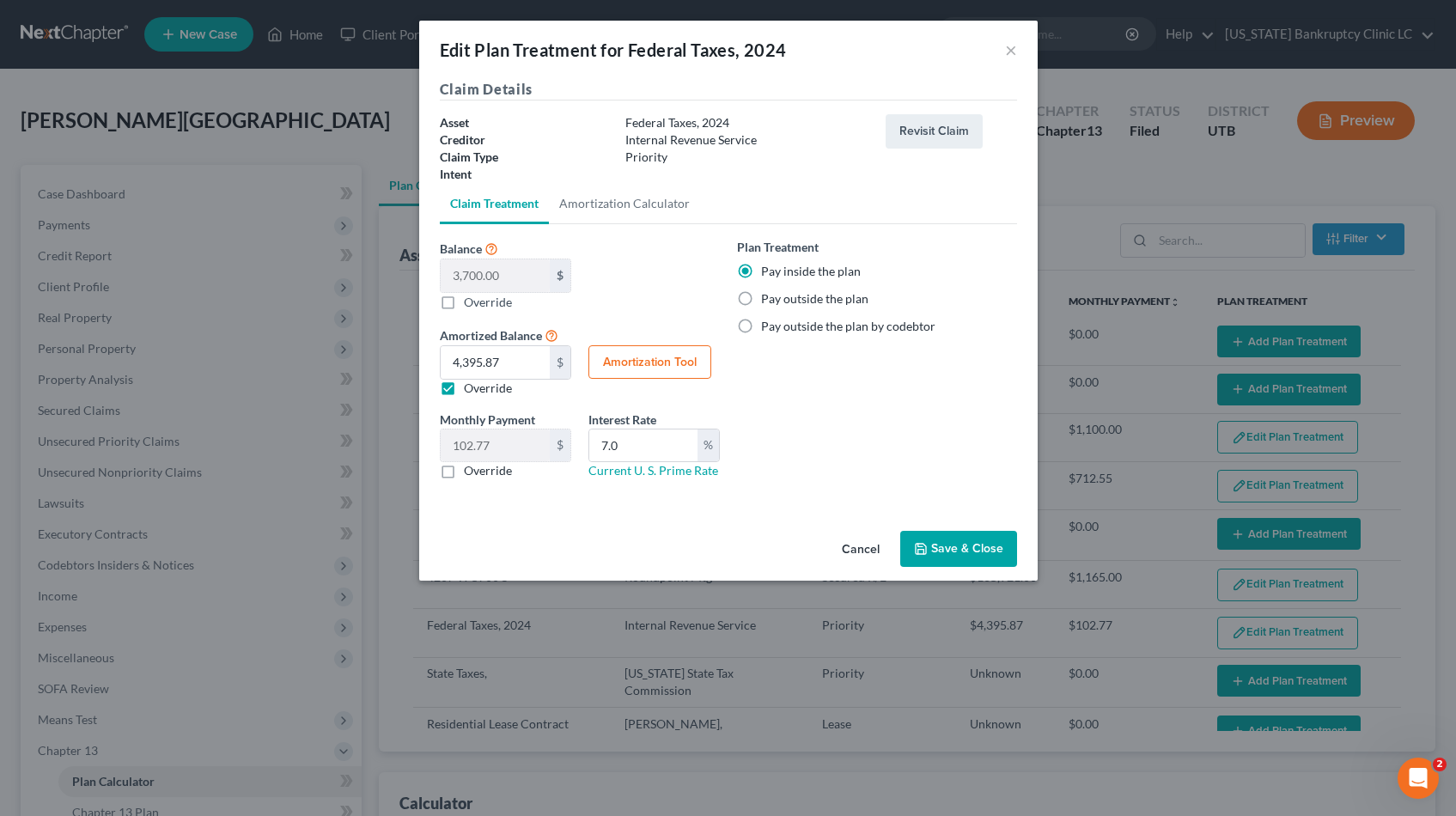
click at [978, 545] on button "Save & Close" at bounding box center [958, 549] width 117 height 36
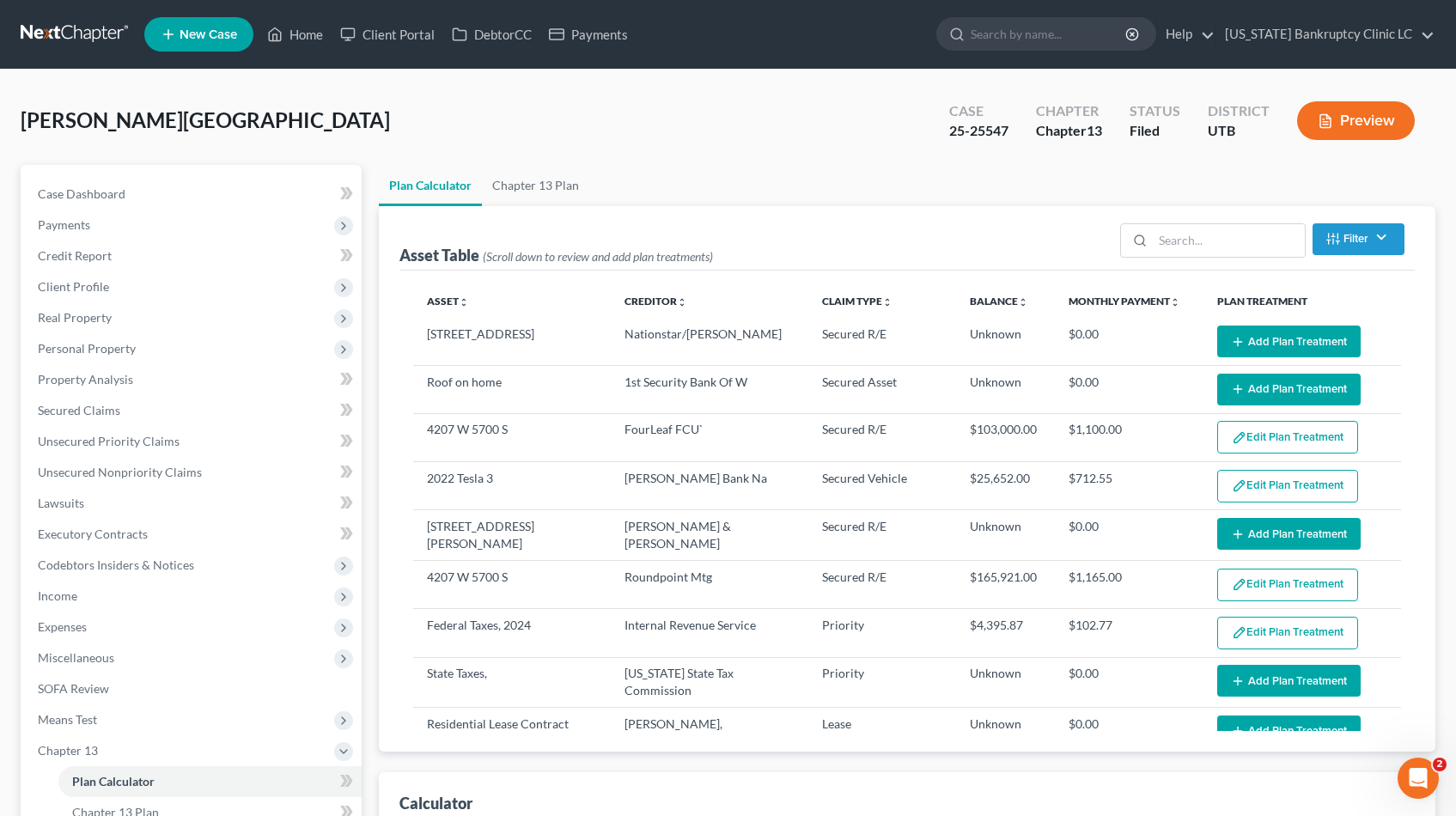
select select "35"
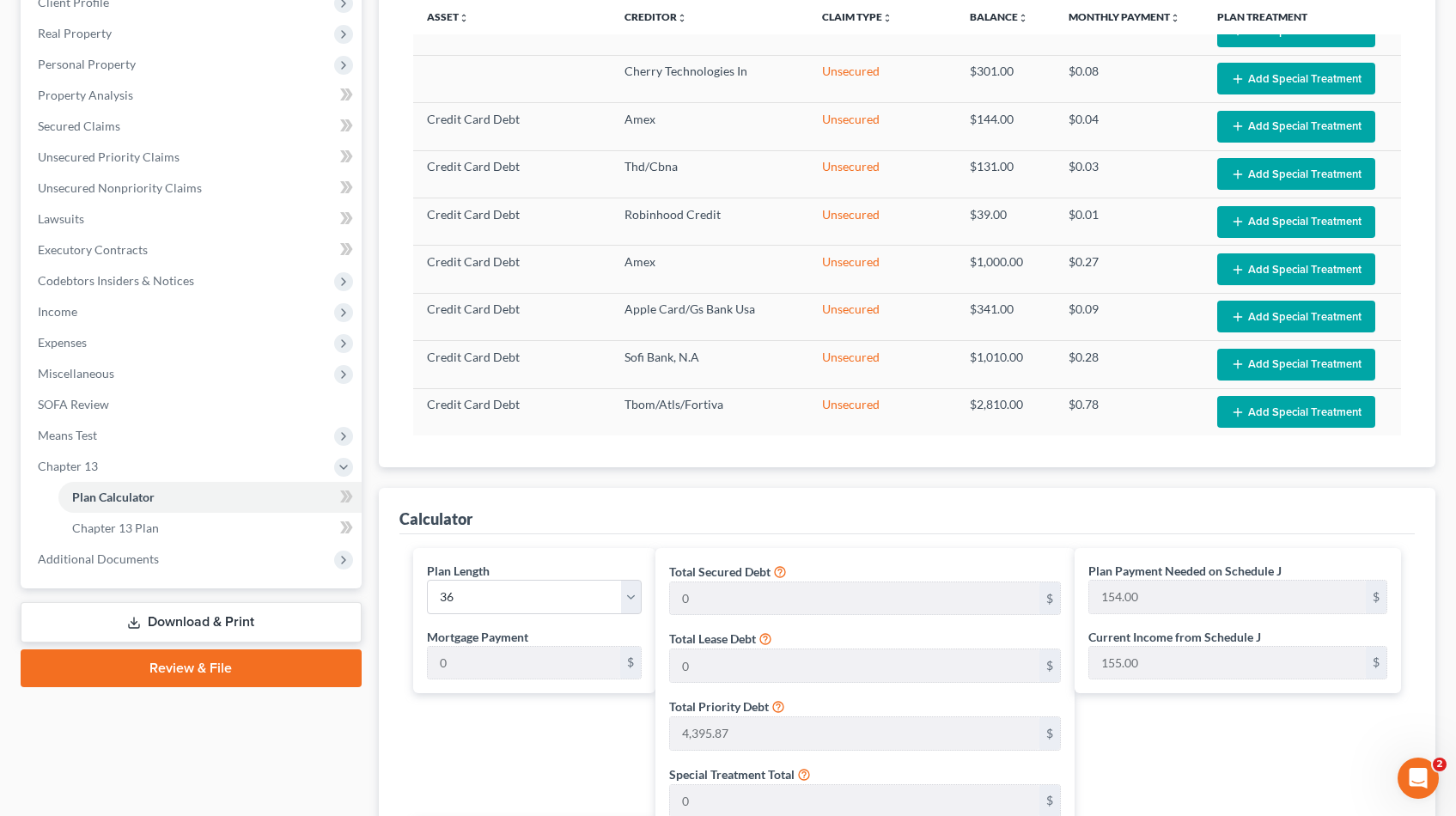
scroll to position [281, 0]
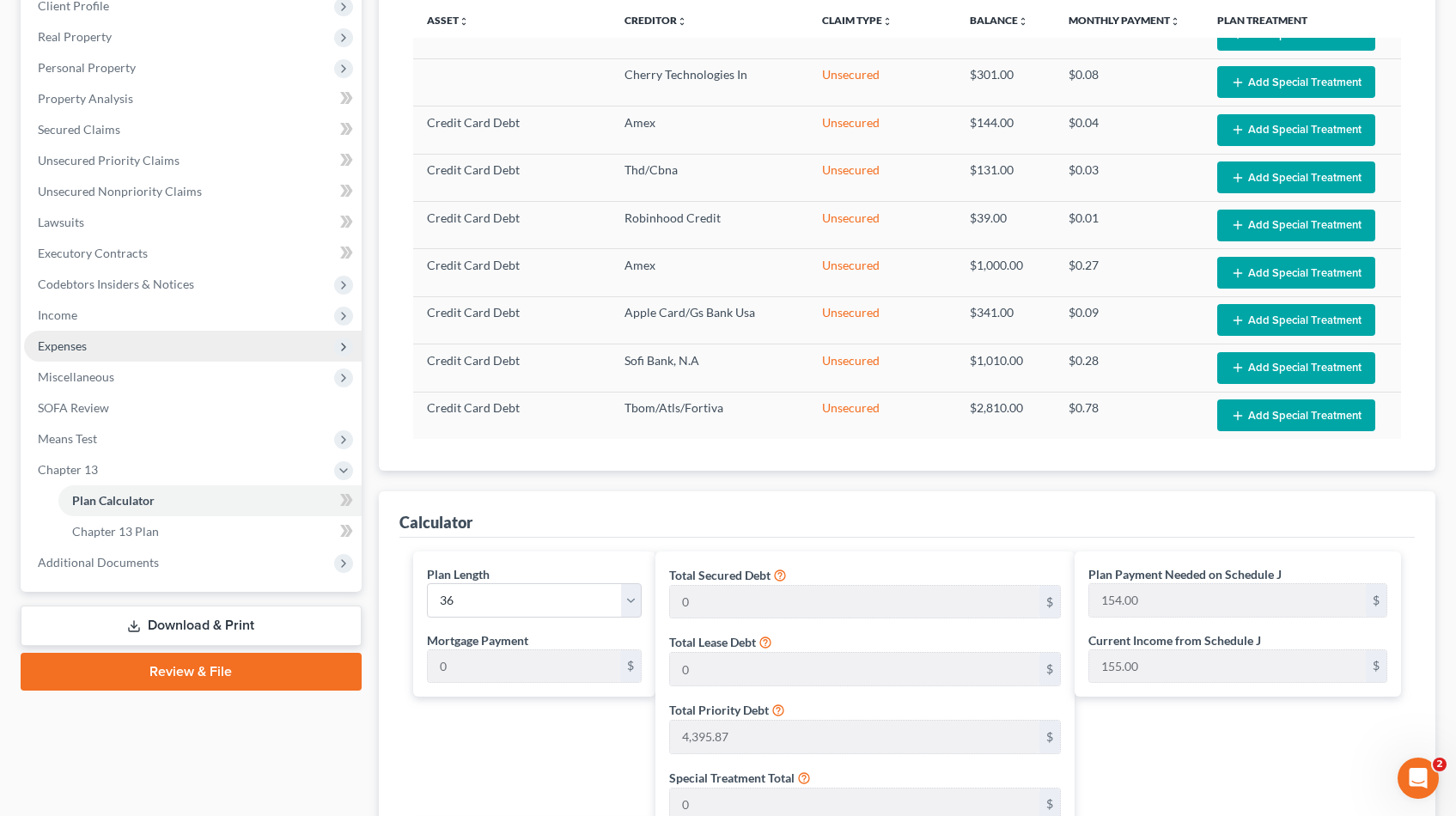
click at [78, 341] on span "Expenses" at bounding box center [62, 345] width 49 height 14
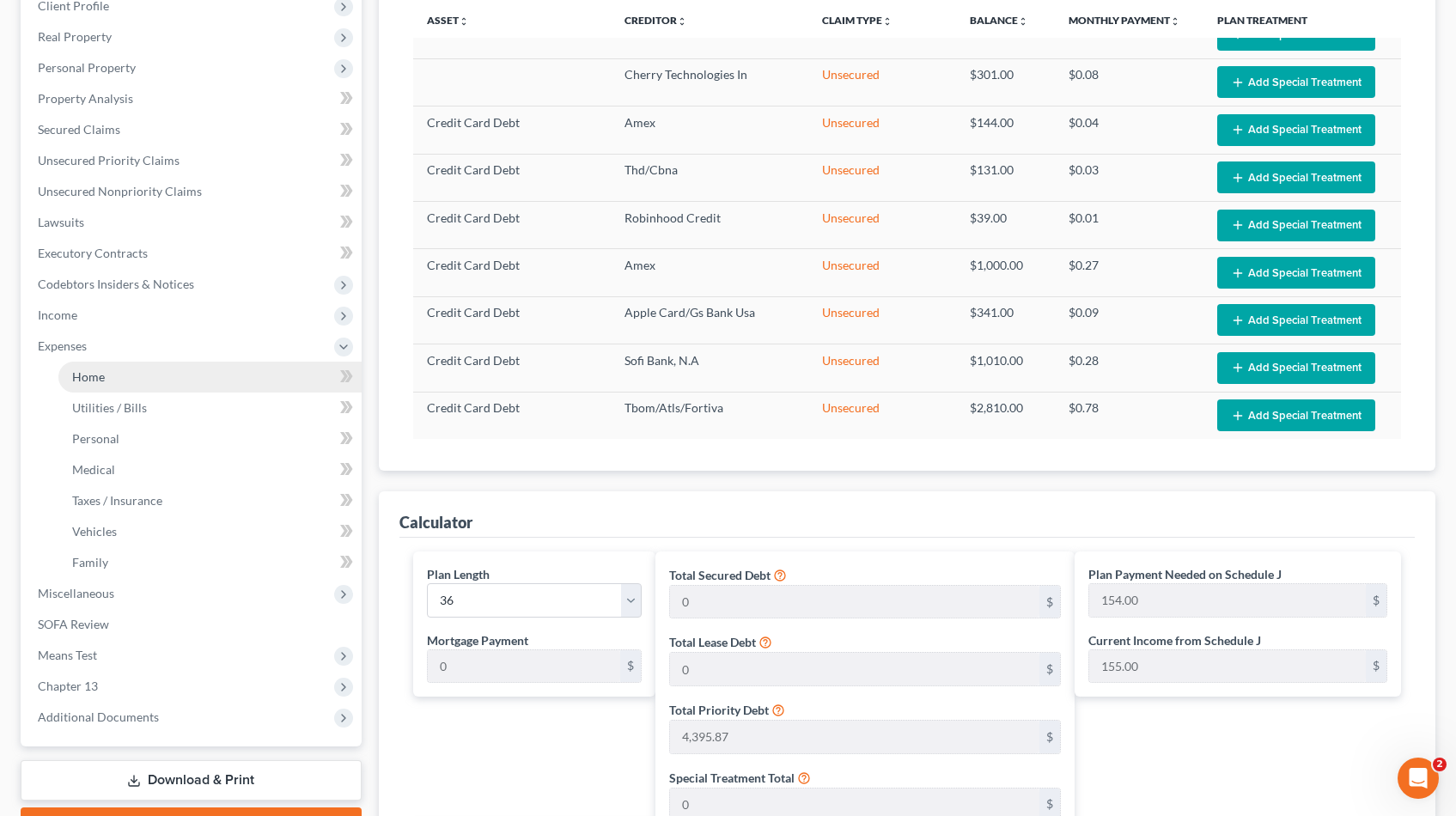
click at [89, 375] on span "Home" at bounding box center [89, 377] width 33 height 14
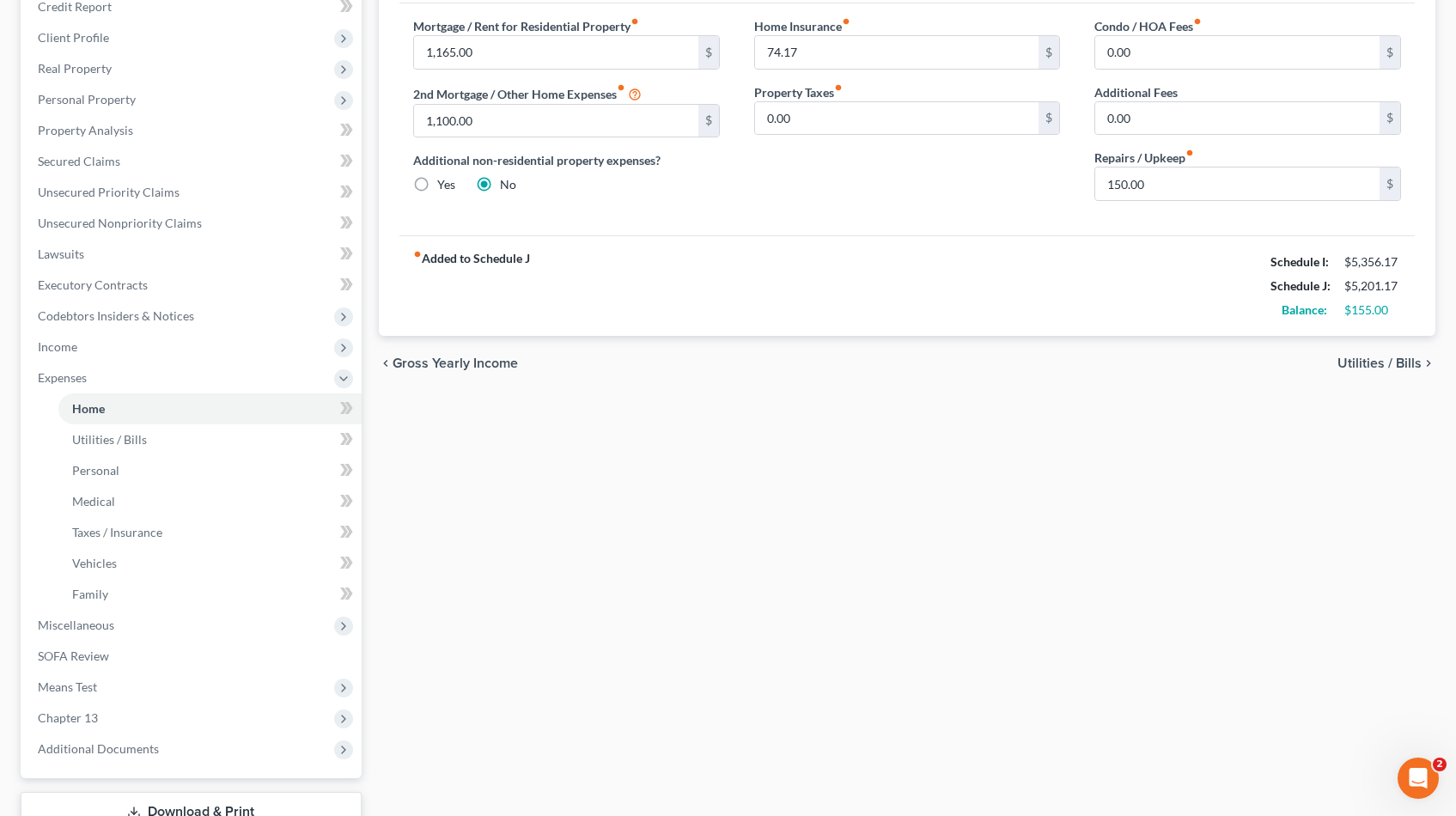
scroll to position [375, 0]
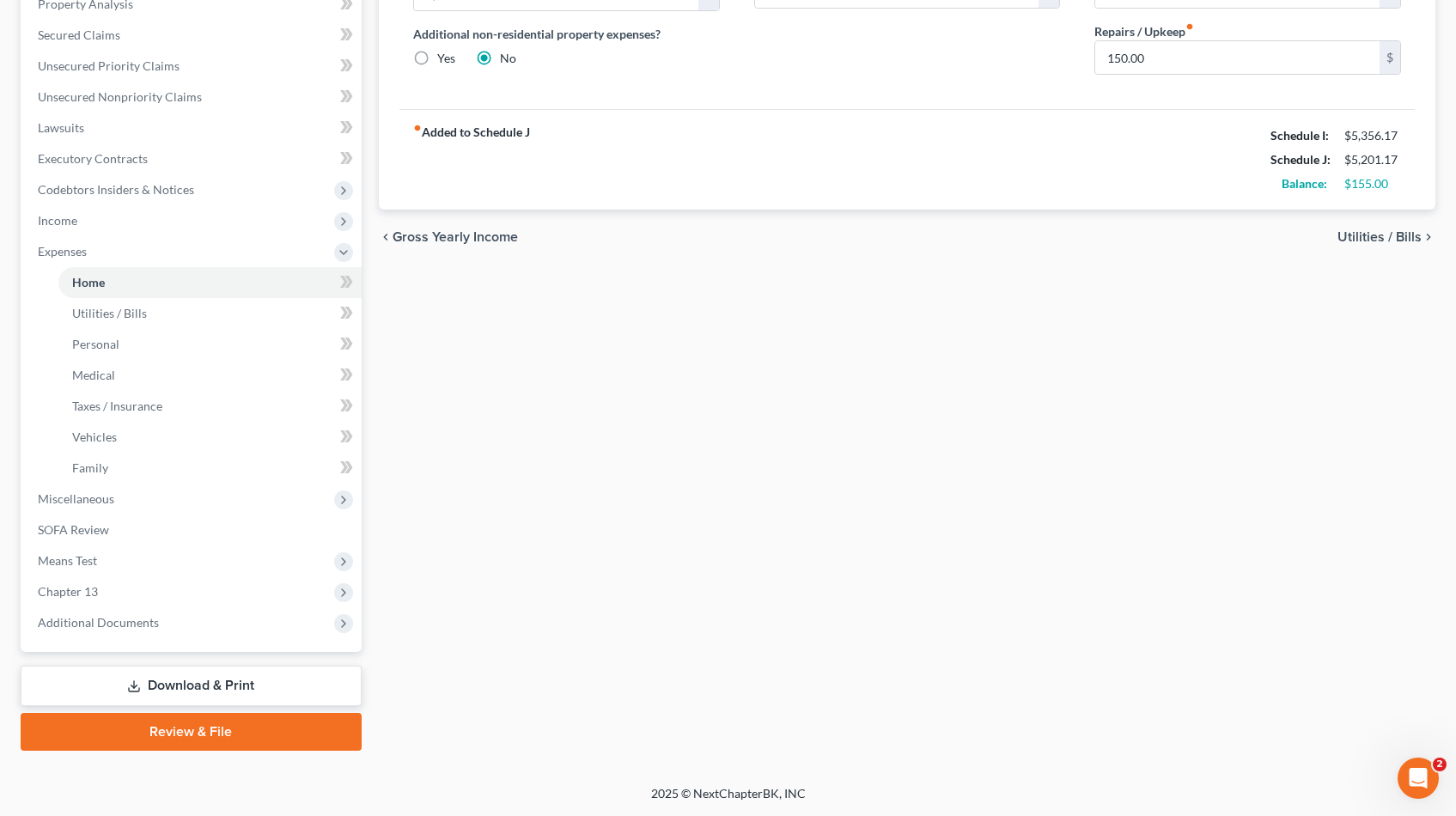
click at [168, 675] on link "Download & Print" at bounding box center [191, 686] width 341 height 41
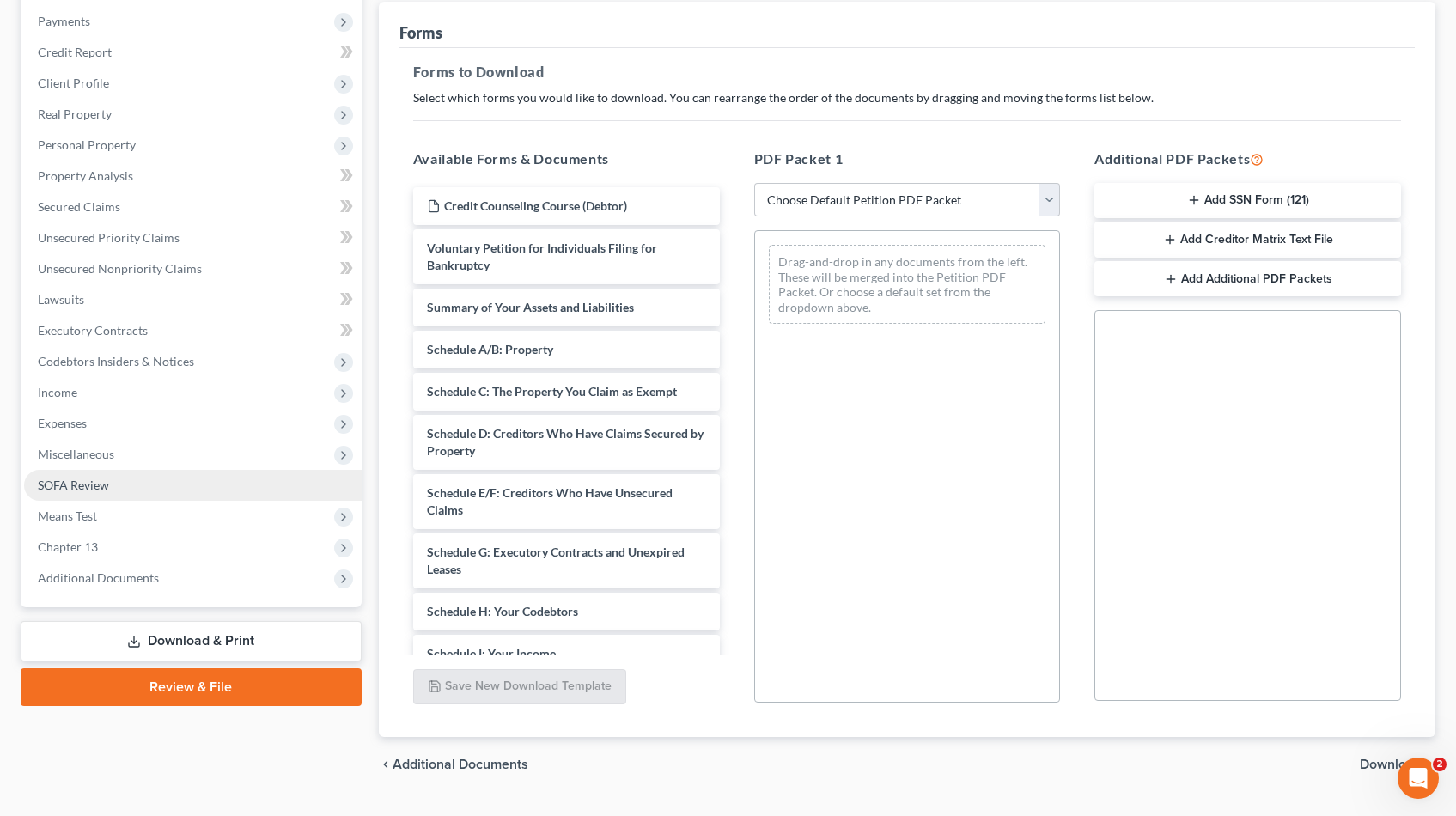
scroll to position [245, 0]
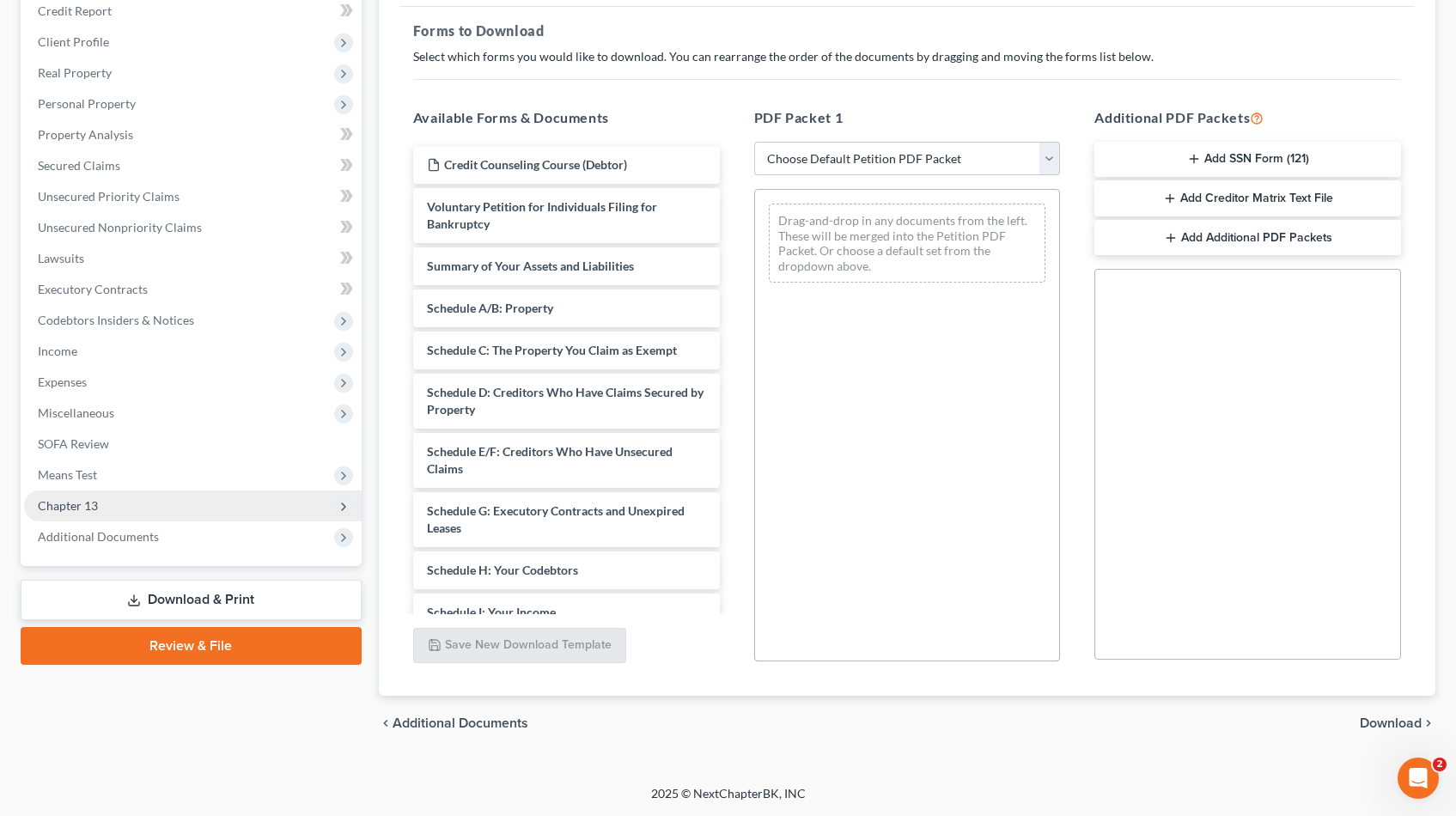
click at [79, 502] on span "Chapter 13" at bounding box center [68, 505] width 61 height 14
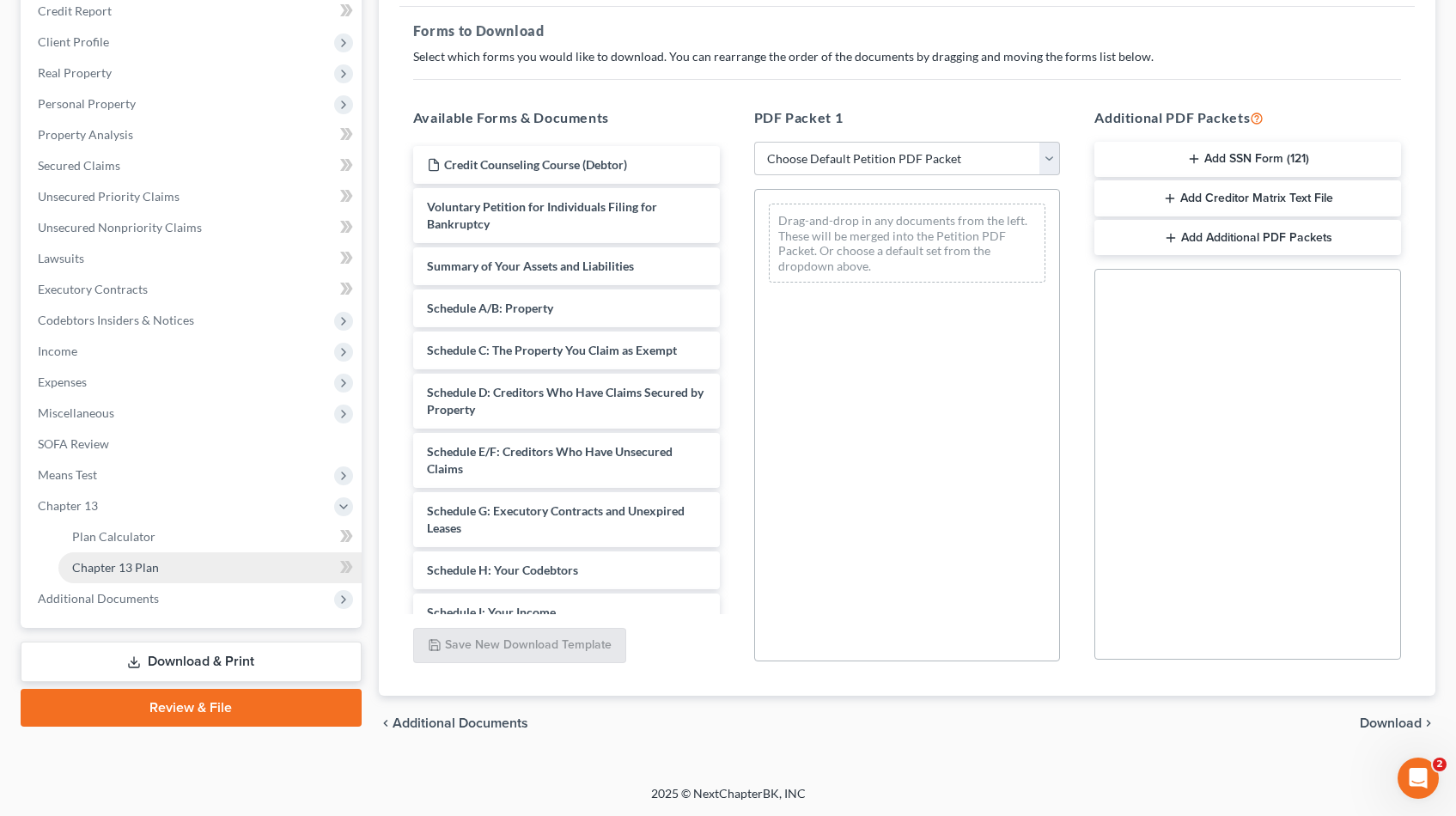
click at [134, 569] on span "Chapter 13 Plan" at bounding box center [116, 567] width 87 height 14
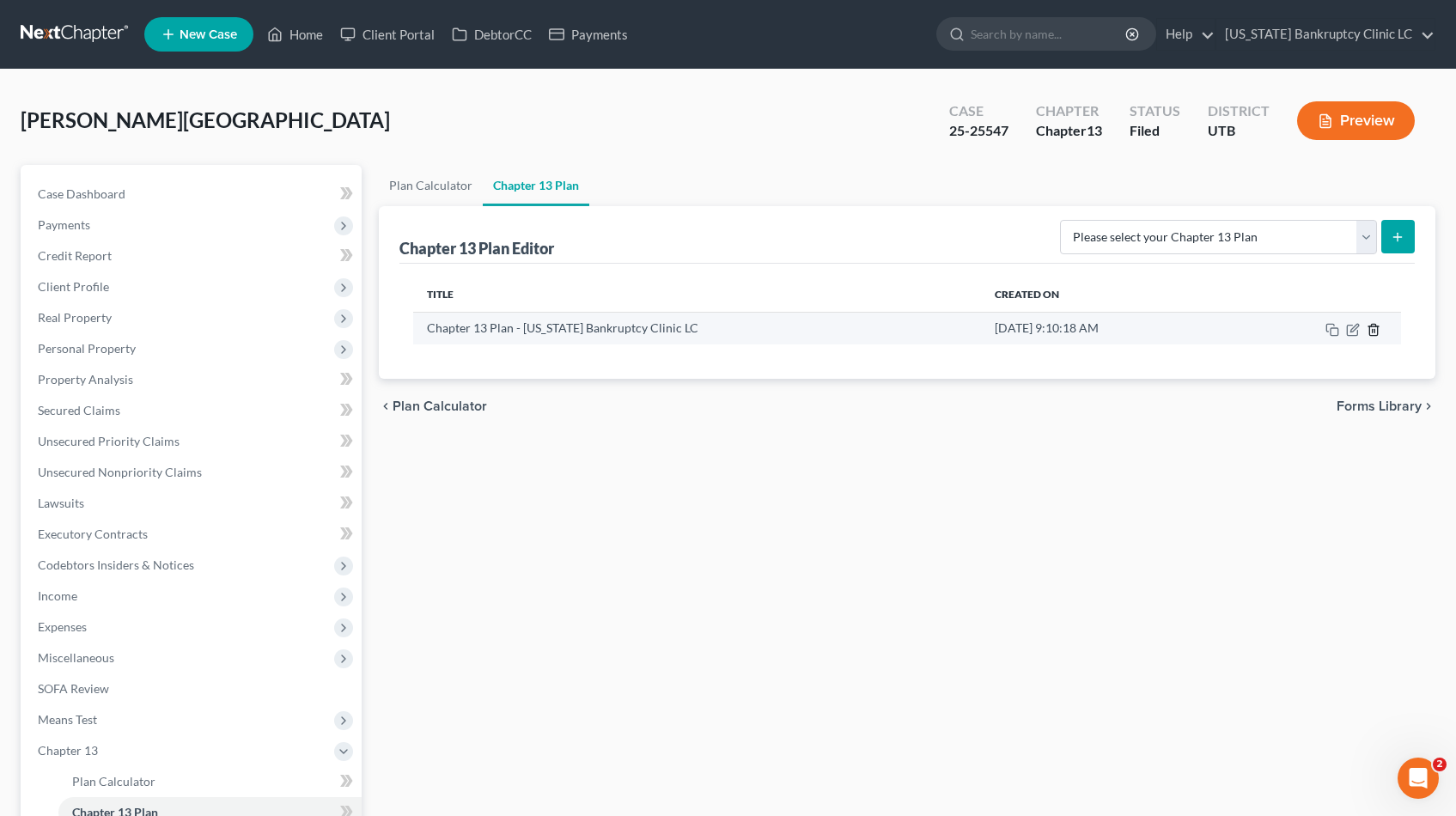
click at [1373, 328] on icon "button" at bounding box center [1373, 329] width 14 height 14
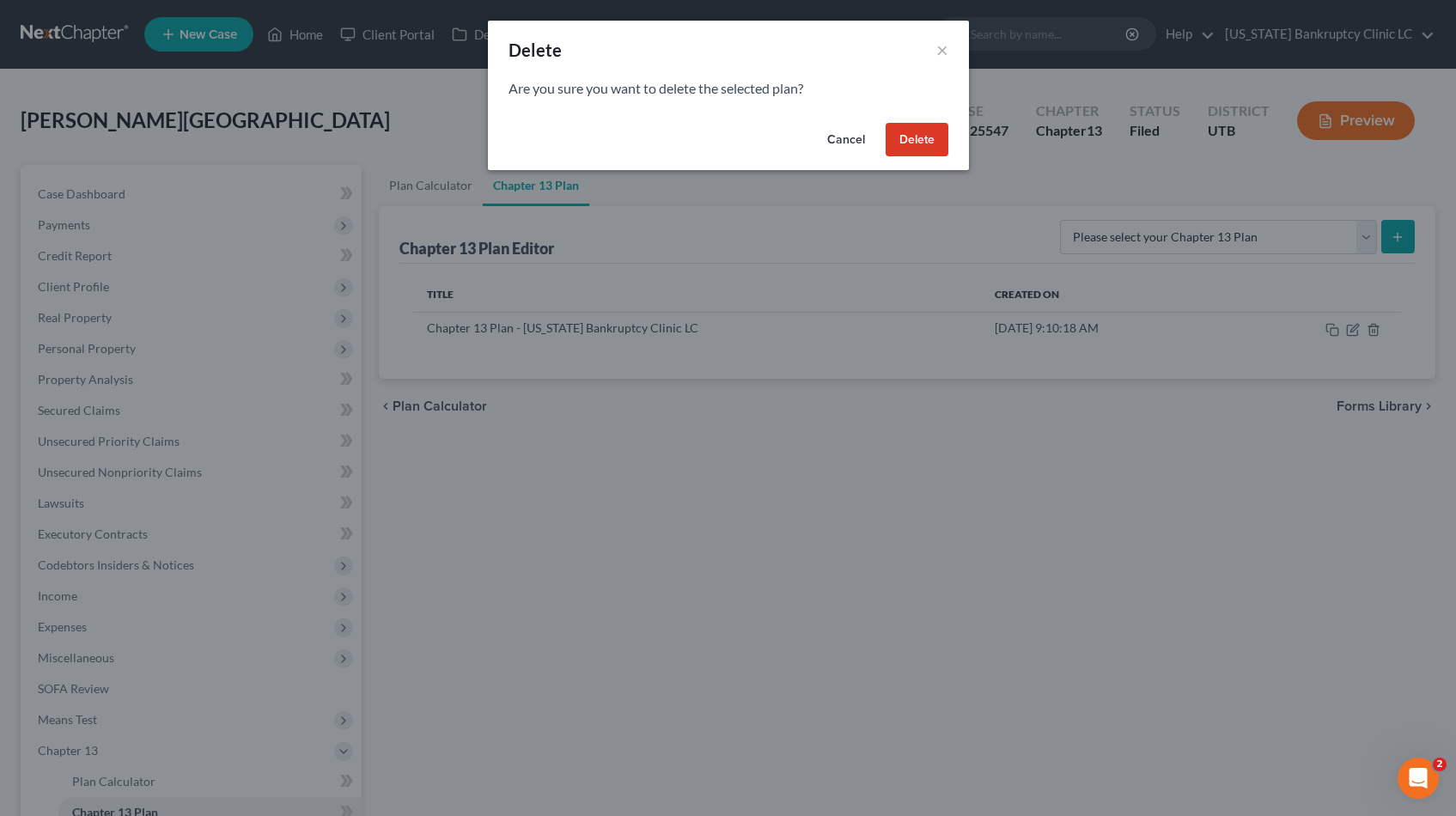
click at [910, 144] on button "Delete" at bounding box center [916, 140] width 62 height 34
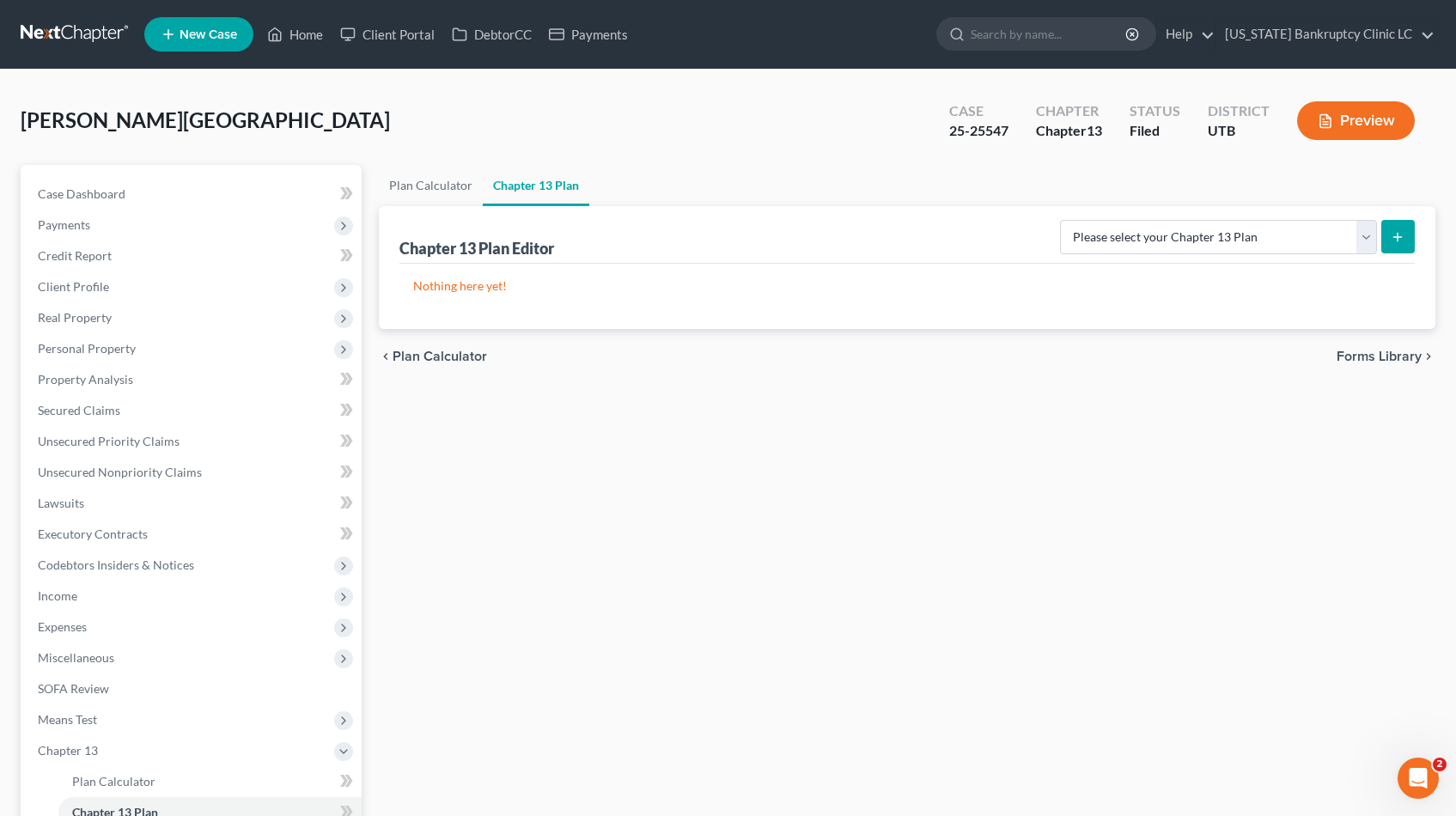
click at [88, 35] on link at bounding box center [76, 34] width 110 height 31
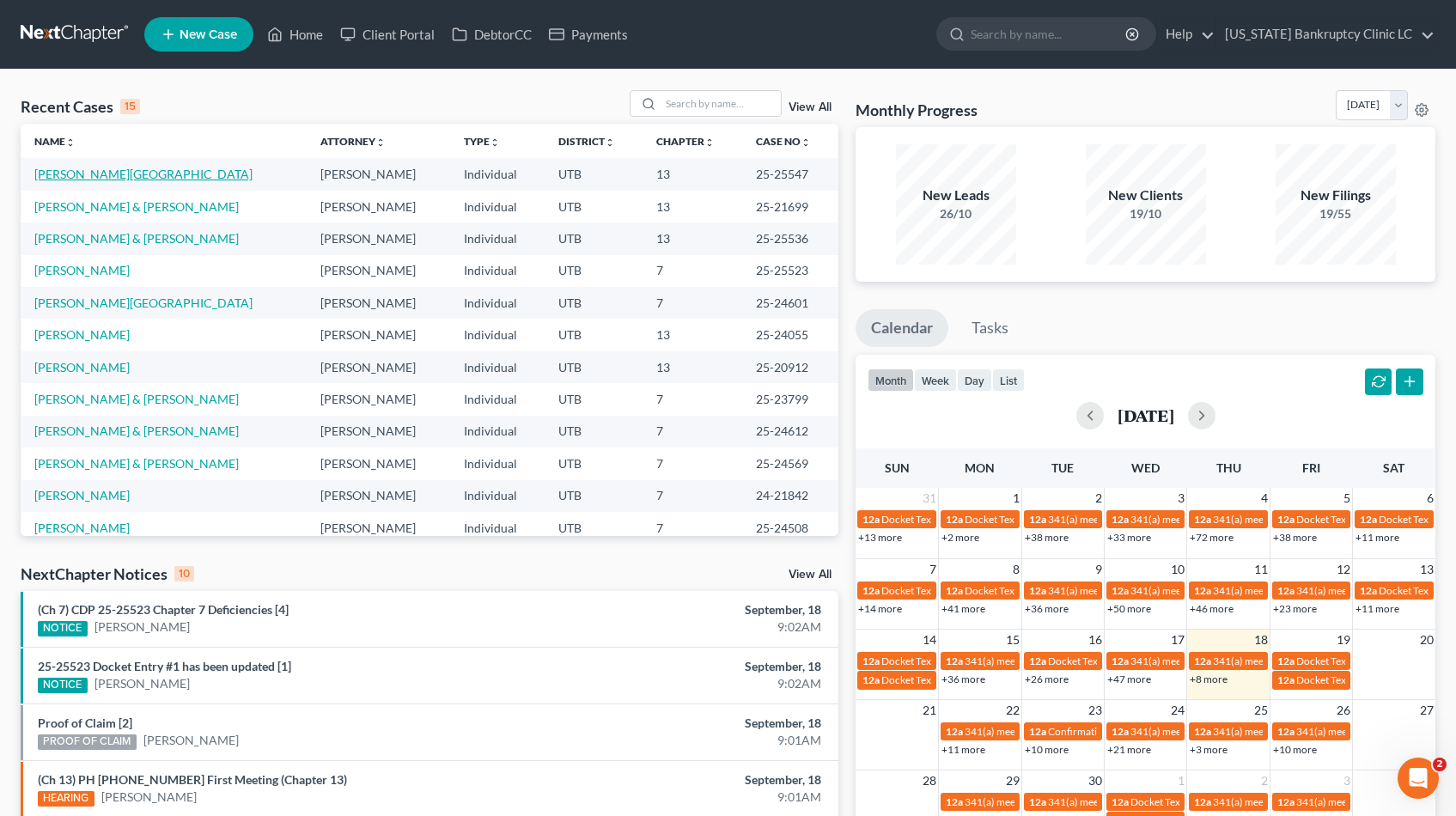
click at [108, 177] on link "[PERSON_NAME][GEOGRAPHIC_DATA]" at bounding box center [143, 174] width 218 height 14
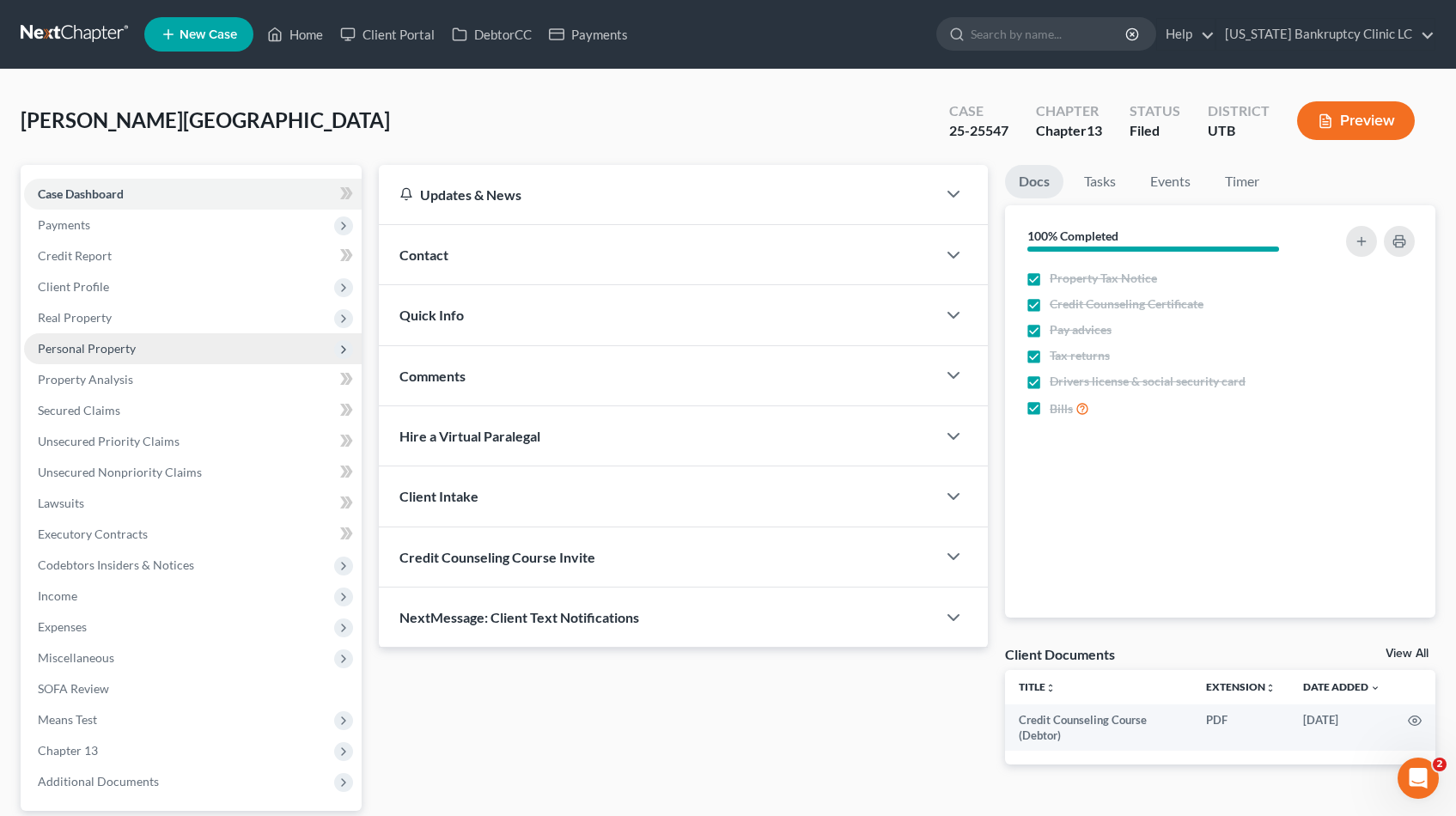
click at [91, 348] on span "Personal Property" at bounding box center [87, 348] width 98 height 14
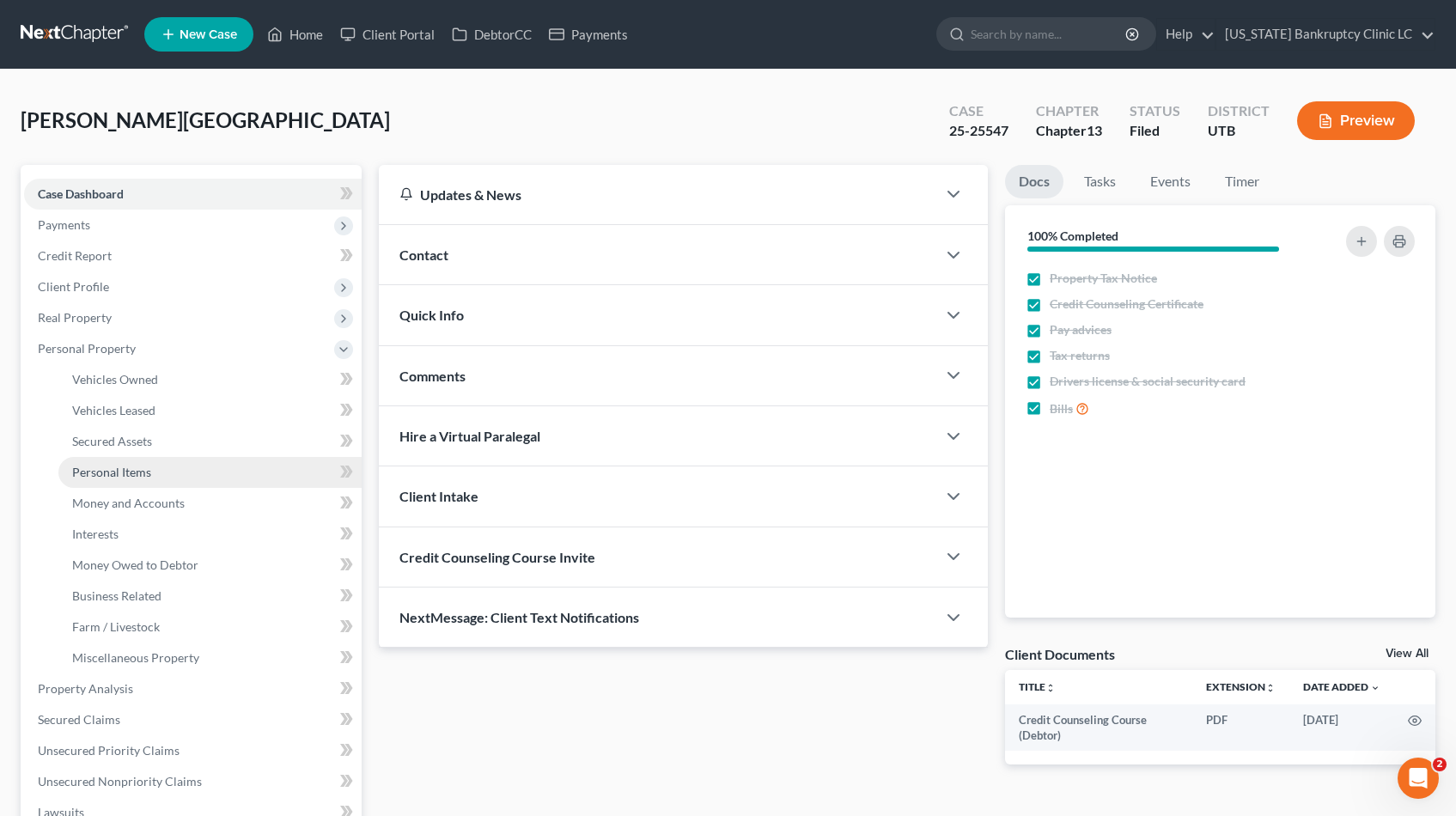
click at [103, 474] on span "Personal Items" at bounding box center [111, 472] width 79 height 14
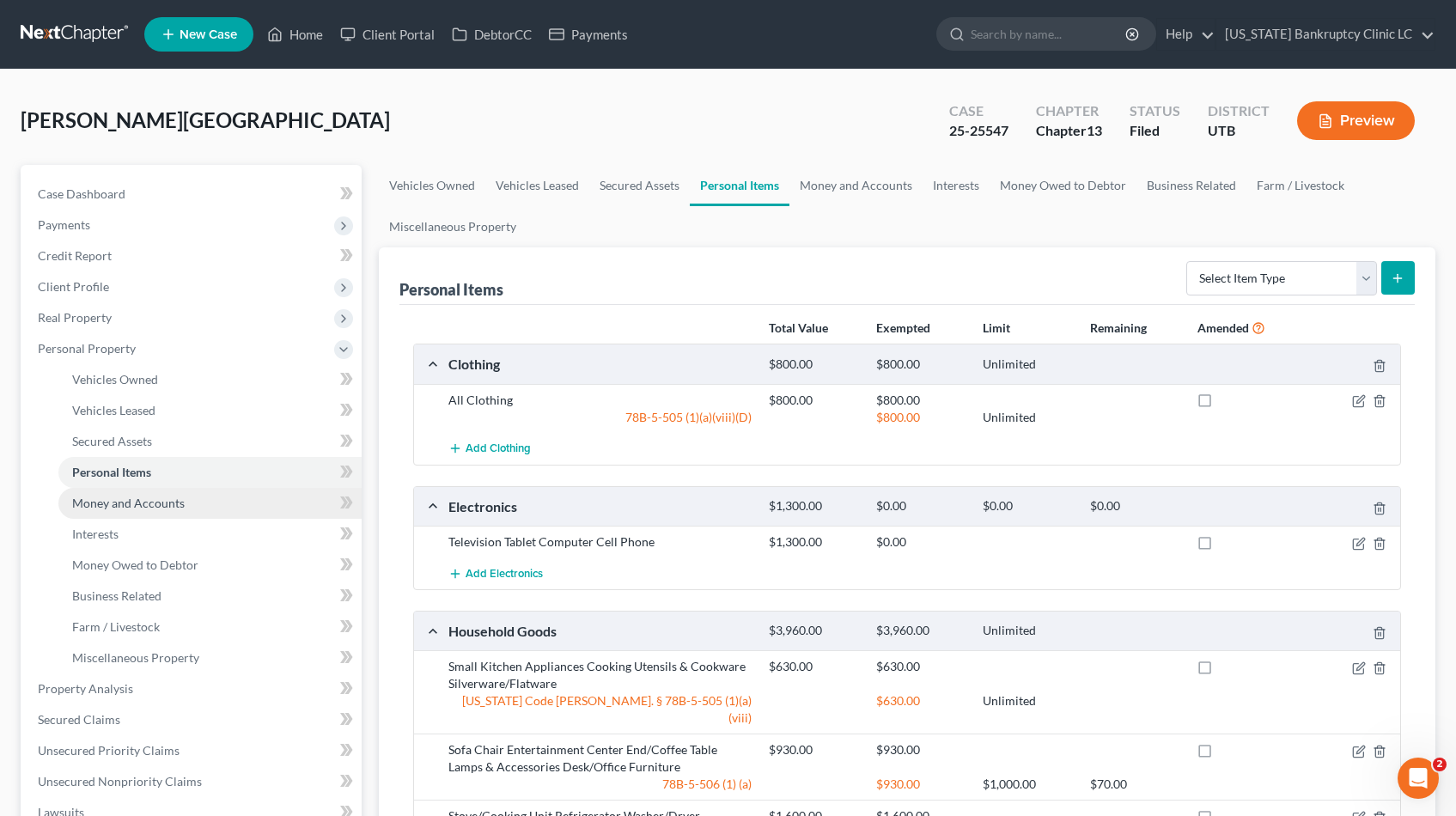
click at [92, 500] on span "Money and Accounts" at bounding box center [128, 502] width 112 height 14
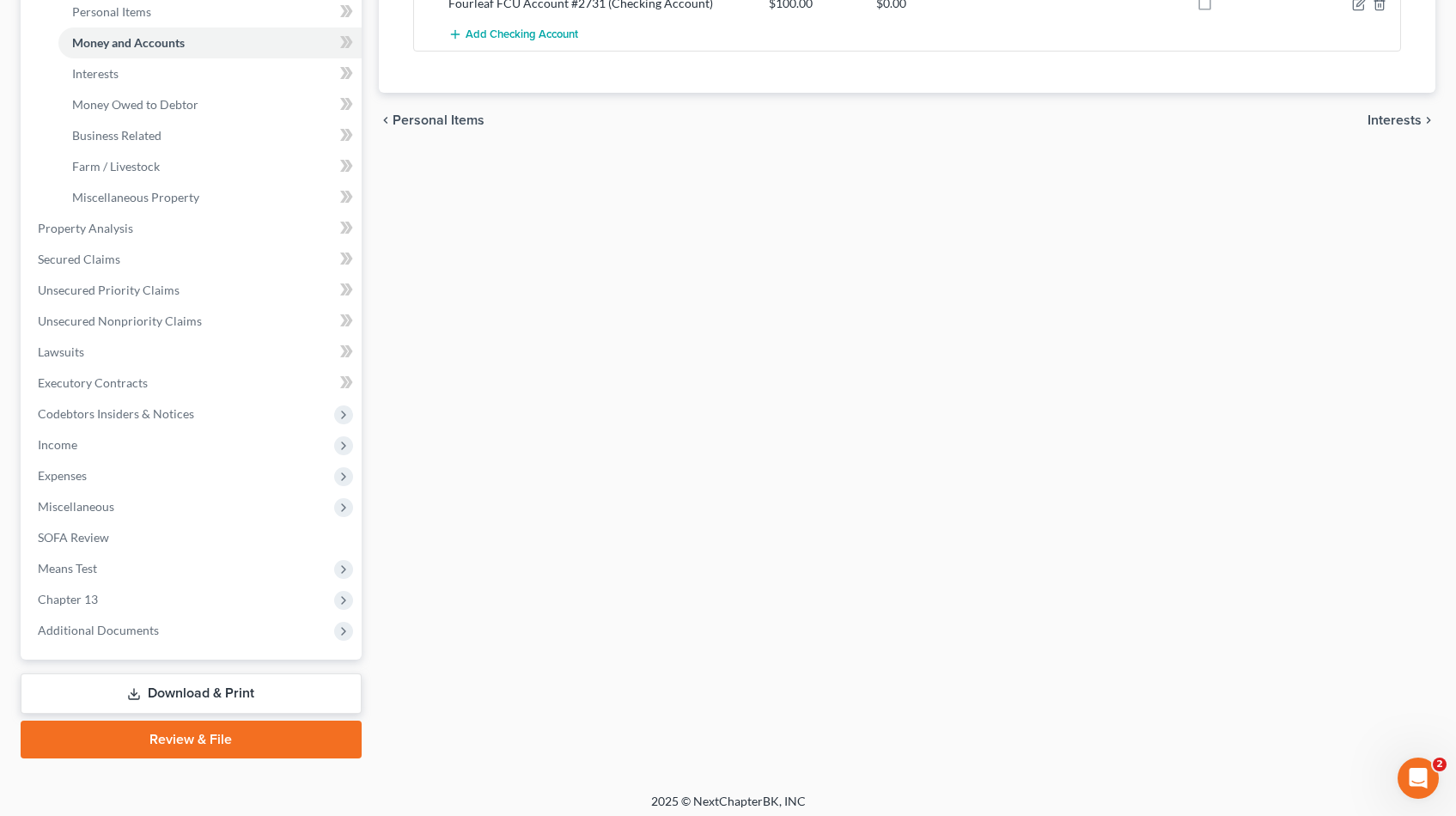
scroll to position [468, 0]
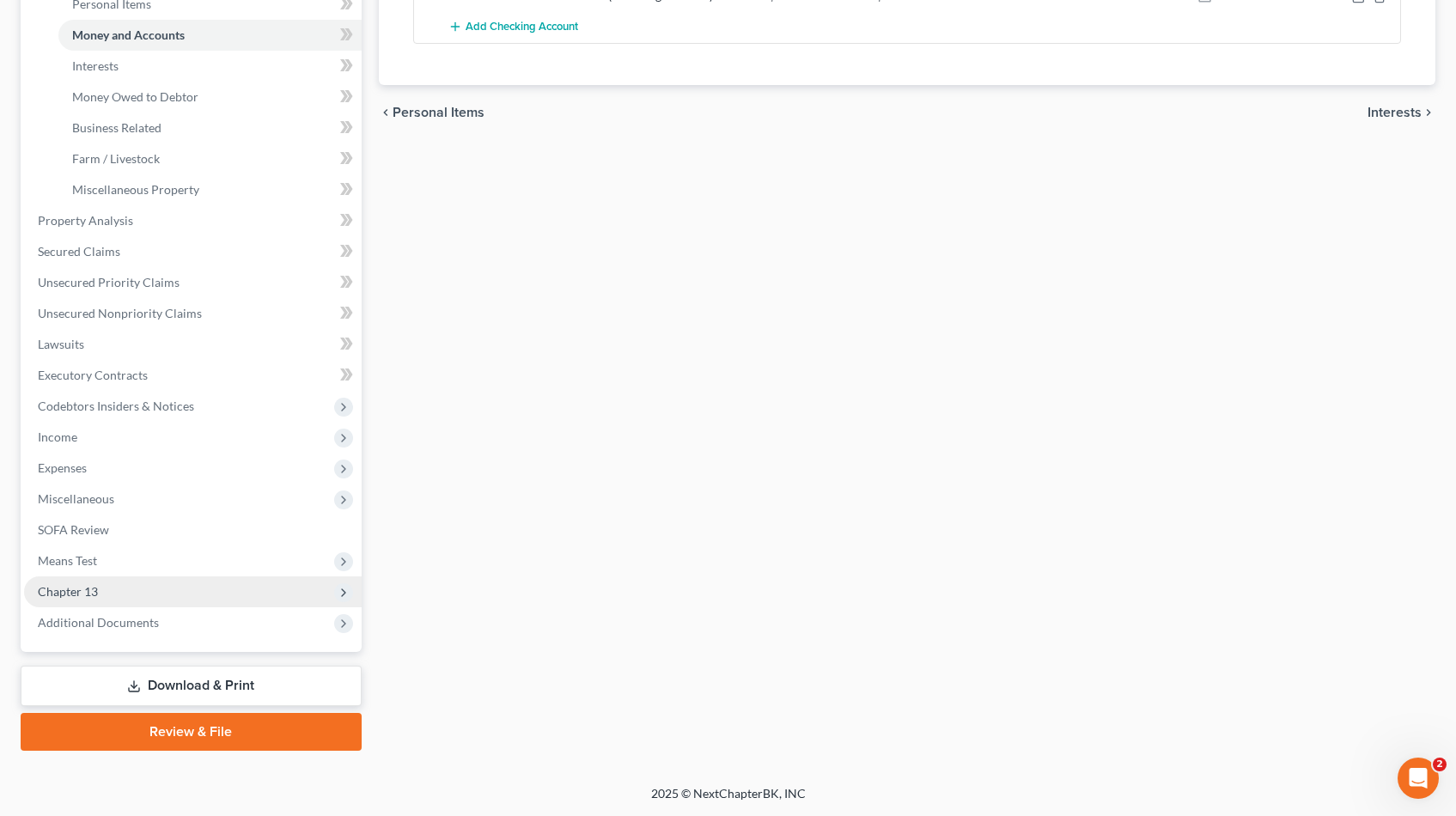
click at [72, 592] on span "Chapter 13" at bounding box center [68, 591] width 61 height 14
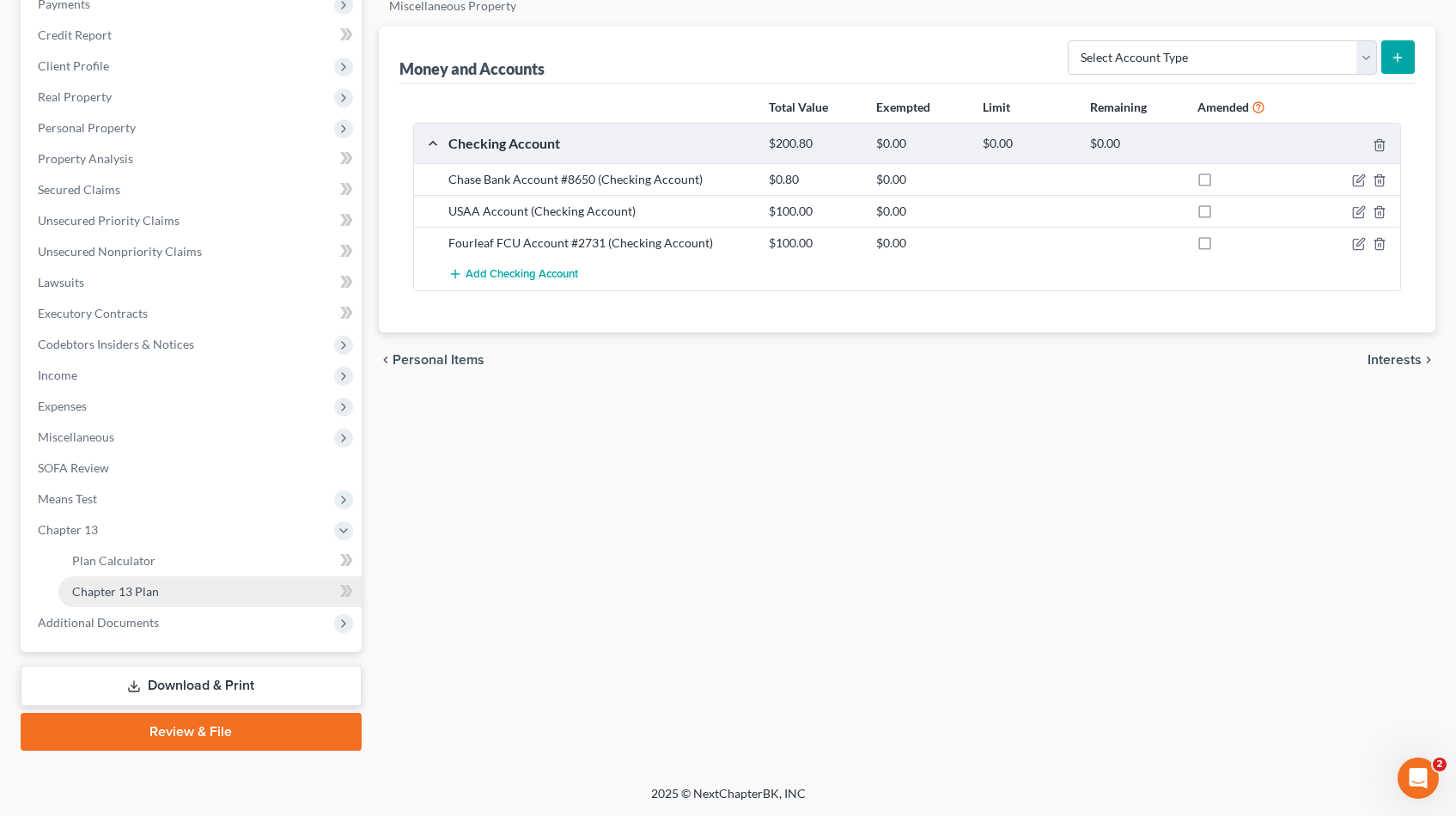
scroll to position [220, 0]
click at [99, 590] on span "Chapter 13 Plan" at bounding box center [116, 591] width 87 height 14
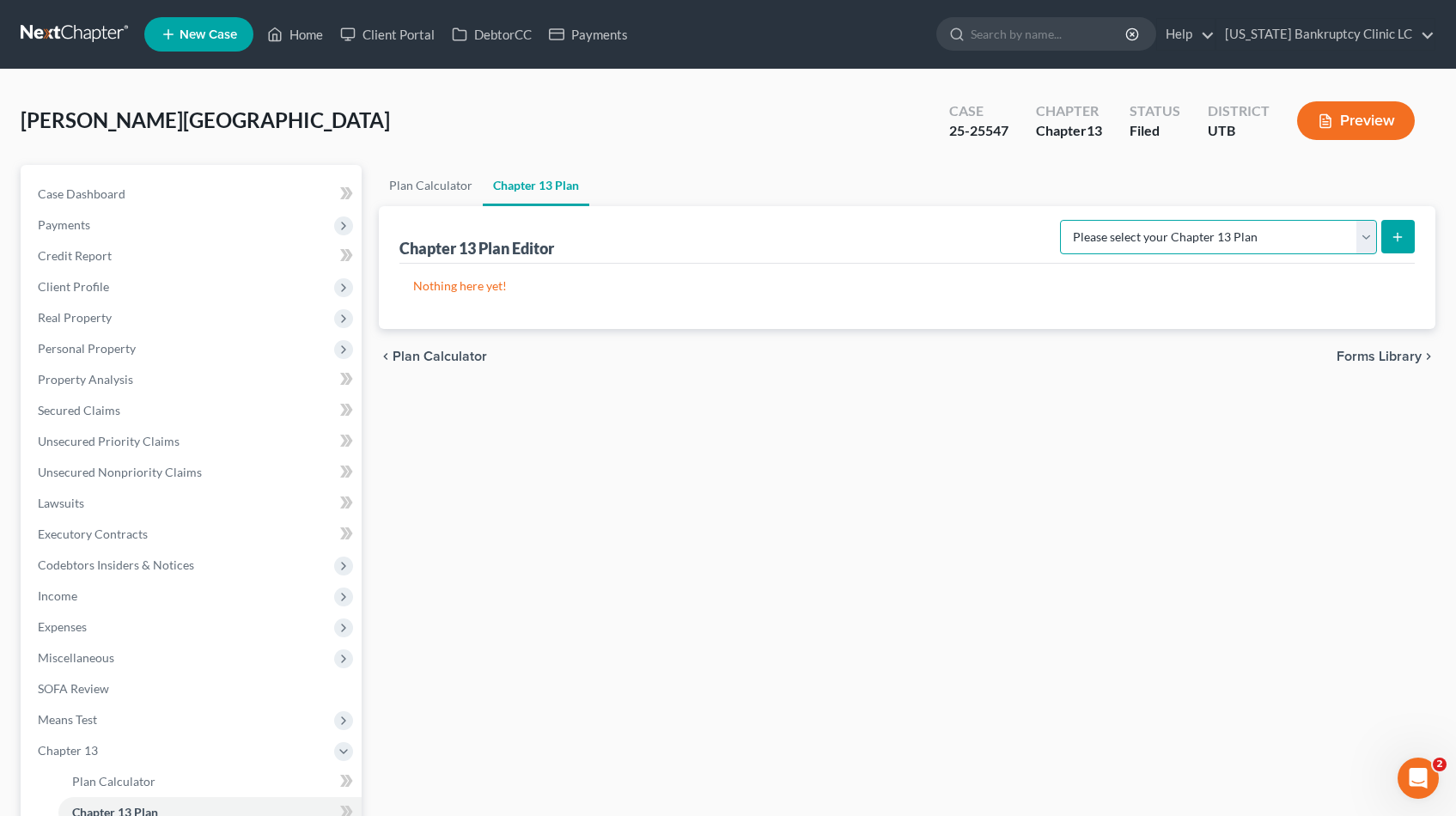
click at [1367, 234] on select "Please select your Chapter 13 Plan Chapter 13 Plan - [US_STATE] Bankruptcy Clin…" at bounding box center [1218, 237] width 317 height 34
select select "0"
click at [1098, 220] on select "Please select your Chapter 13 Plan Chapter 13 Plan - [US_STATE] Bankruptcy Clin…" at bounding box center [1218, 237] width 317 height 34
click at [1397, 239] on line "submit" at bounding box center [1397, 237] width 0 height 8
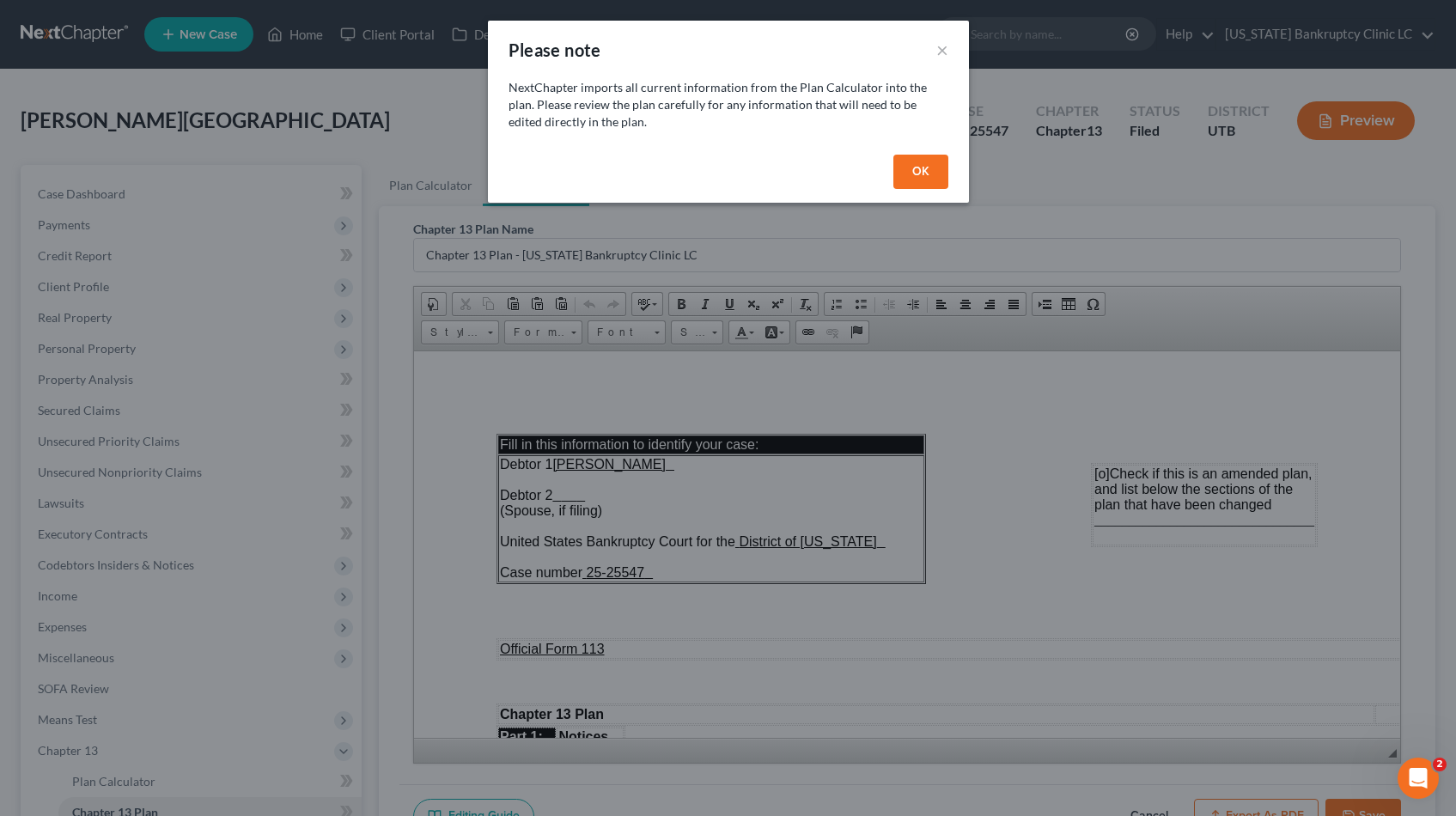
click at [933, 174] on button "OK" at bounding box center [920, 172] width 55 height 34
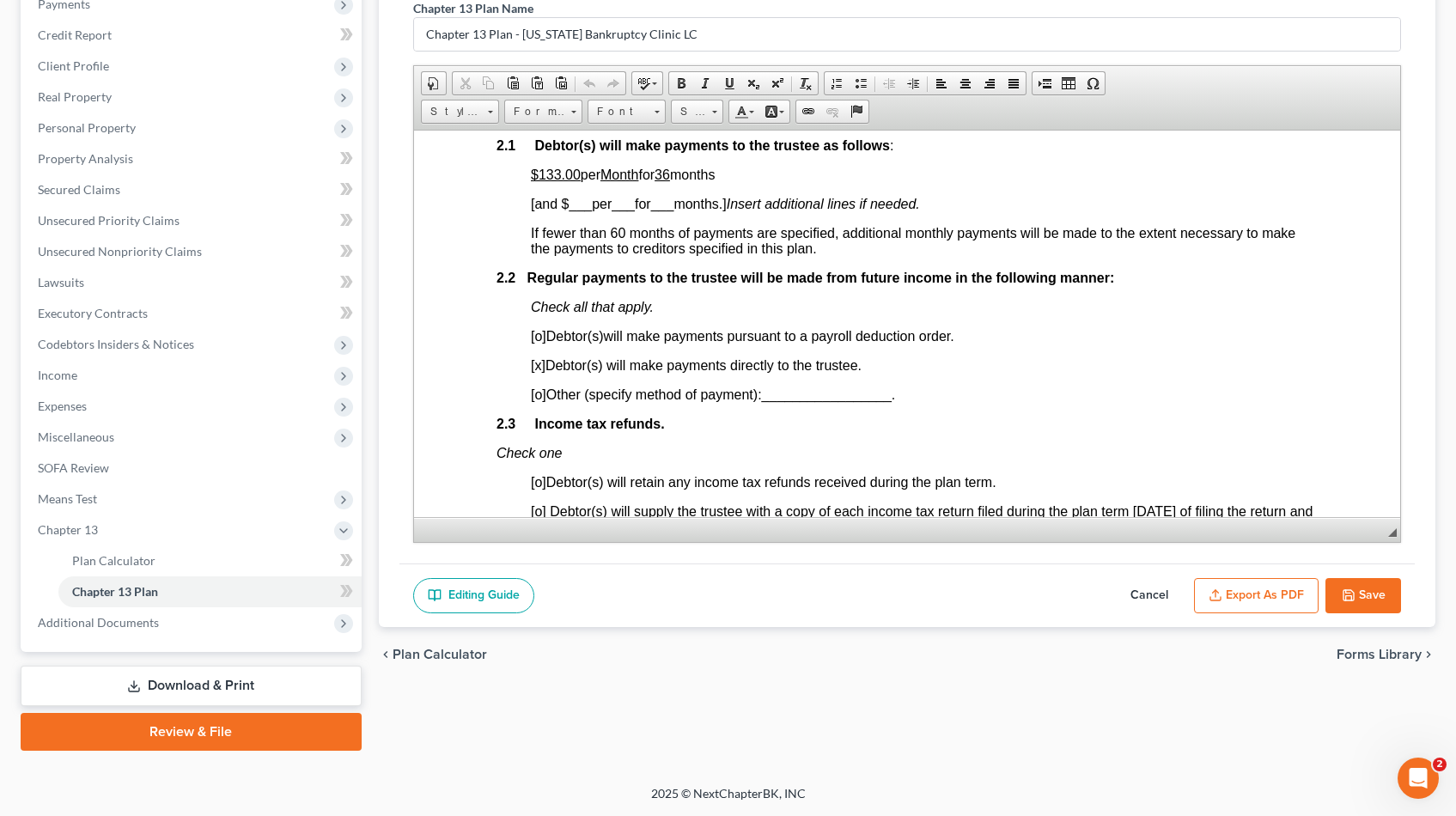
scroll to position [994, 0]
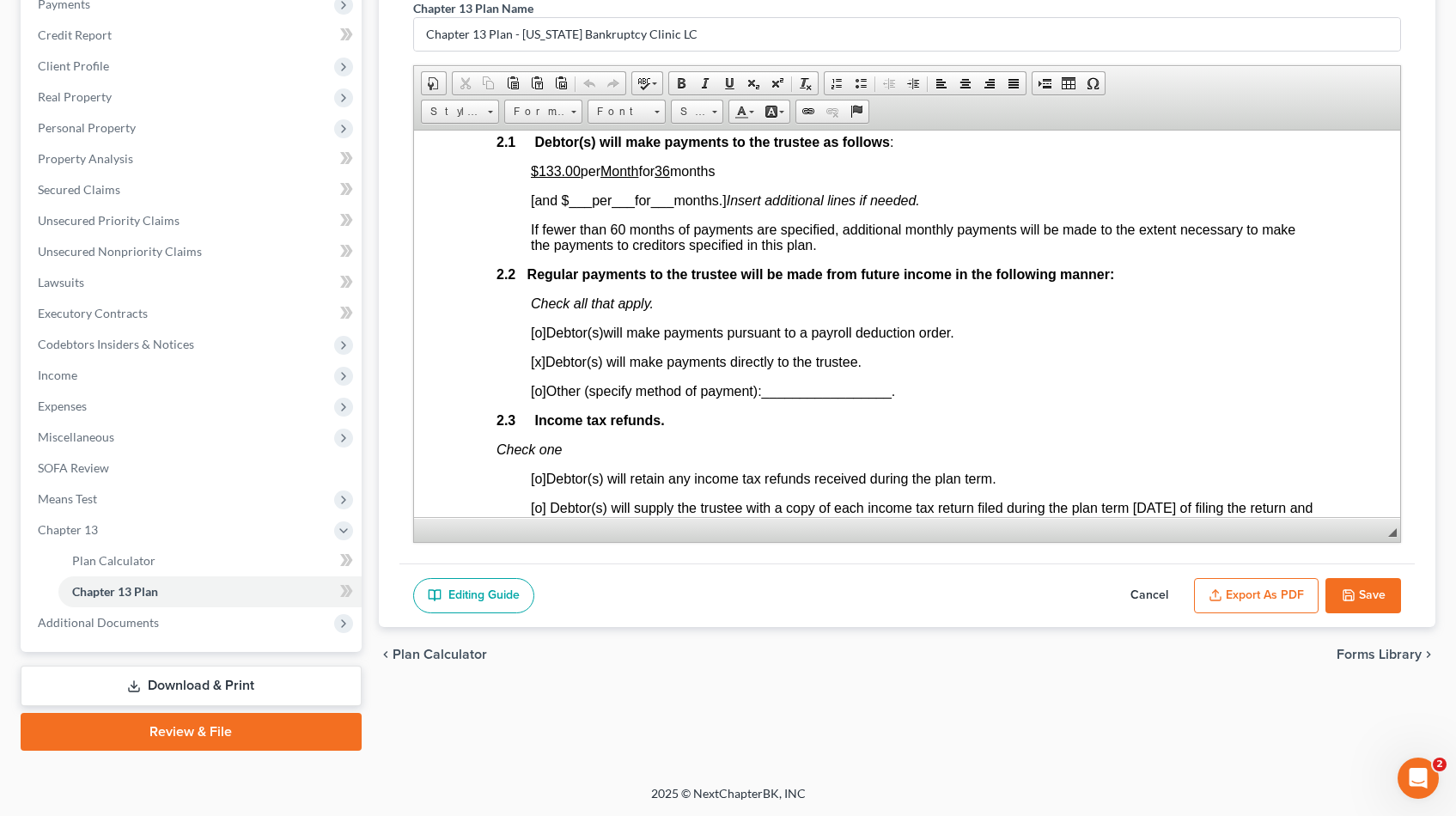
click at [561, 170] on u "$133.00" at bounding box center [554, 171] width 50 height 14
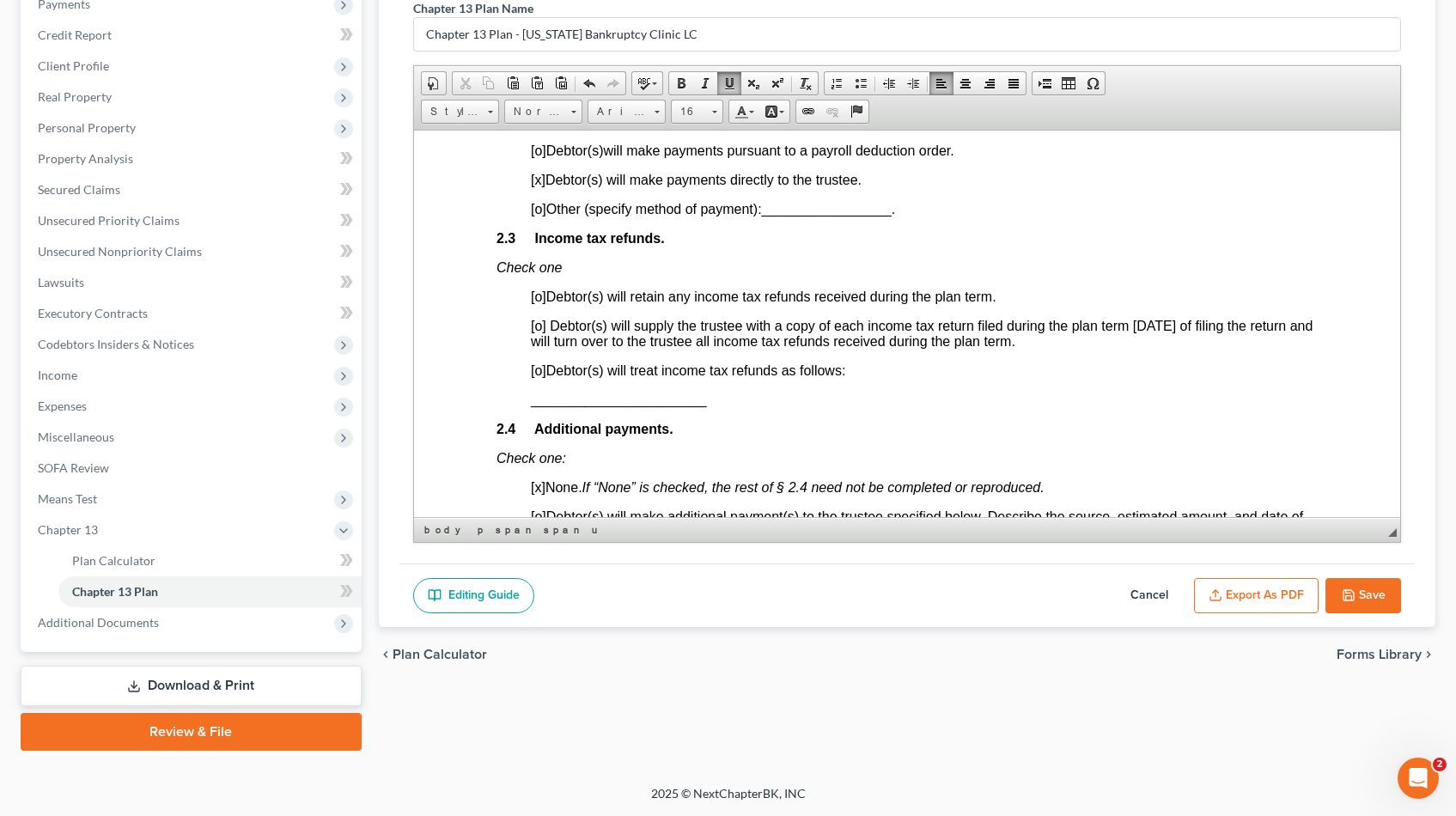
scroll to position [1183, 0]
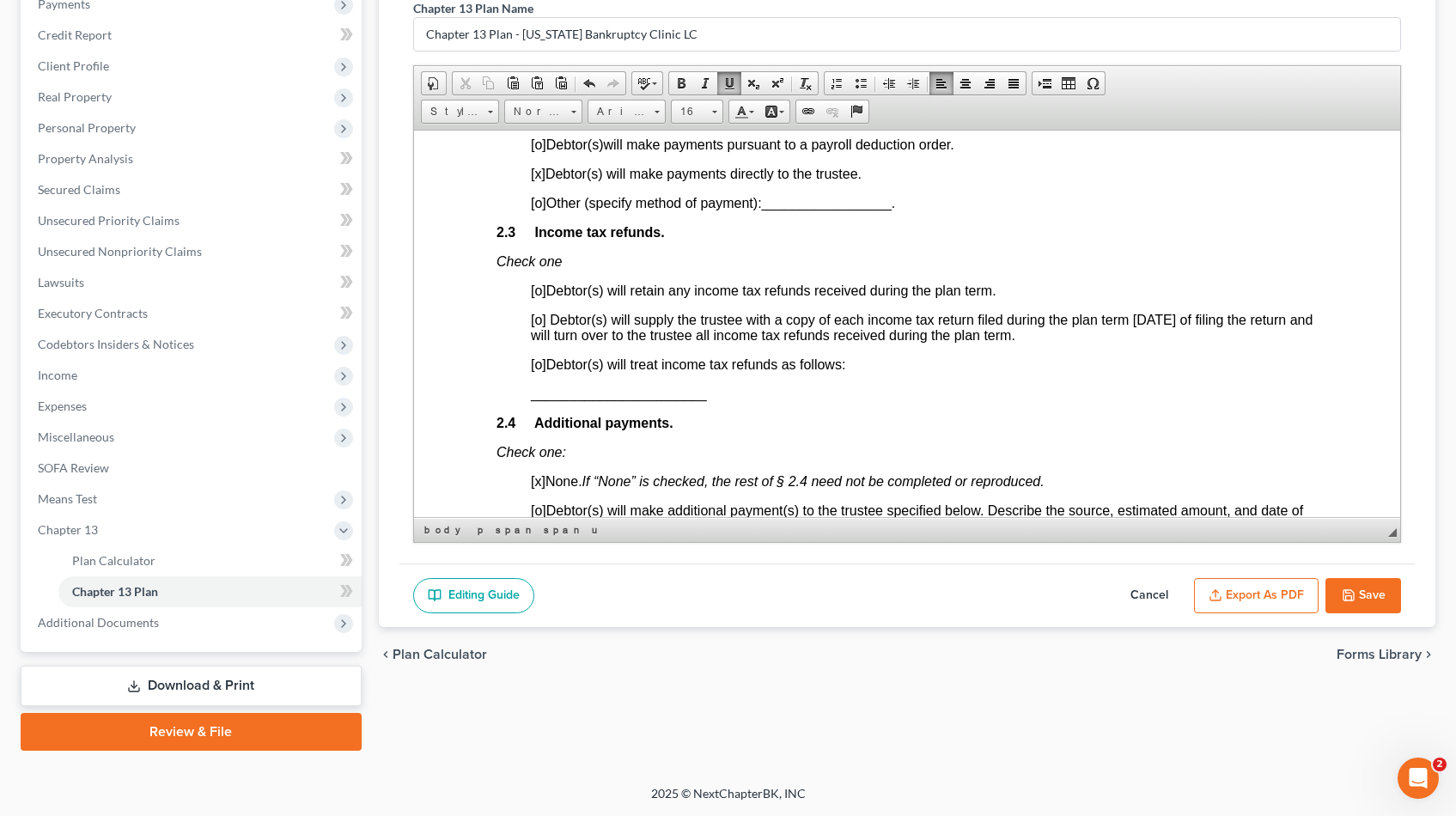
click at [541, 365] on span "[o]" at bounding box center [537, 363] width 15 height 14
drag, startPoint x: 708, startPoint y: 399, endPoint x: 531, endPoint y: 396, distance: 177.0
click at [531, 396] on p "_______________________" at bounding box center [923, 393] width 787 height 15
click at [732, 84] on span at bounding box center [728, 83] width 14 height 14
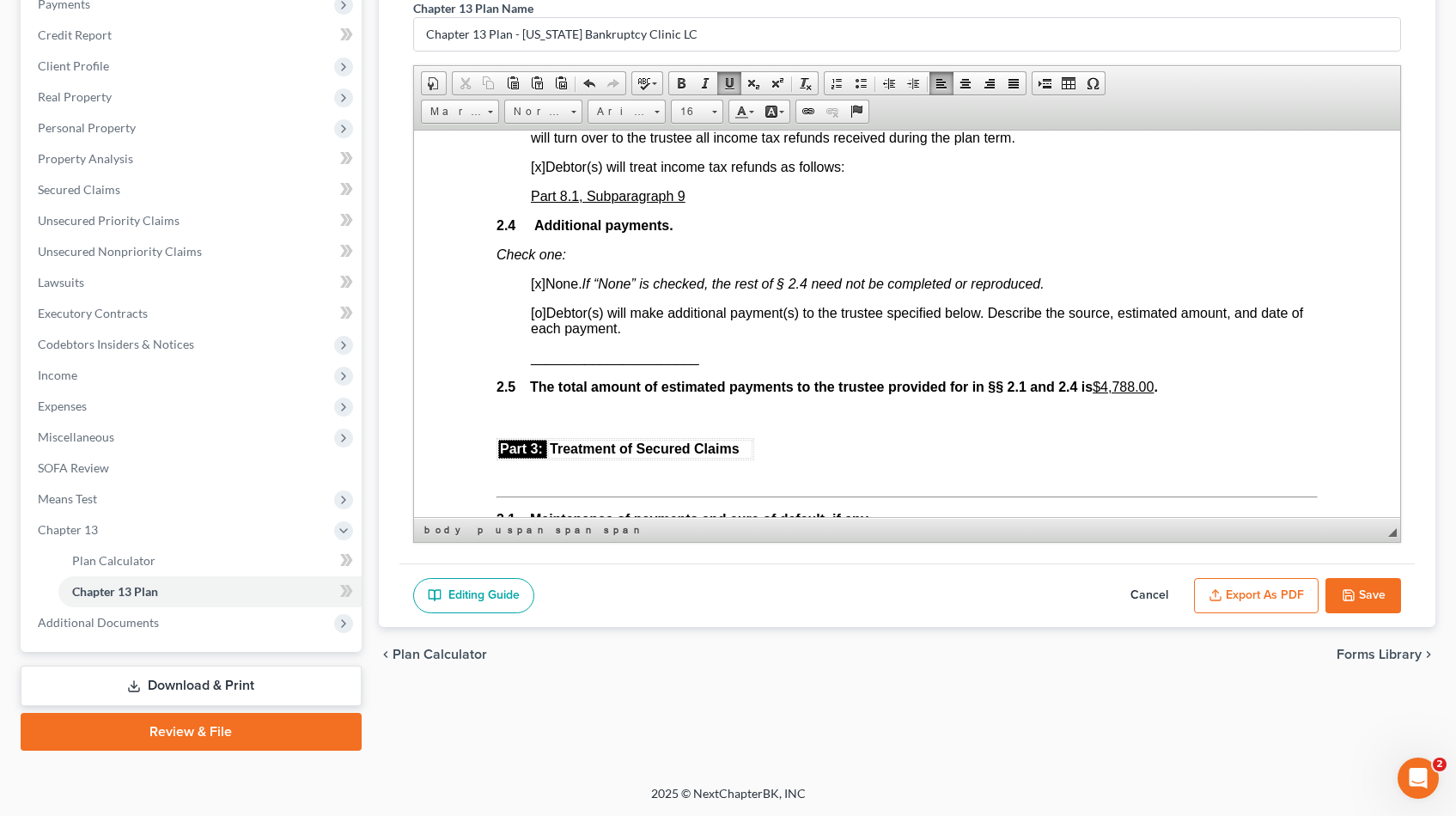
scroll to position [1386, 0]
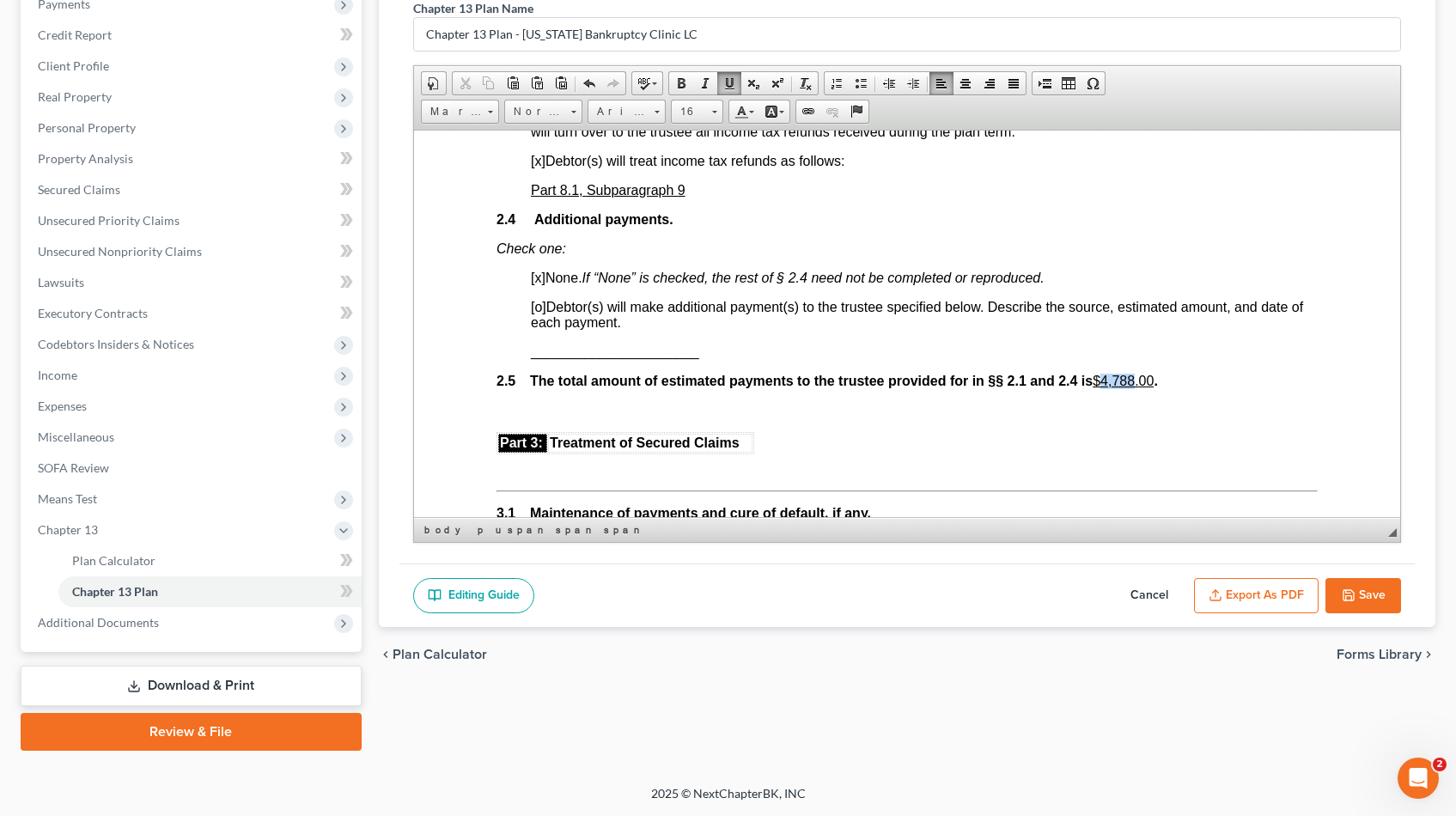
drag, startPoint x: 1143, startPoint y: 377, endPoint x: 1112, endPoint y: 380, distance: 31.1
click at [1112, 380] on u "$4,788.00" at bounding box center [1122, 380] width 61 height 14
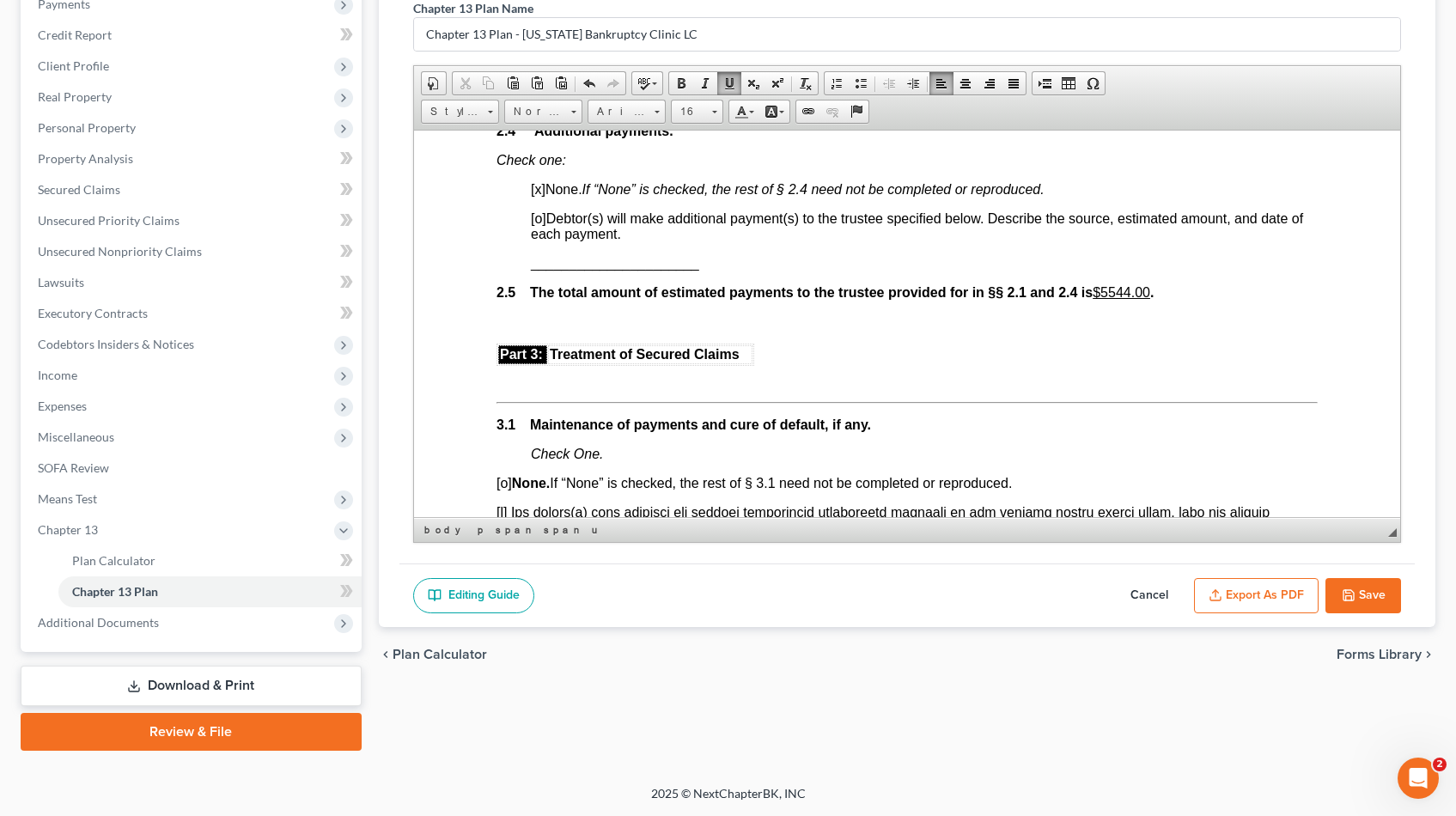
scroll to position [1509, 0]
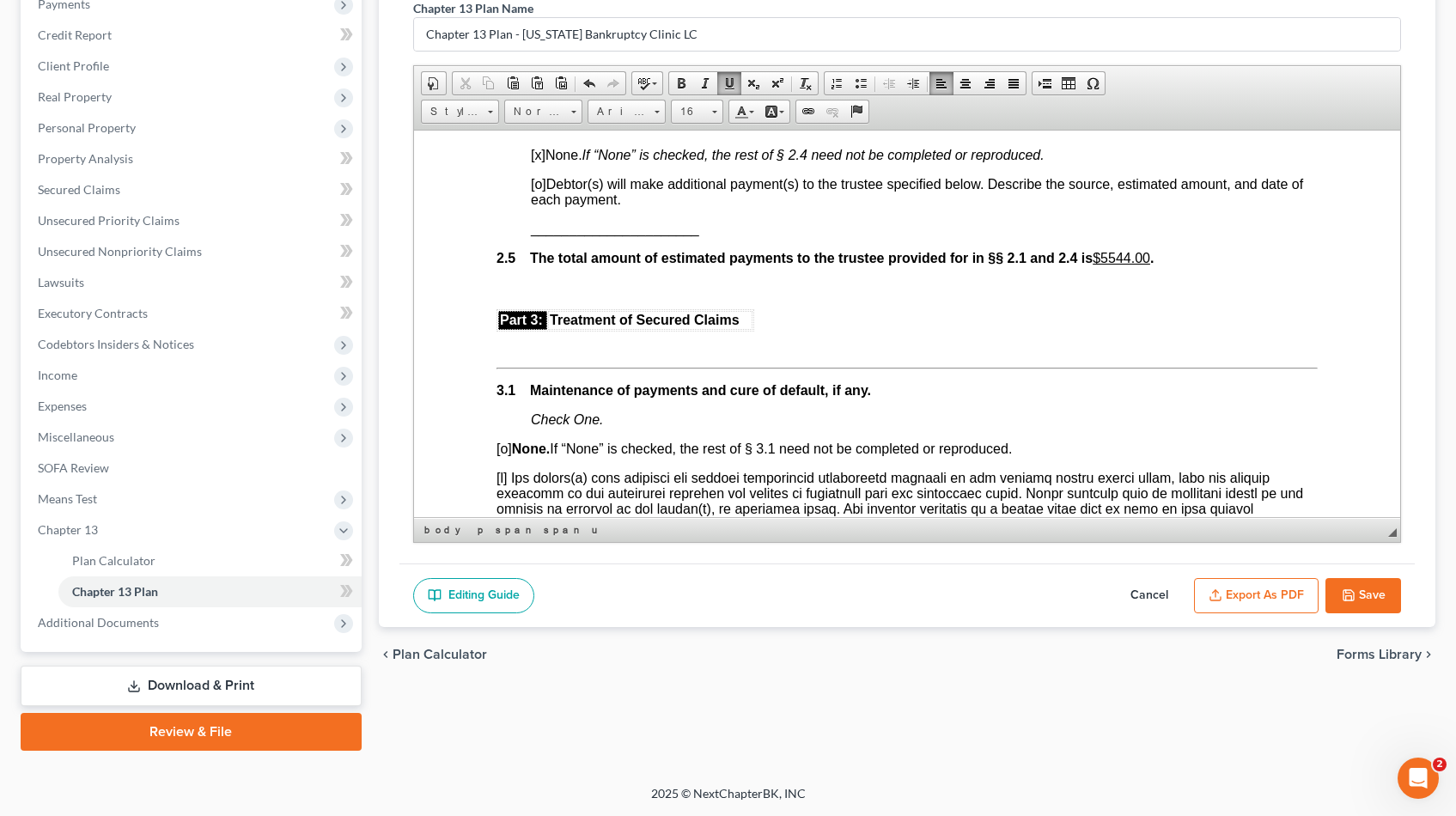
click at [1118, 258] on u "$5544.00" at bounding box center [1121, 258] width 58 height 14
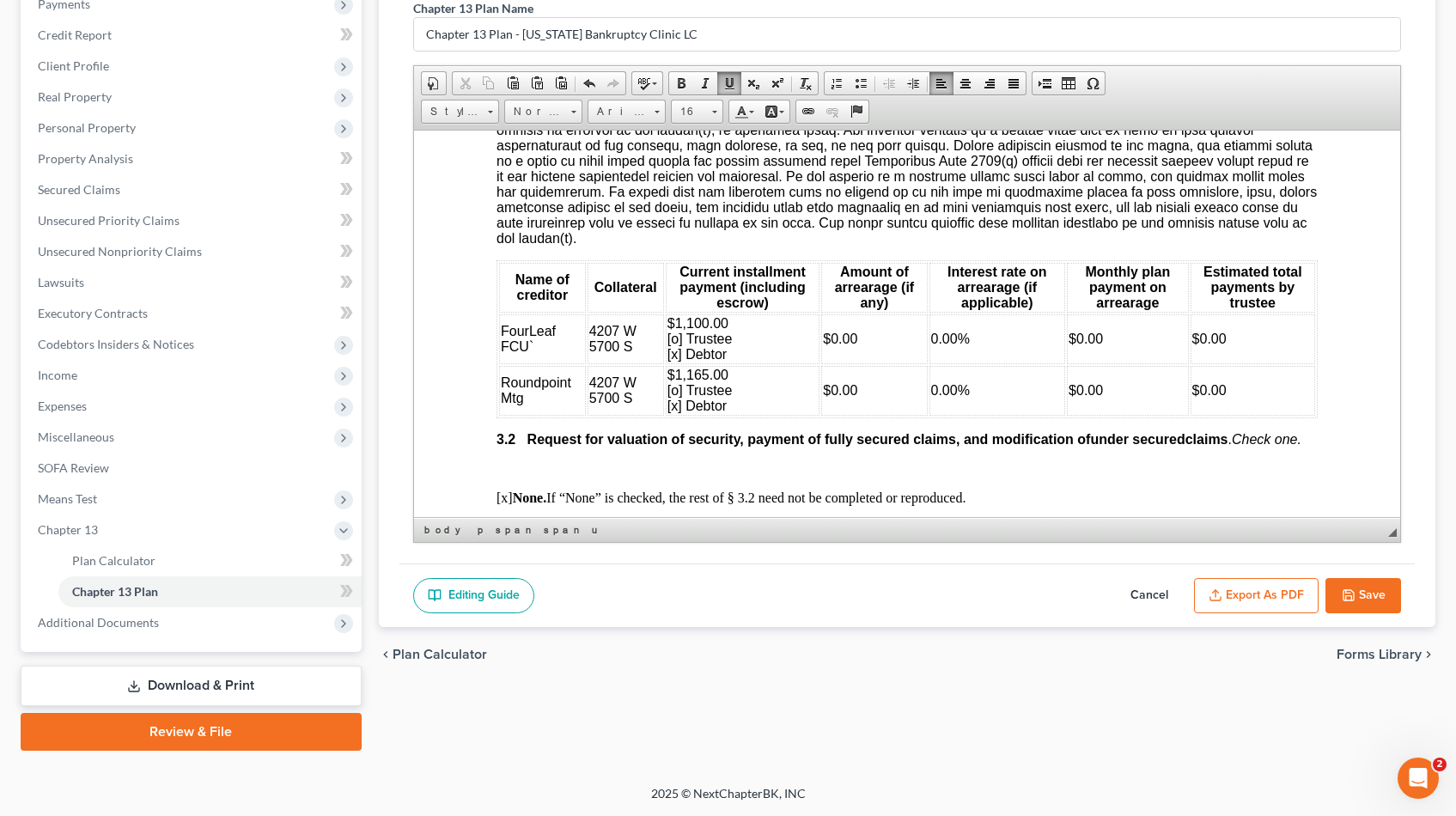
scroll to position [1892, 0]
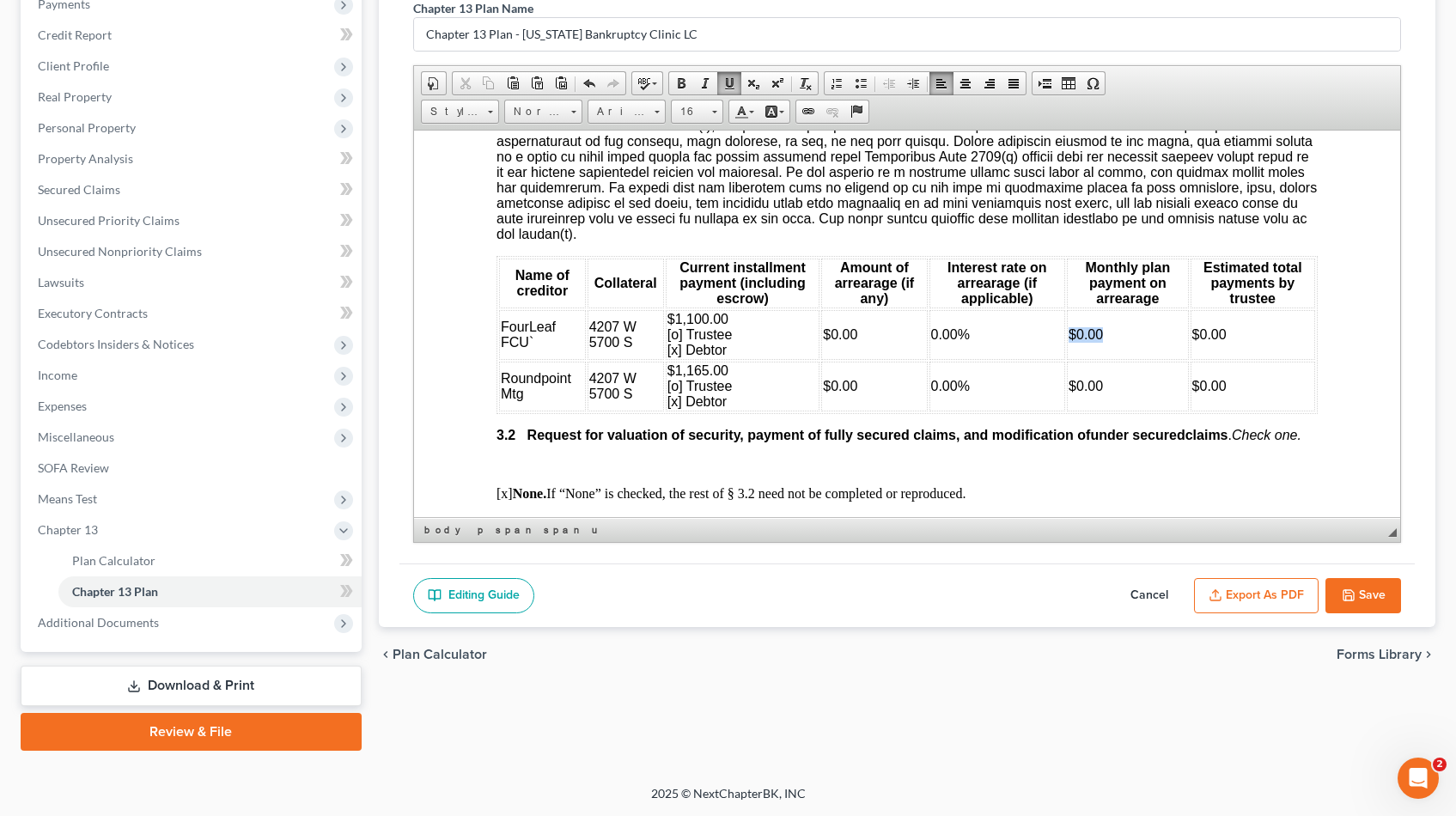
drag, startPoint x: 1120, startPoint y: 319, endPoint x: 1068, endPoint y: 318, distance: 52.0
click at [1068, 318] on td "$0.00" at bounding box center [1126, 333] width 122 height 50
drag, startPoint x: 1103, startPoint y: 370, endPoint x: 1071, endPoint y: 367, distance: 32.1
click at [1071, 367] on td "$0.00" at bounding box center [1126, 385] width 122 height 50
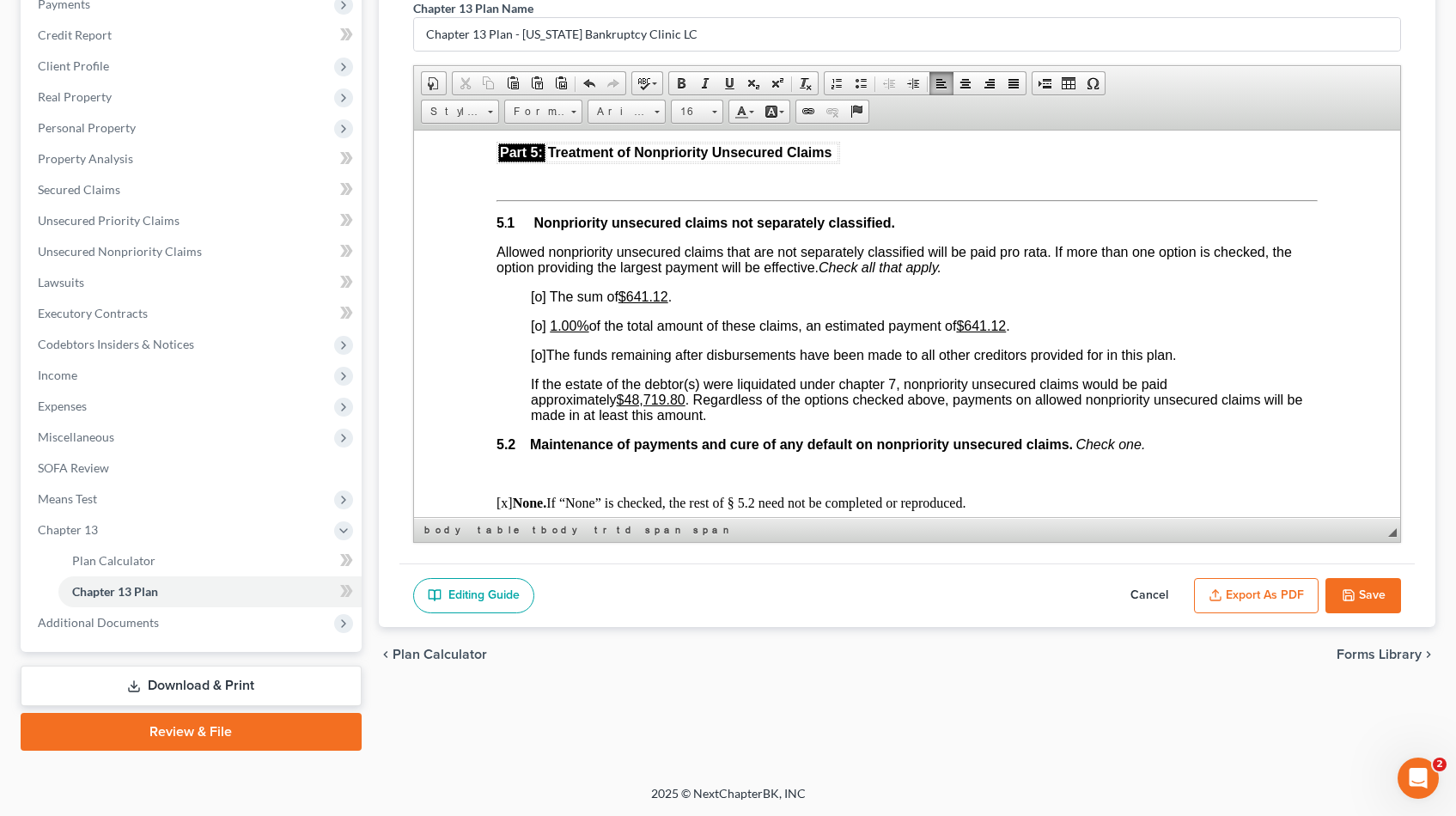
scroll to position [3567, 4]
drag, startPoint x: 537, startPoint y: 337, endPoint x: 635, endPoint y: 343, distance: 98.2
click at [537, 347] on span "[o]" at bounding box center [534, 354] width 15 height 14
drag, startPoint x: 682, startPoint y: 384, endPoint x: 631, endPoint y: 385, distance: 51.0
click at [631, 391] on u "$48,719.80" at bounding box center [647, 399] width 69 height 14
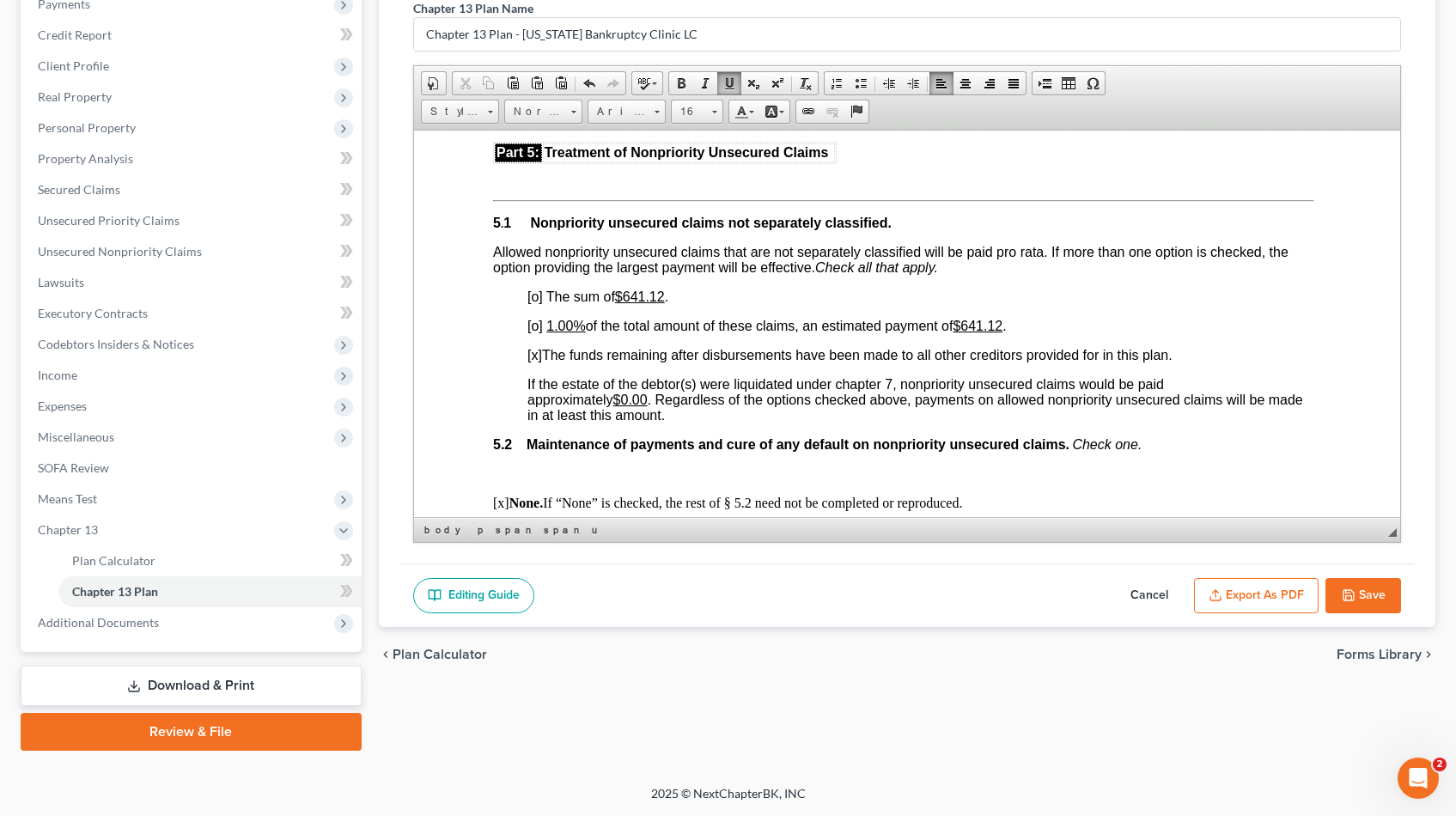
click at [550, 318] on u "1.00%" at bounding box center [564, 325] width 39 height 14
drag, startPoint x: 1012, startPoint y: 306, endPoint x: 972, endPoint y: 308, distance: 40.0
click at [972, 318] on p "[o] 0.00% of the total amount of these claims, an estimated payment of $641.12 ." at bounding box center [920, 325] width 787 height 15
drag, startPoint x: 664, startPoint y: 281, endPoint x: 628, endPoint y: 280, distance: 36.0
click at [628, 288] on u "$641.12" at bounding box center [638, 295] width 50 height 14
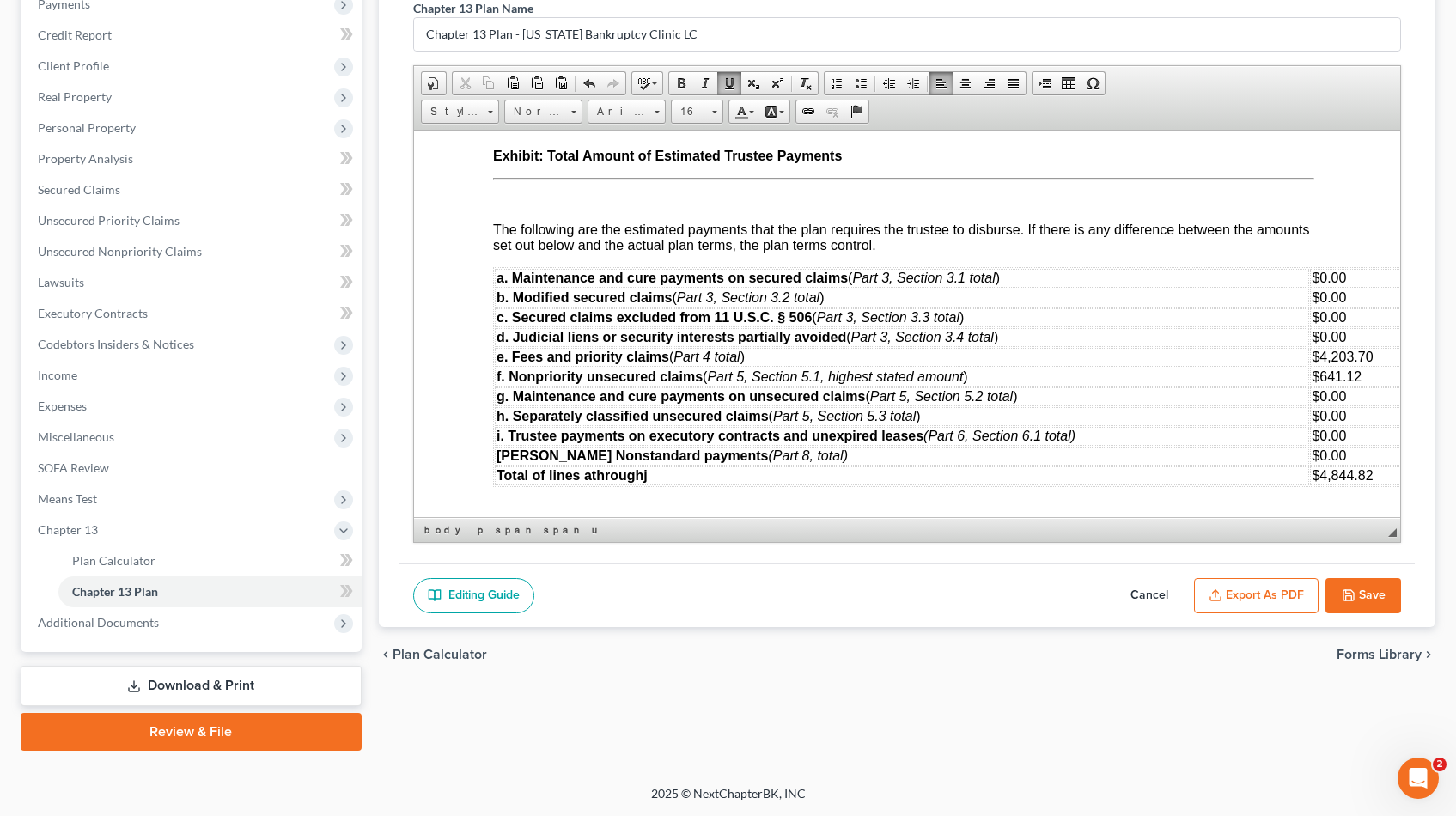
scroll to position [5422, 4]
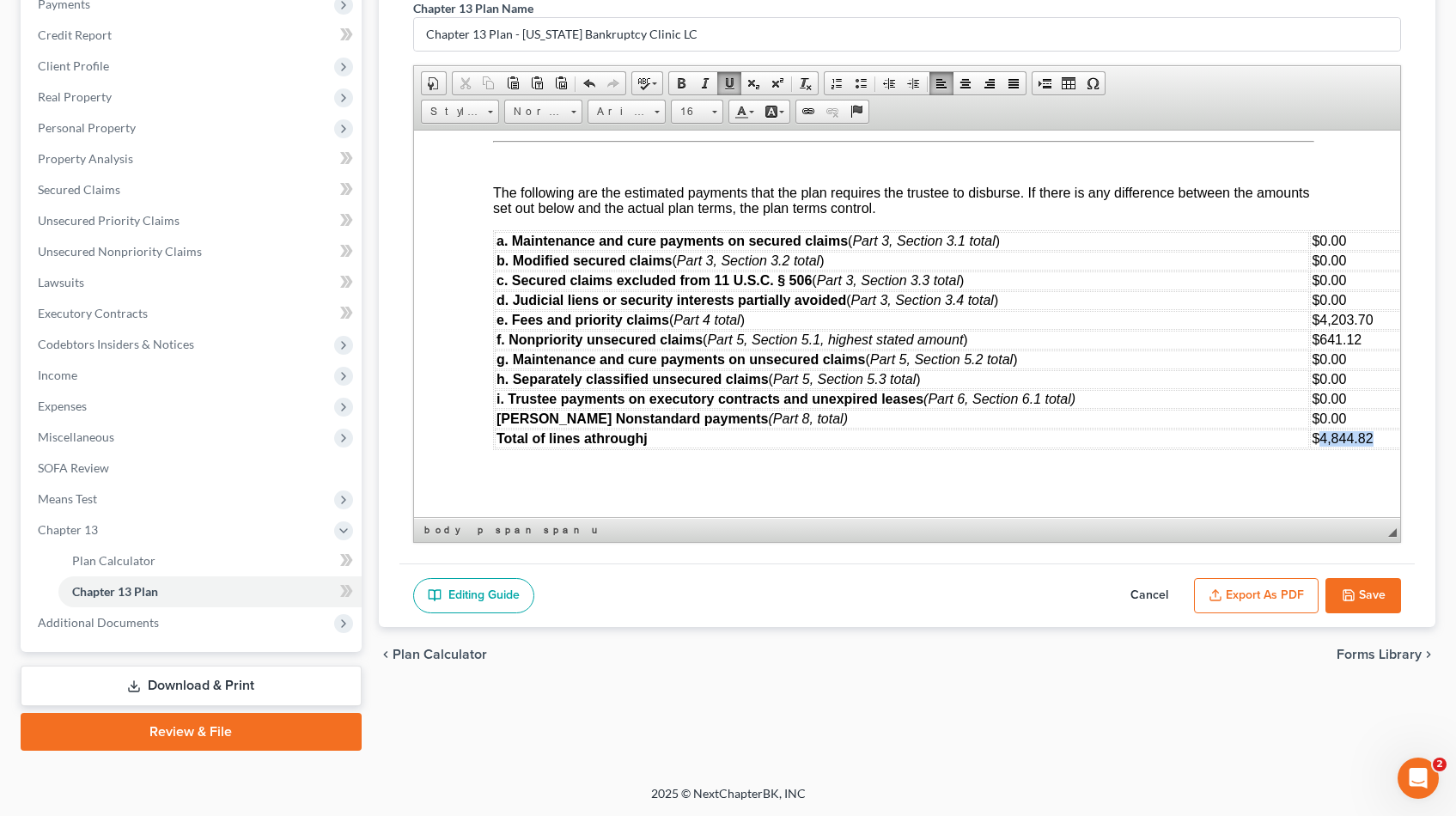
drag, startPoint x: 1373, startPoint y: 422, endPoint x: 1322, endPoint y: 422, distance: 51.0
click at [1322, 428] on td "$4,844.82" at bounding box center [1354, 437] width 90 height 19
drag, startPoint x: 1366, startPoint y: 323, endPoint x: 1320, endPoint y: 324, distance: 46.0
click at [1320, 330] on td "$641.12" at bounding box center [1354, 339] width 90 height 19
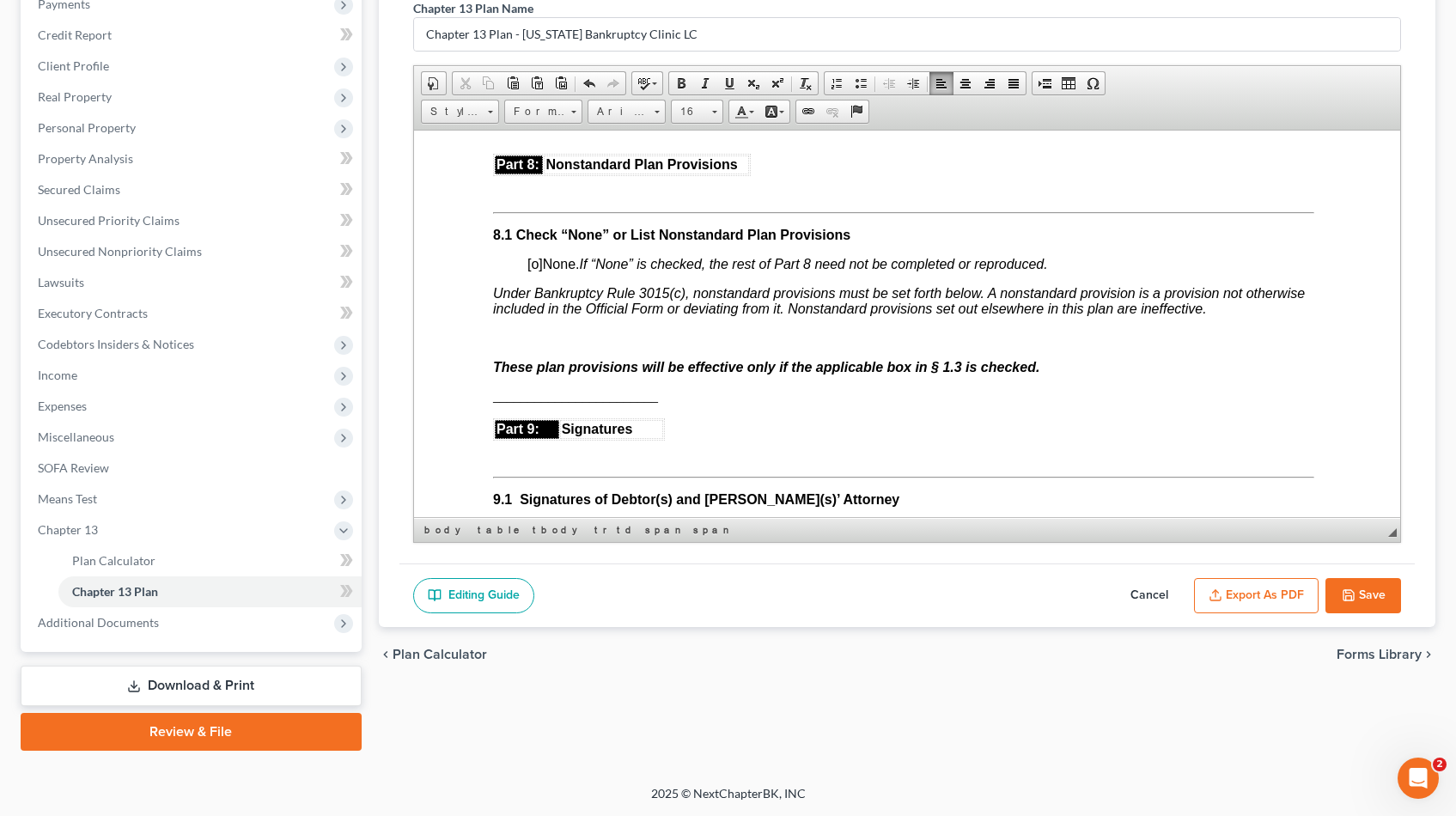
scroll to position [4558, 4]
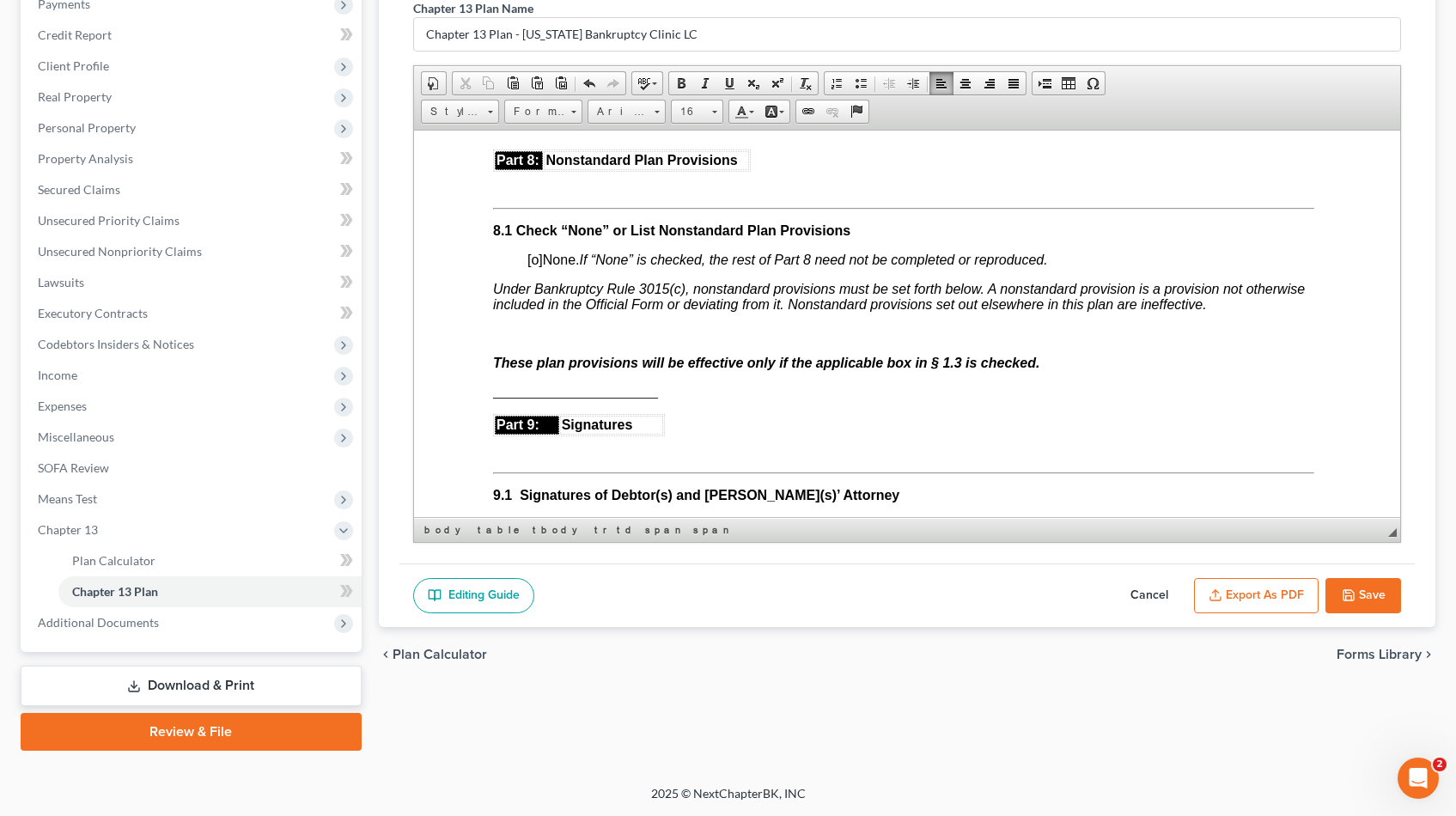
click at [493, 325] on p at bounding box center [903, 333] width 822 height 15
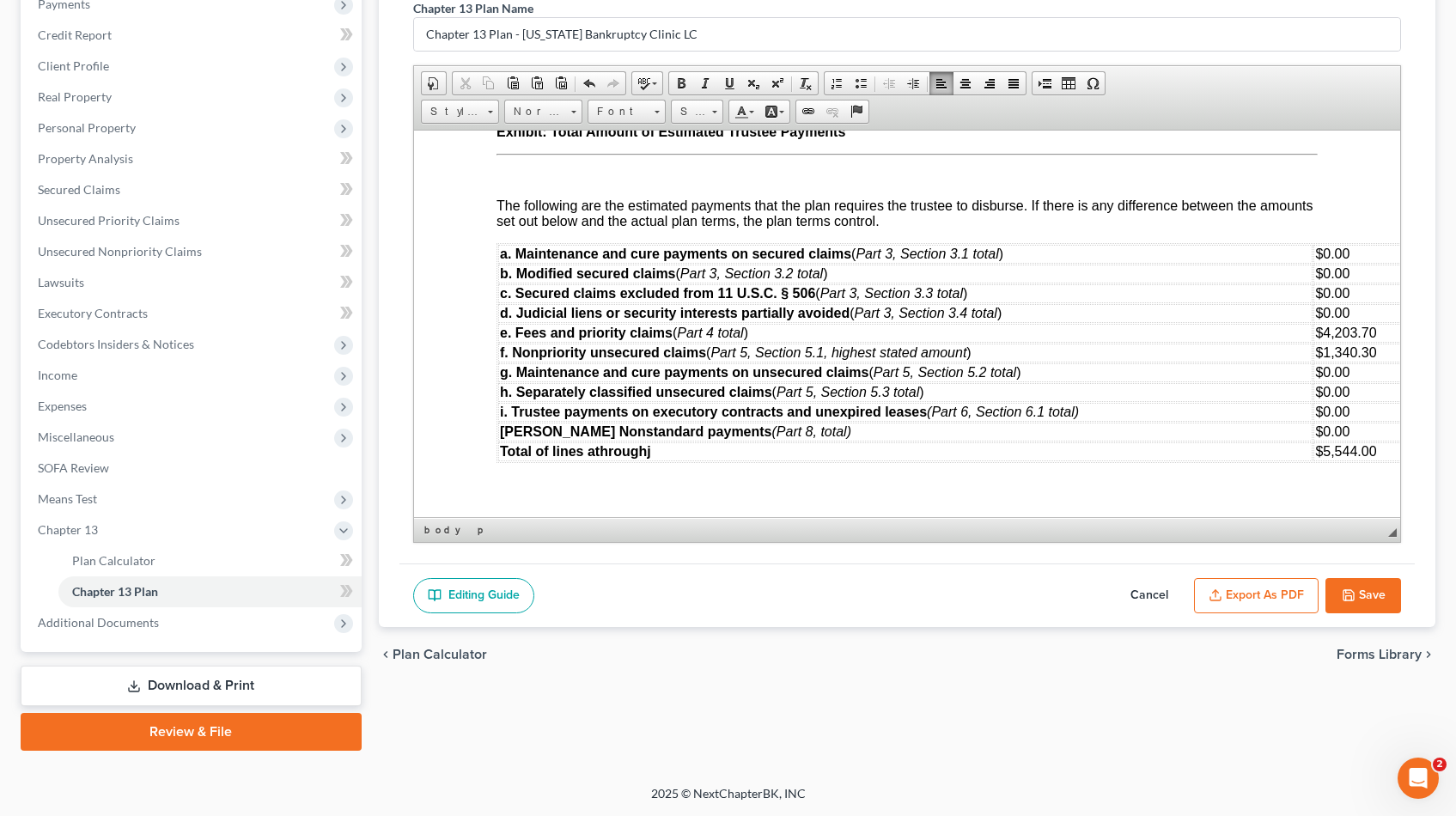
scroll to position [6188, 0]
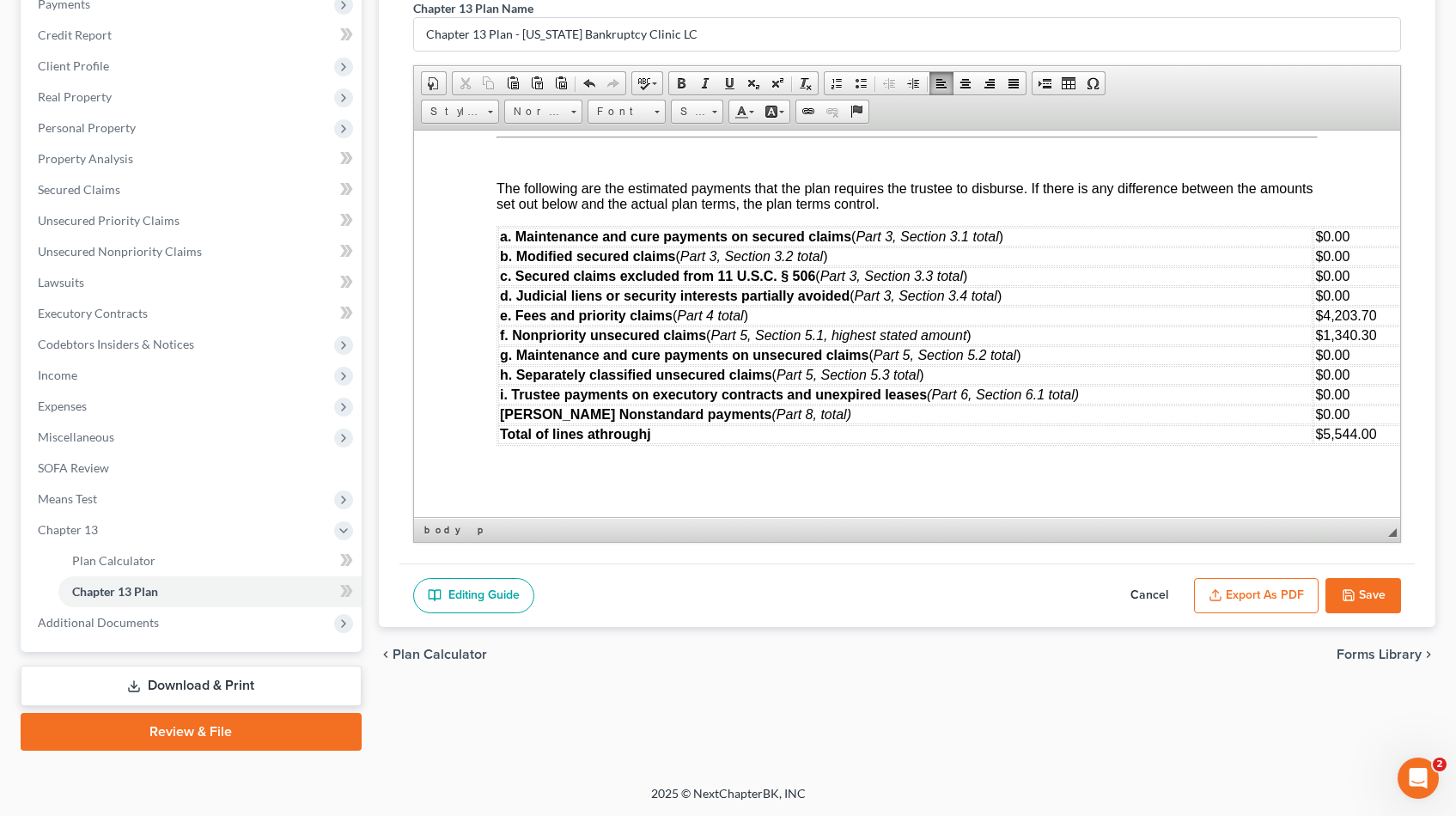
click at [1253, 597] on button "Export as PDF" at bounding box center [1256, 596] width 125 height 36
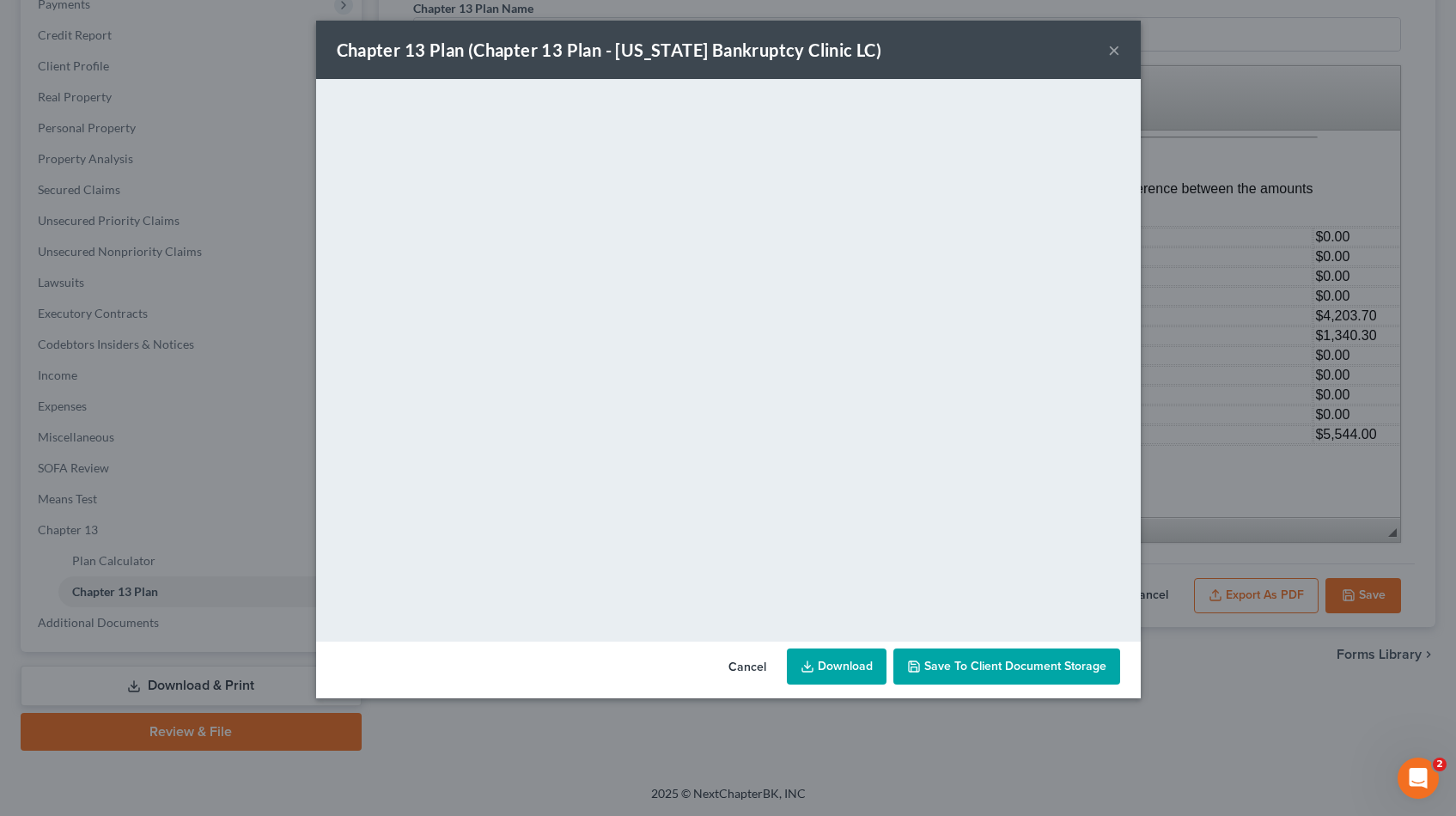
click at [831, 665] on link "Download" at bounding box center [837, 667] width 99 height 36
click at [1010, 679] on button "Save to Client Document Storage" at bounding box center [1006, 667] width 227 height 36
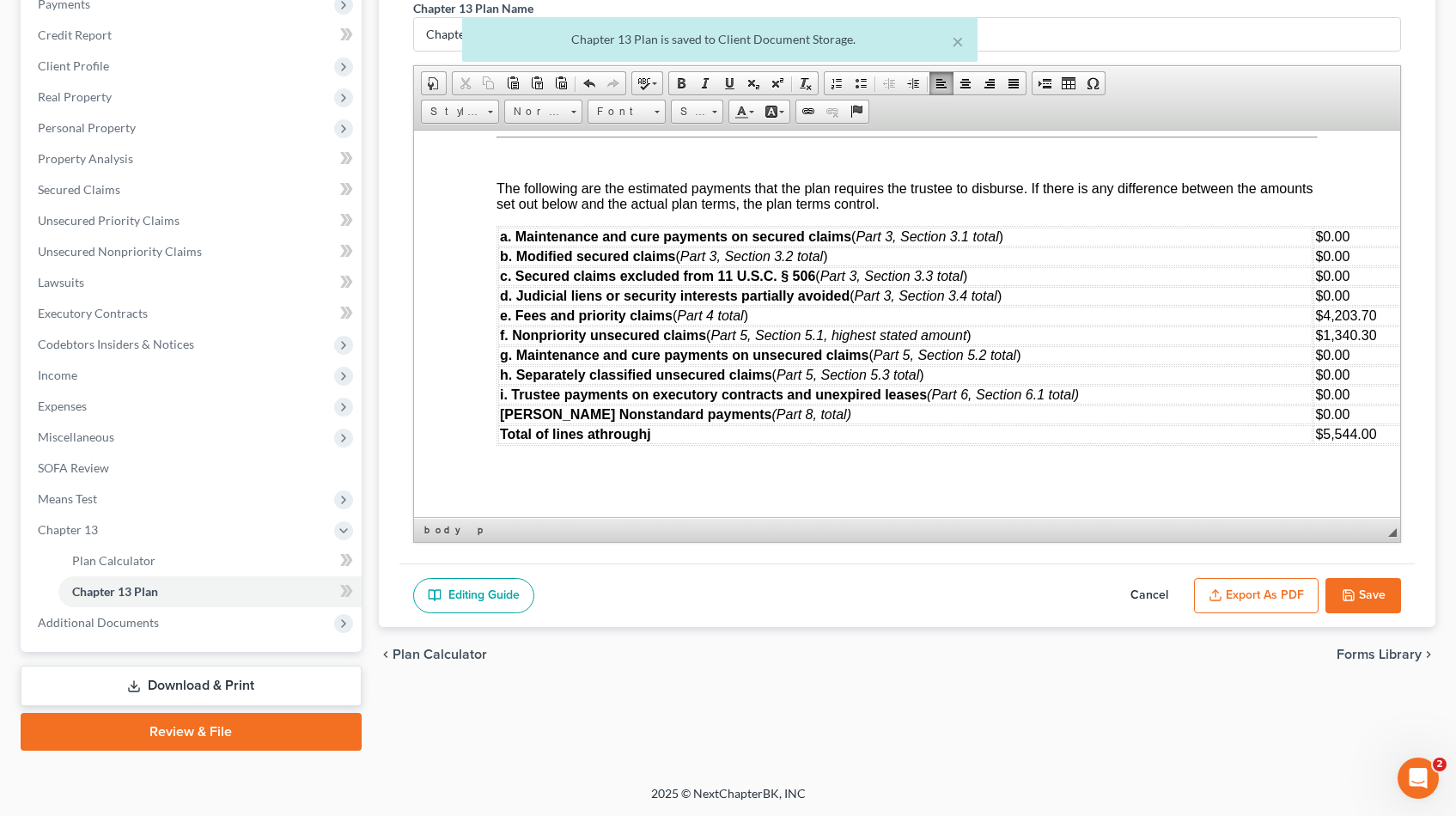
click at [1366, 597] on button "Save" at bounding box center [1363, 596] width 76 height 36
select select "0"
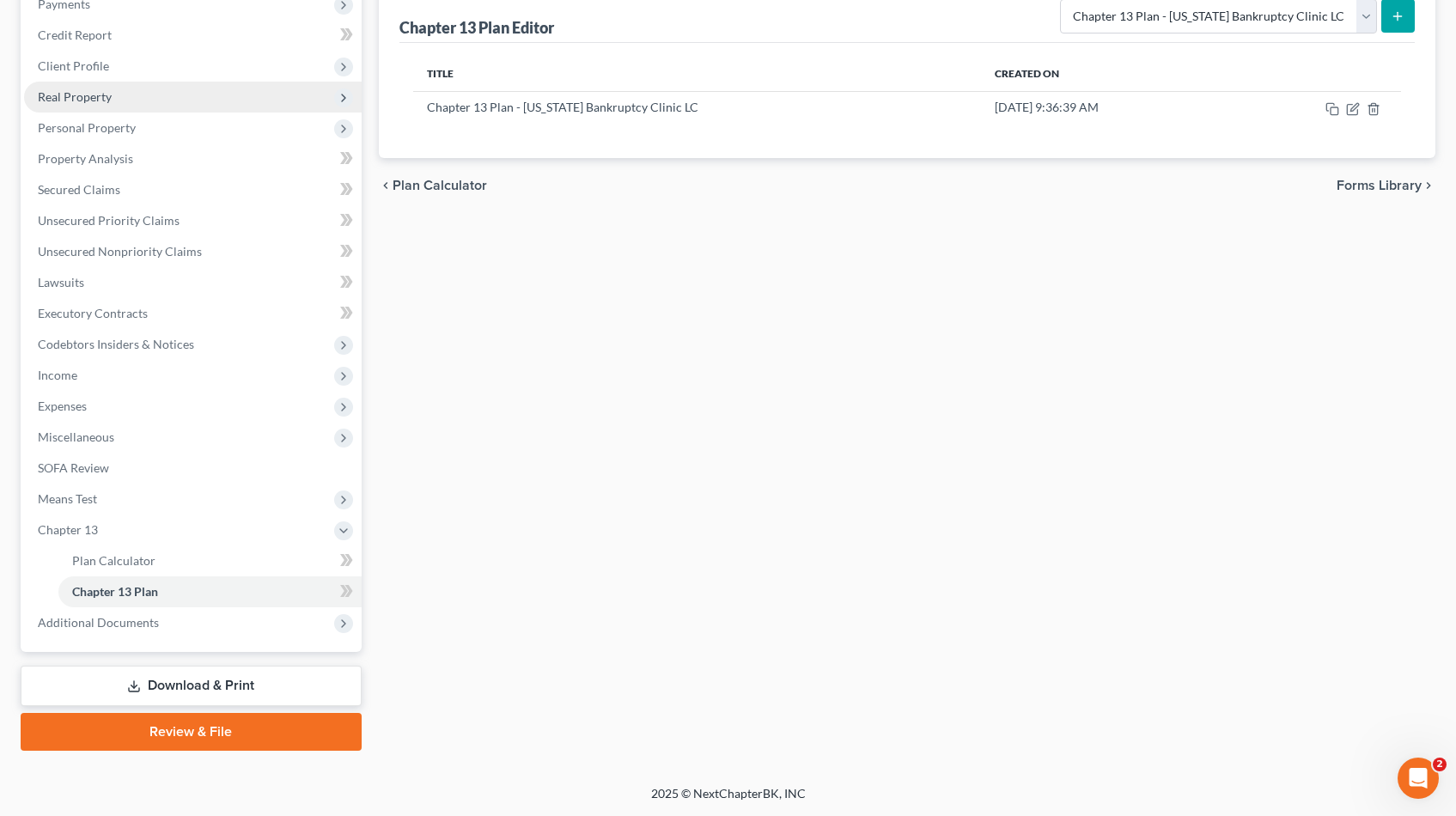
scroll to position [0, 0]
